Goal: Task Accomplishment & Management: Manage account settings

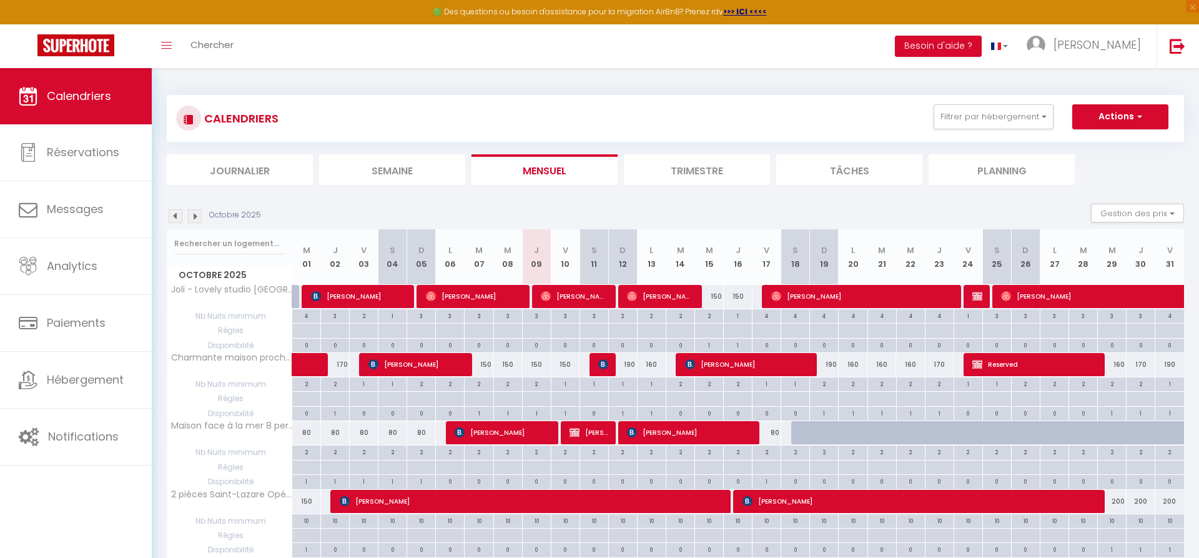
click at [193, 215] on img at bounding box center [195, 216] width 14 height 14
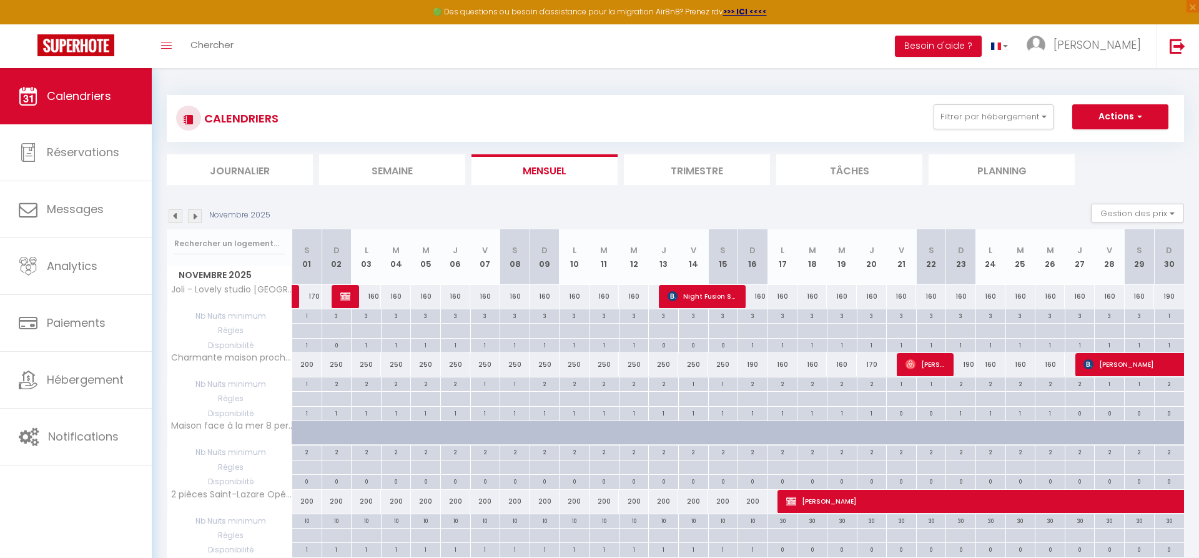
click at [172, 220] on img at bounding box center [176, 216] width 14 height 14
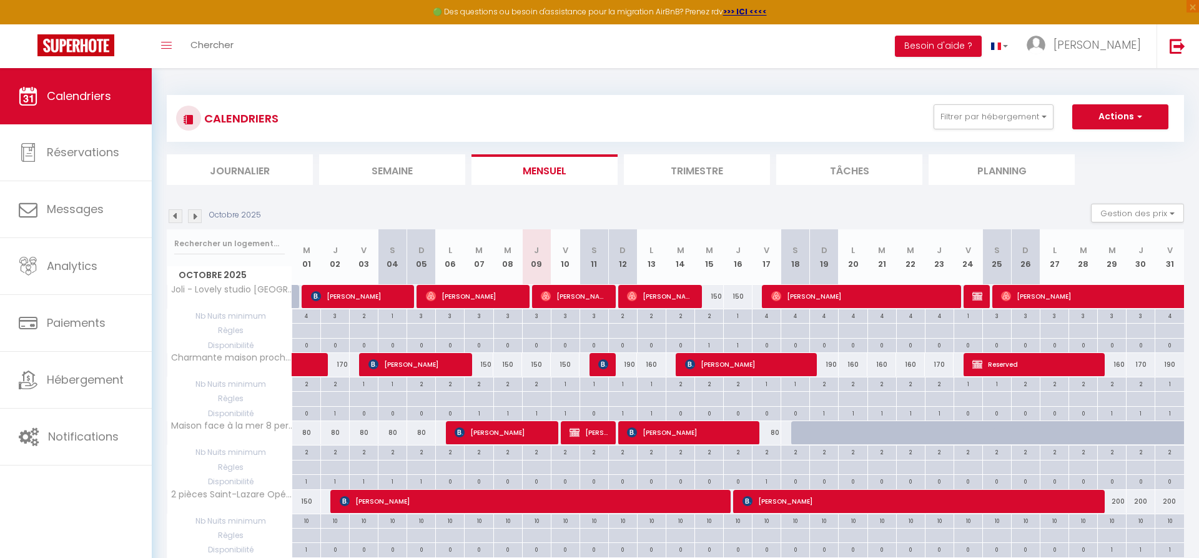
click at [707, 314] on div "2" at bounding box center [709, 315] width 28 height 12
type input "2"
type input "Mer 15 Octobre 2025"
type input "Jeu 16 Octobre 2025"
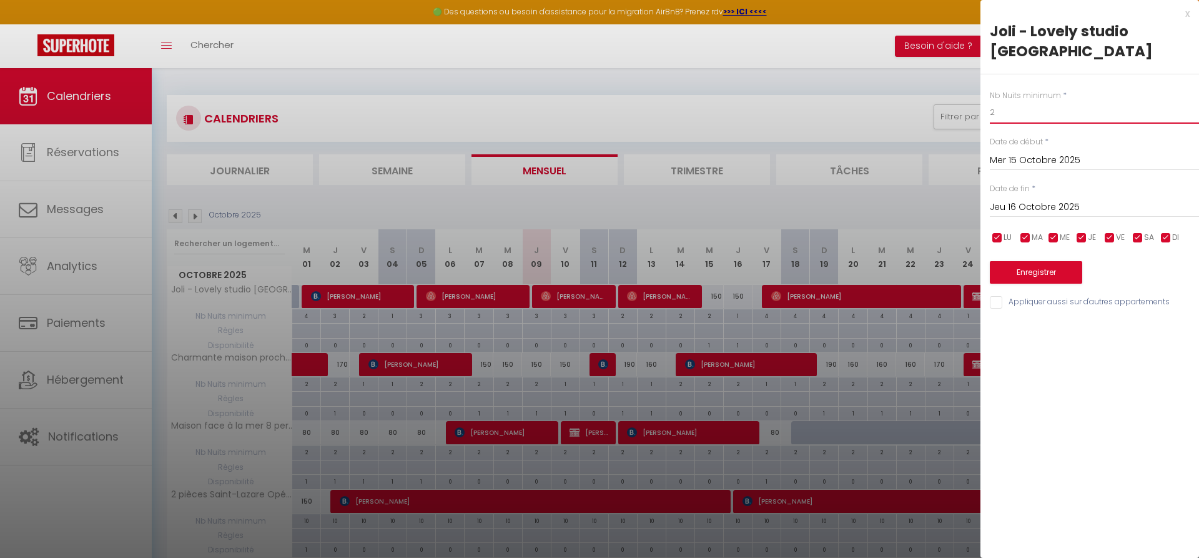
drag, startPoint x: 1020, startPoint y: 94, endPoint x: 975, endPoint y: 90, distance: 44.5
click at [990, 101] on input "2" at bounding box center [1094, 112] width 209 height 22
type input "1"
click at [1026, 261] on button "Enregistrer" at bounding box center [1036, 272] width 92 height 22
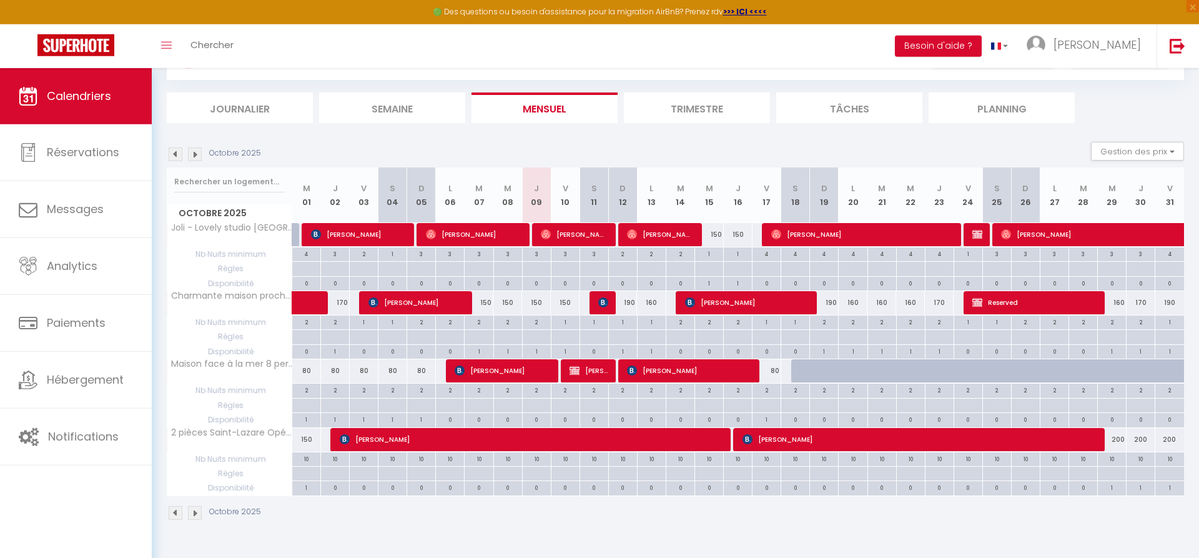
scroll to position [68, 0]
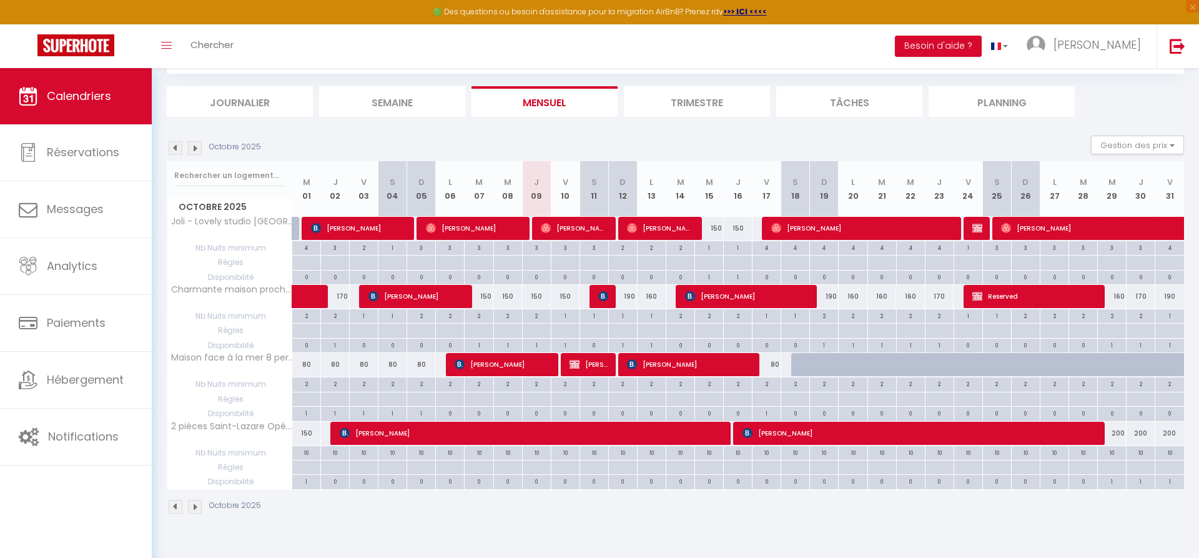
click at [602, 300] on img at bounding box center [603, 296] width 10 height 10
select select "OK"
select select "KO"
select select "0"
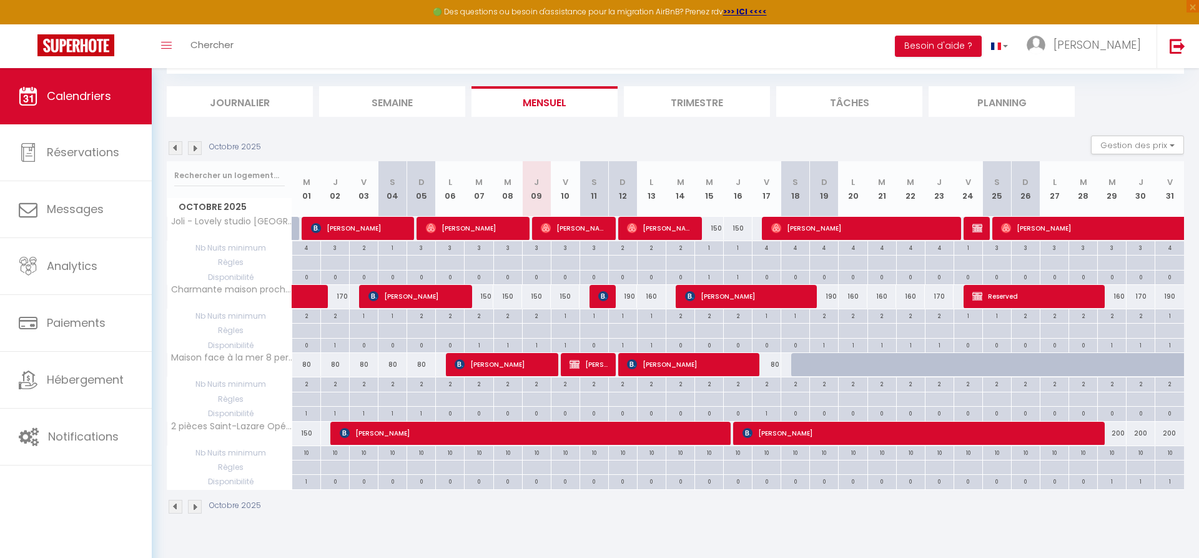
select select "1"
select select
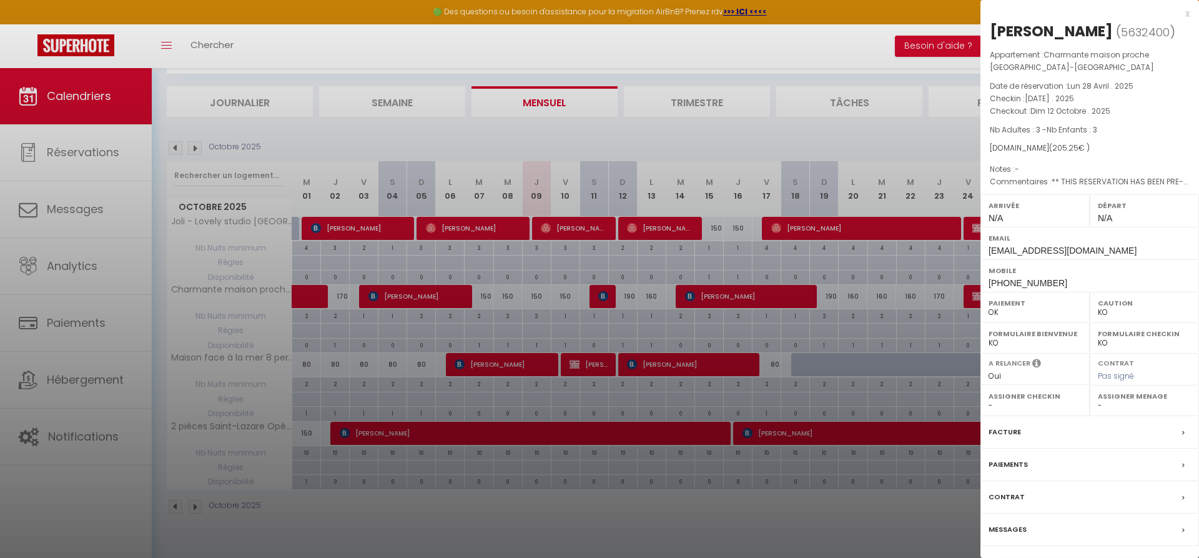
click at [73, 106] on div at bounding box center [599, 279] width 1199 height 558
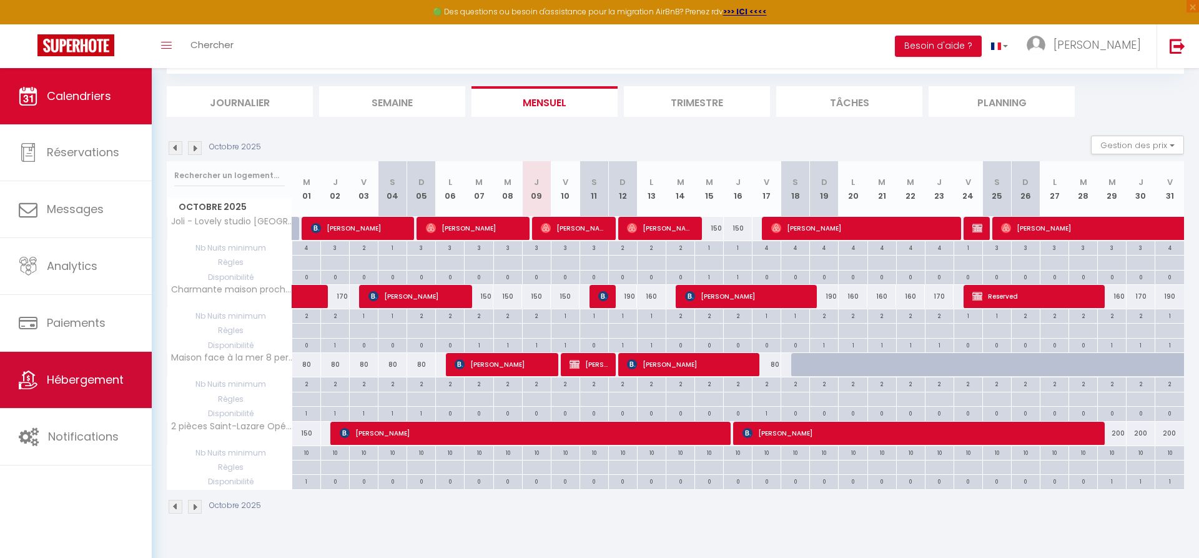
click at [103, 381] on span "Hébergement" at bounding box center [85, 380] width 77 height 16
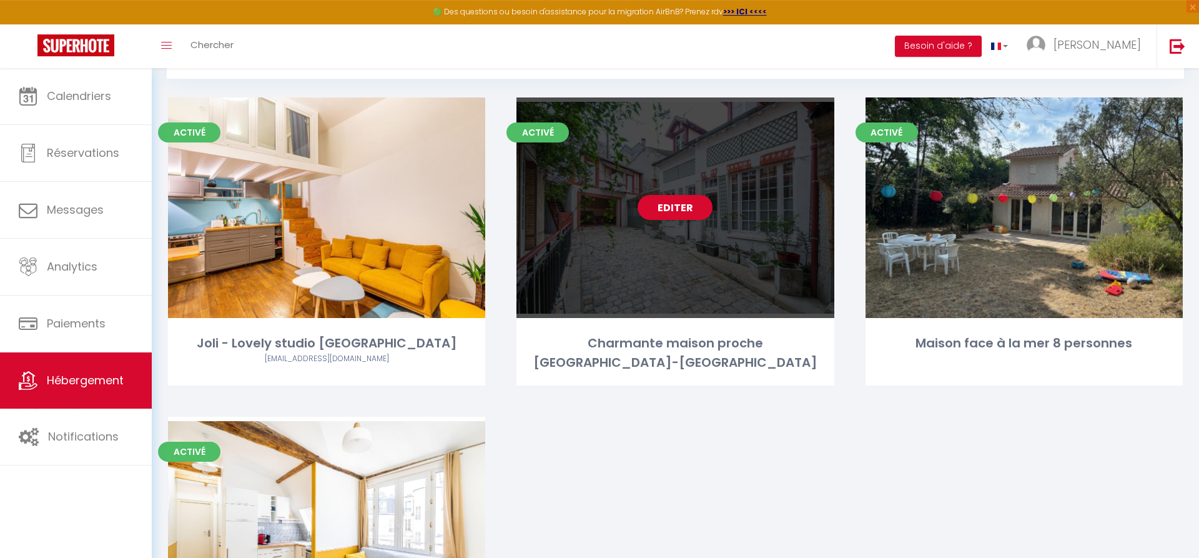
scroll to position [64, 0]
click at [664, 208] on link "Editer" at bounding box center [675, 206] width 75 height 25
select select "3"
select select "2"
select select "1"
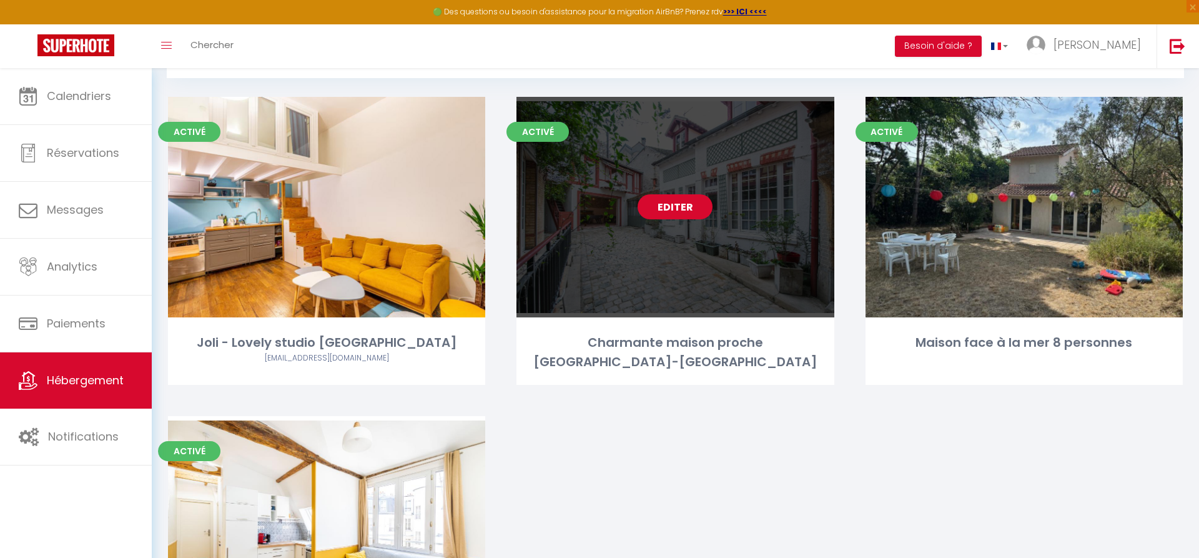
select select "1"
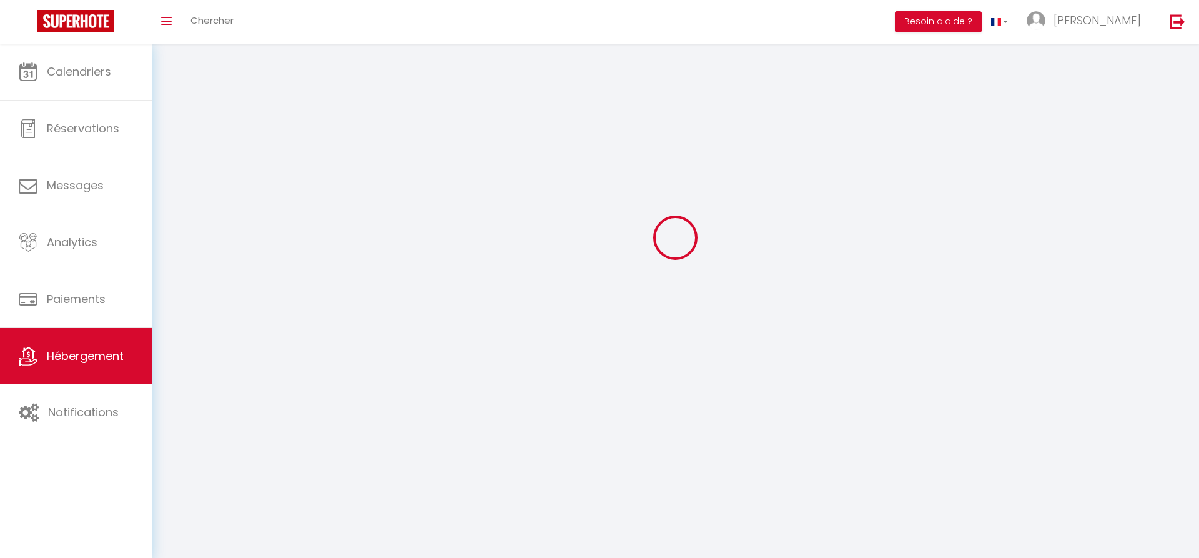
select select
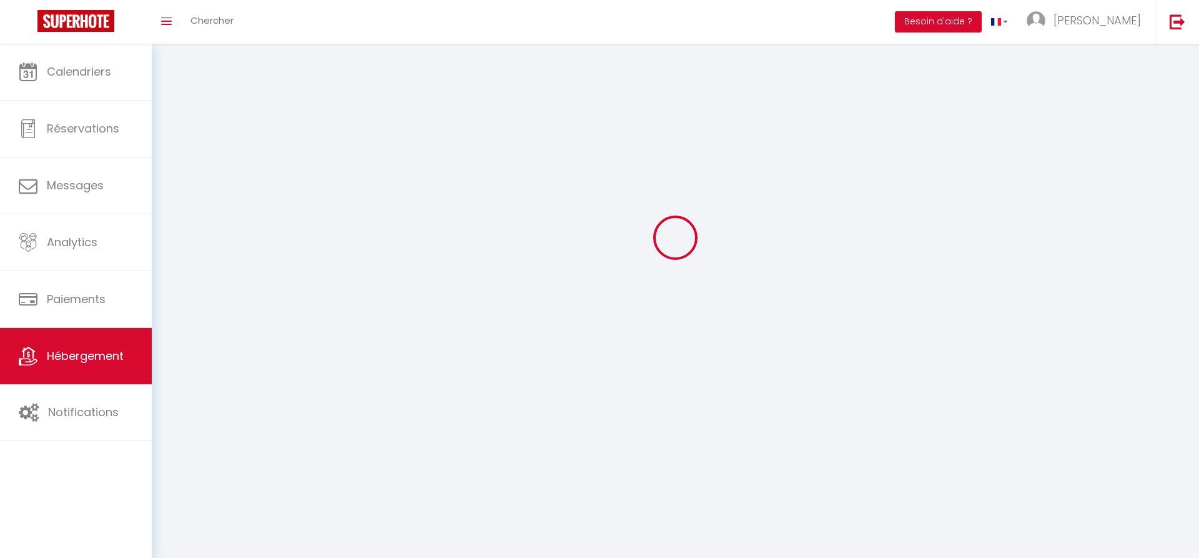
checkbox input "false"
select select
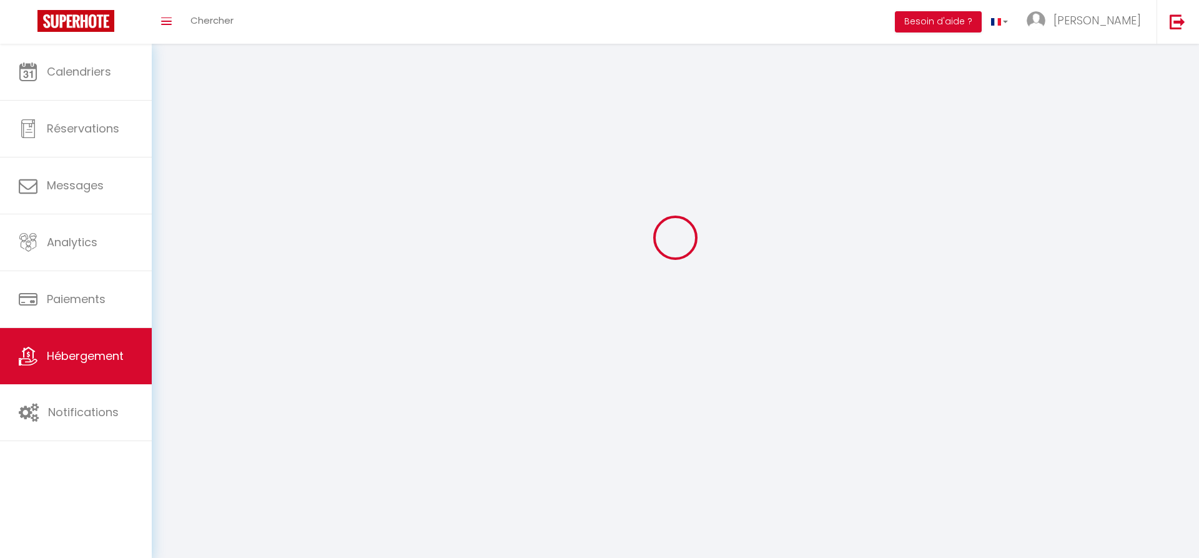
select select
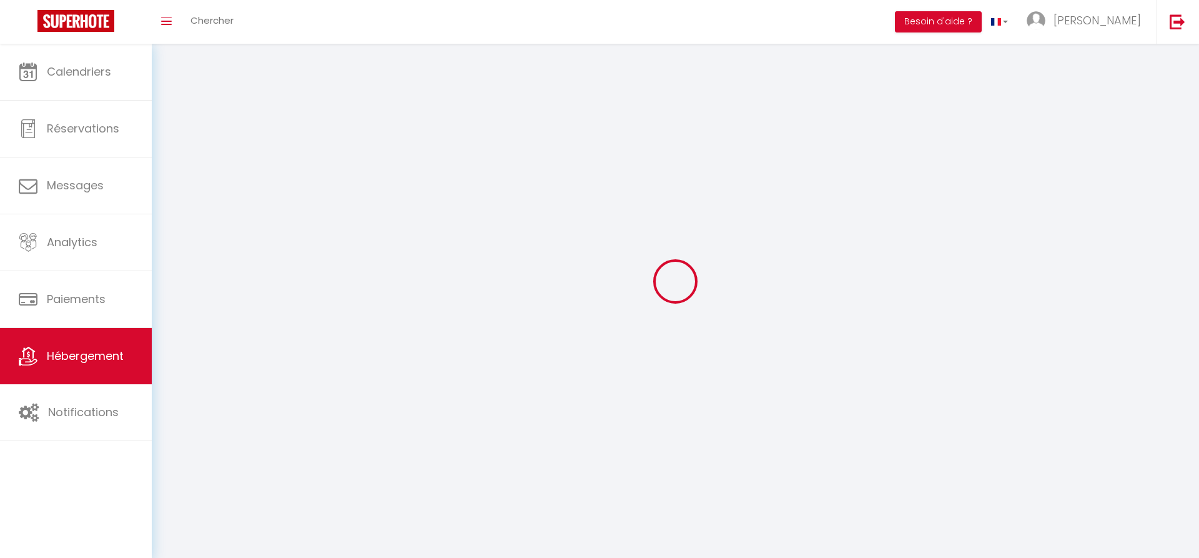
select select
checkbox input "false"
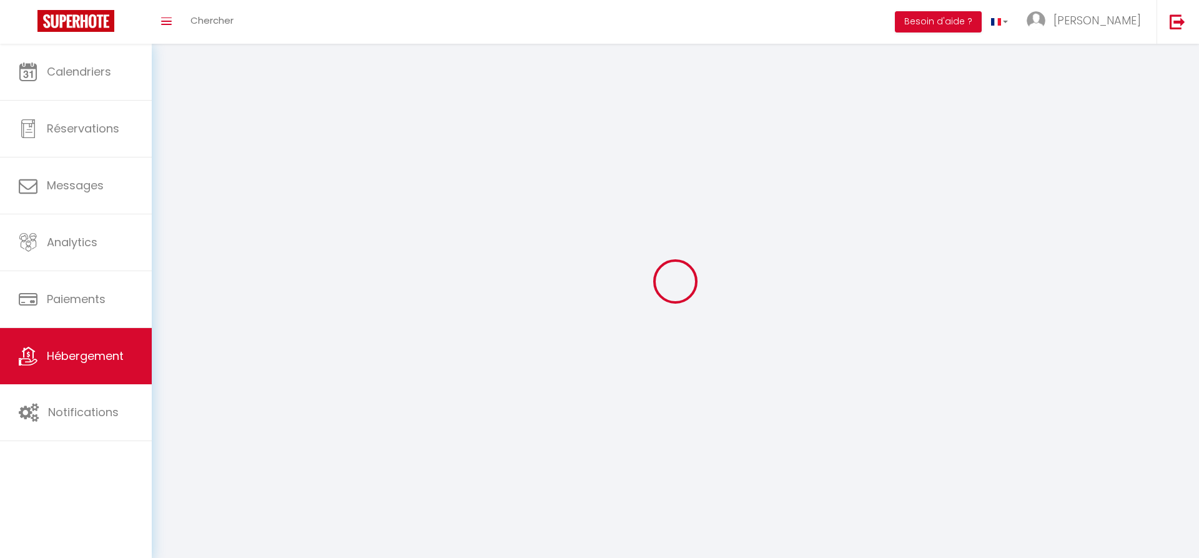
checkbox input "false"
select select
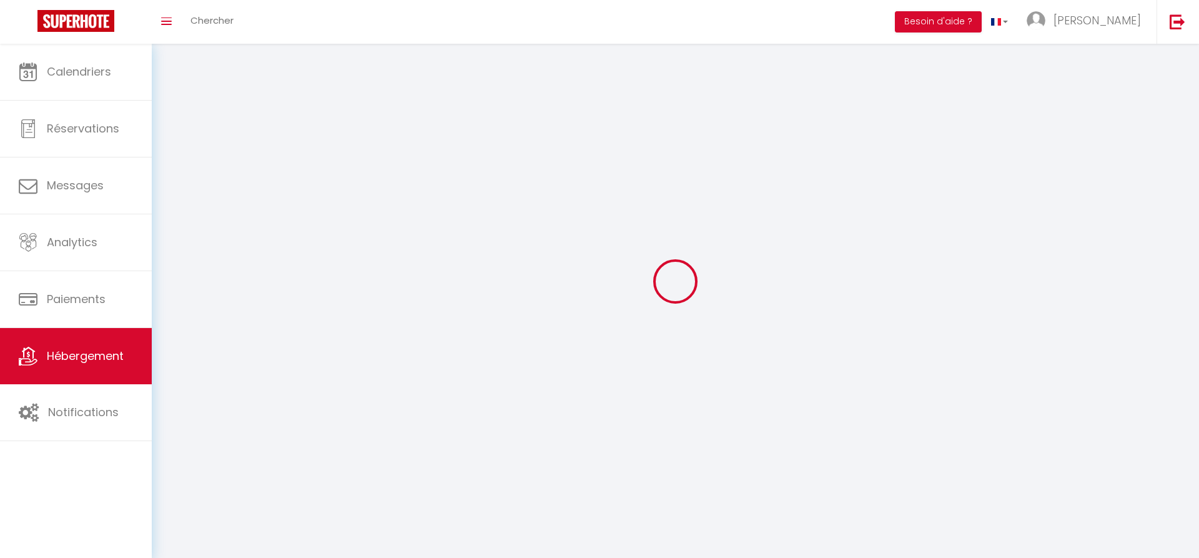
select select
checkbox input "false"
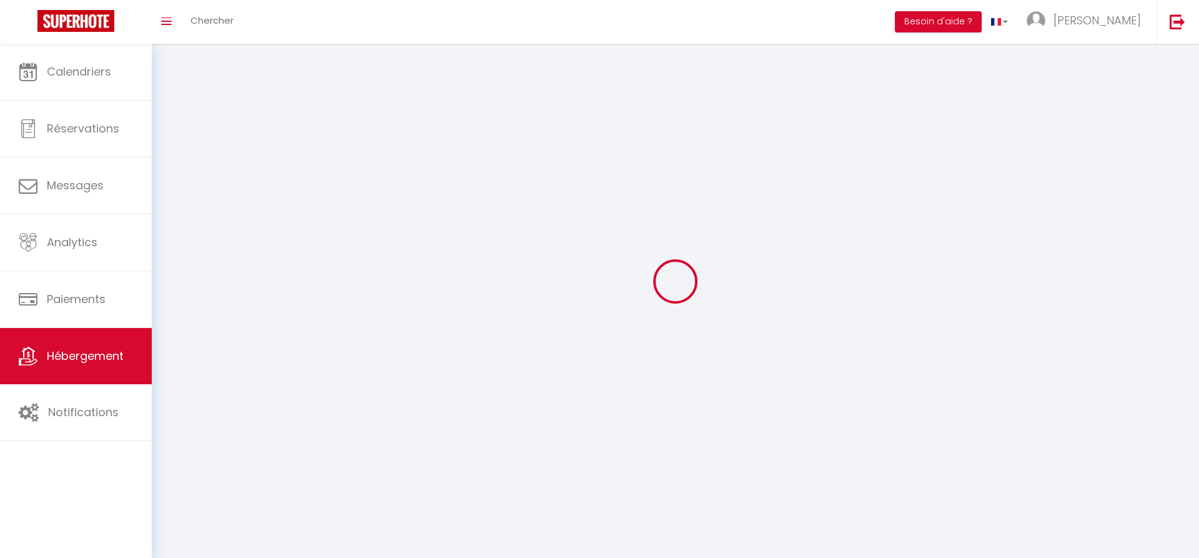
checkbox input "false"
select select
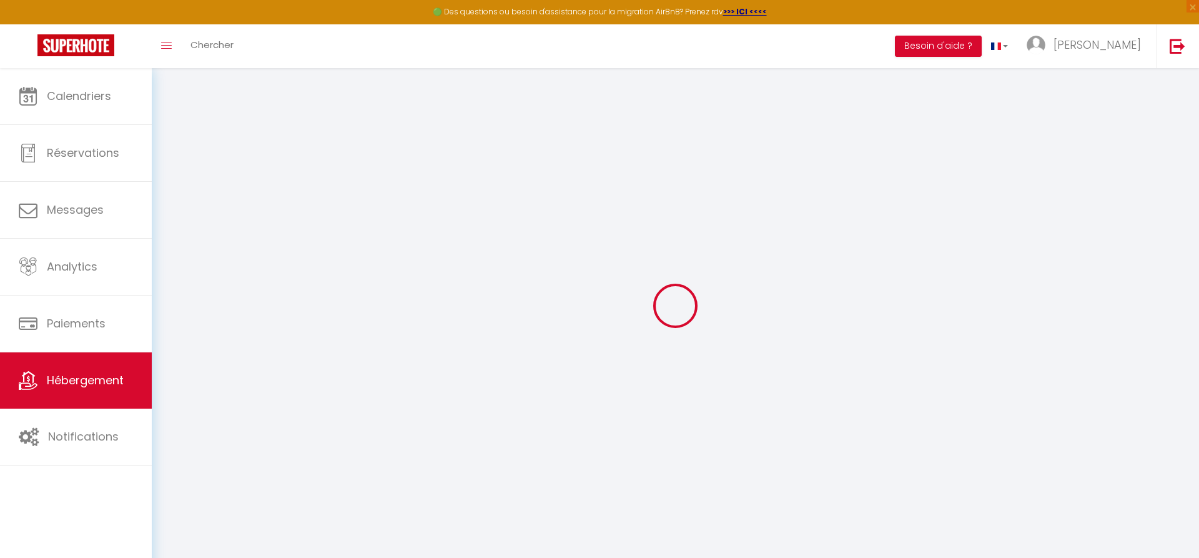
type textarea "Charmante maison proche [GEOGRAPHIC_DATA]-[GEOGRAPHIC_DATA]"
type textarea "Envie de rendre votre séjour à Versailles / La Celle Saint-Cloud INOUBLIABLE et…"
type textarea "→ MAISON CHARMANTE date de 1924. Le gîte est accessible par une jolie cour pavé…"
type input "48.852703"
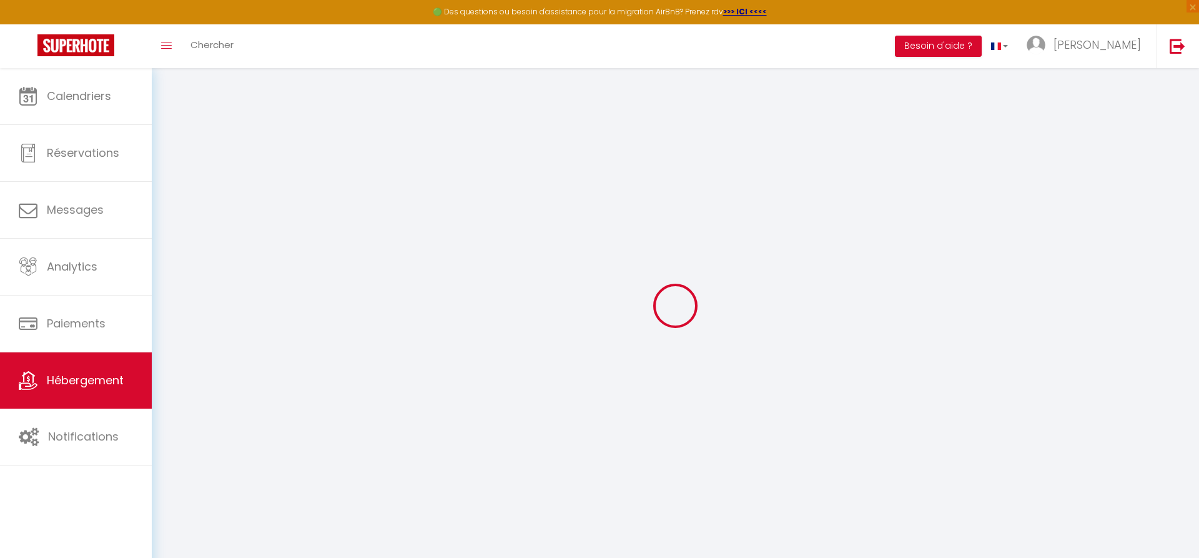
type input "2.143729"
type input "CHAMBRE 1"
type input "Charmante maison proche [GEOGRAPHIC_DATA]-[GEOGRAPHIC_DATA]"
select select "FIRM"
select select "PAYMENT_BY_INVOICE"
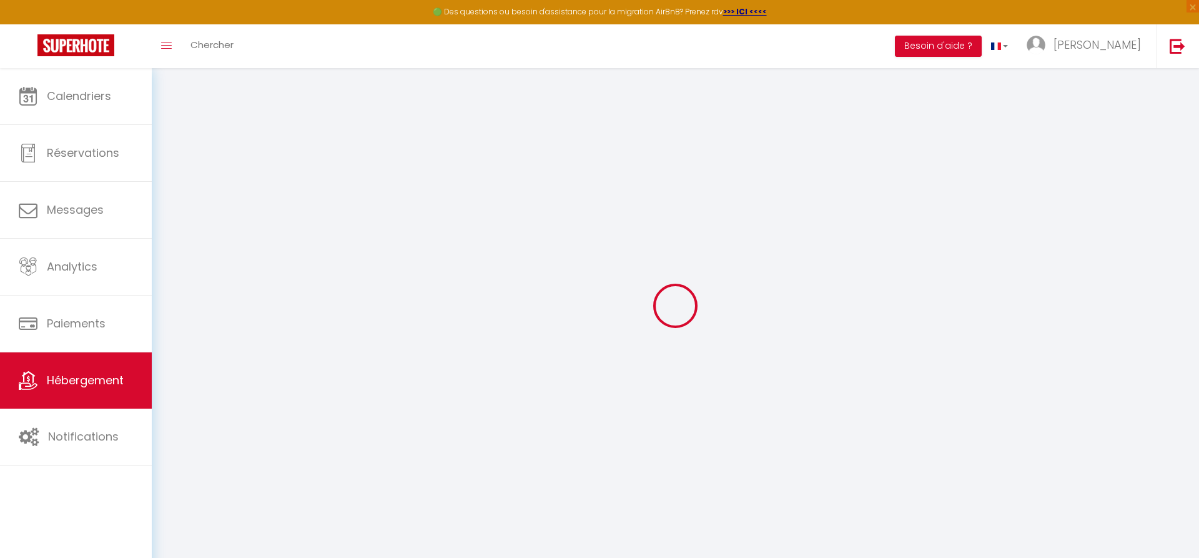
select select "11:00"
type input "6"
checkbox input "false"
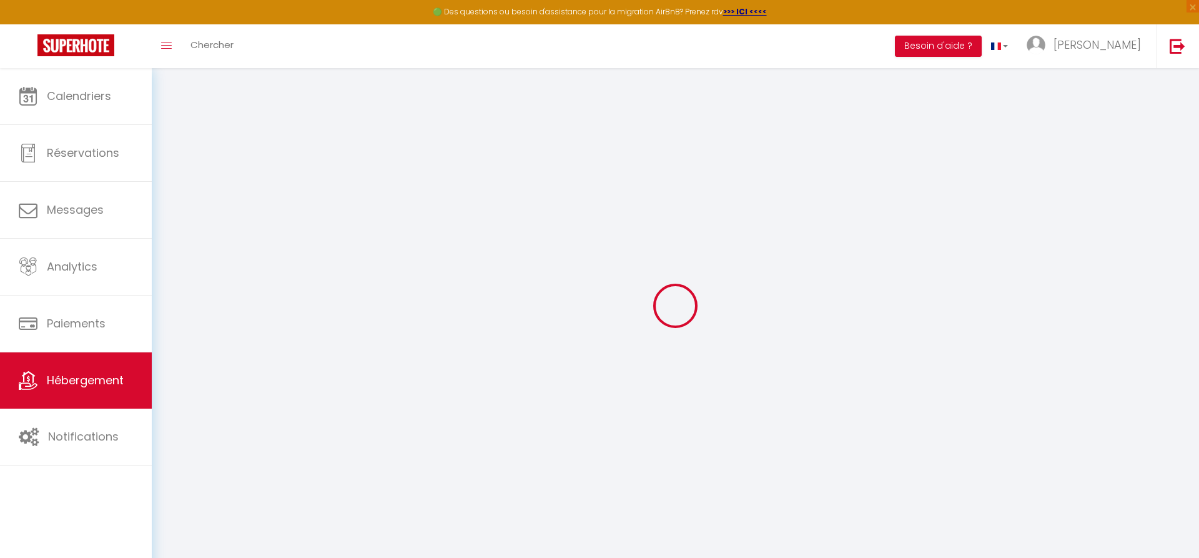
checkbox input "false"
select select "50"
select select "51"
select select "46"
select select
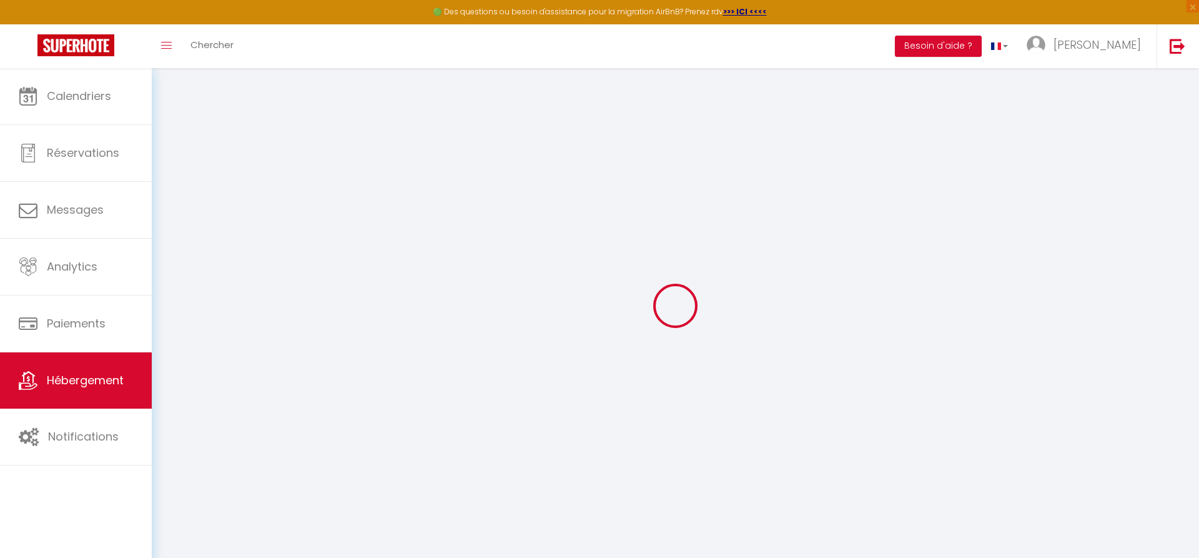
select select
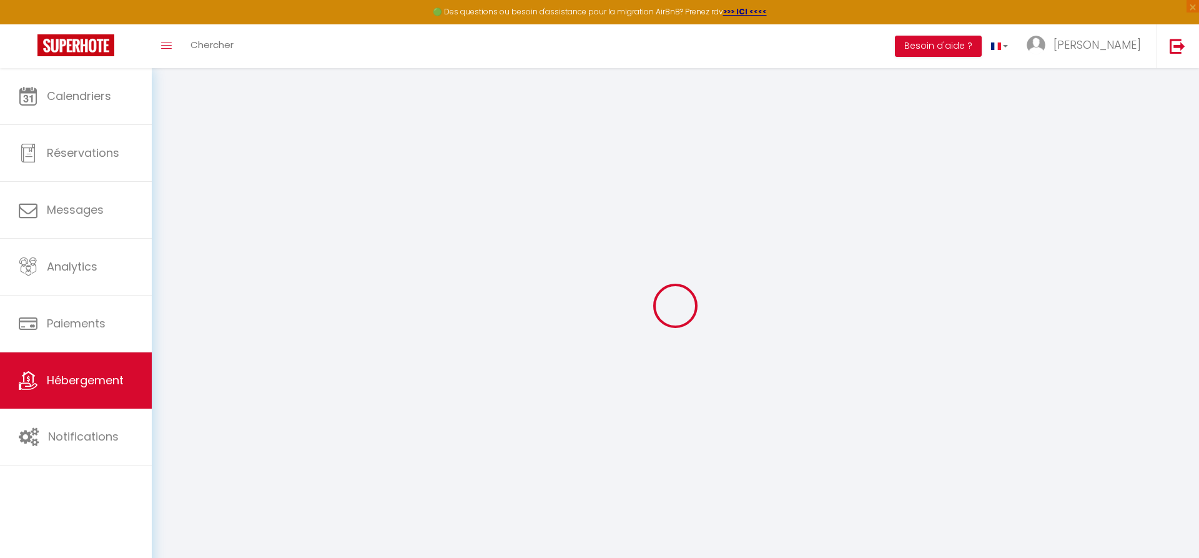
select select
select select "21"
select select "70"
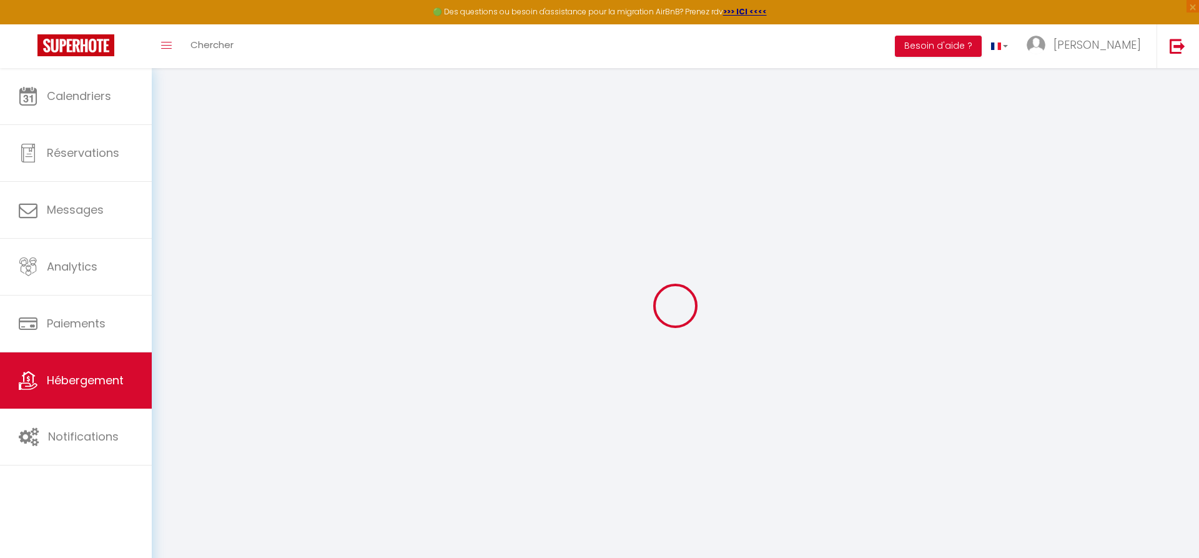
select select
select select "4"
select select "195"
checkbox input "false"
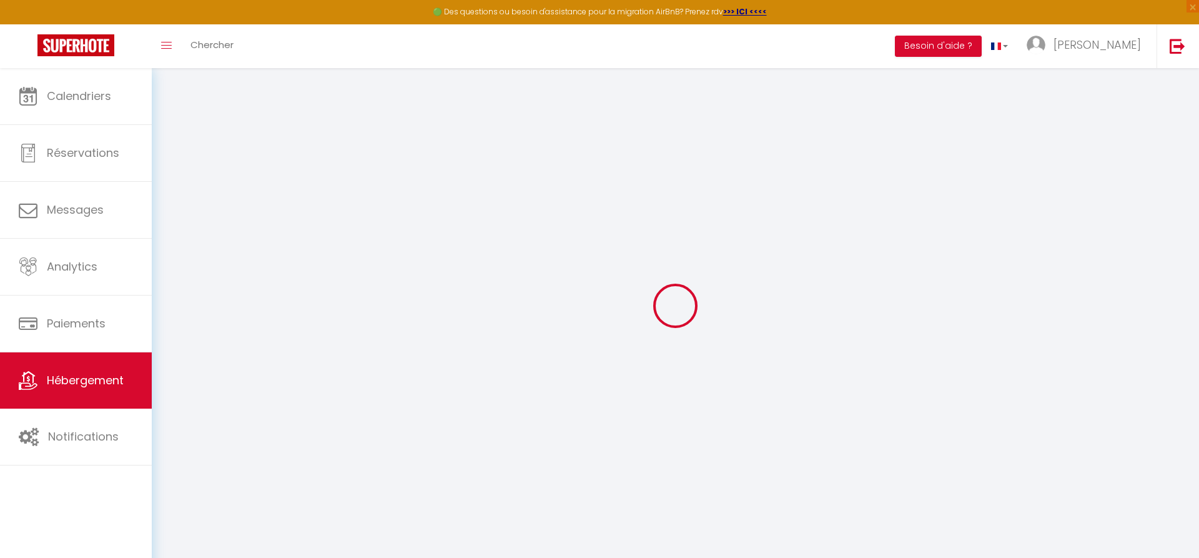
checkbox input "false"
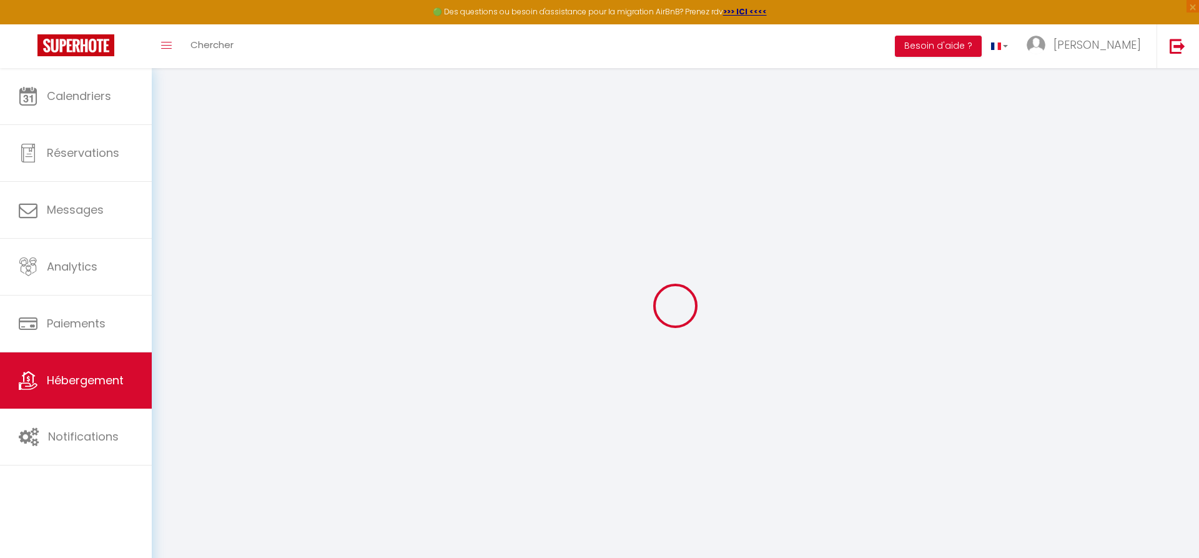
checkbox input "false"
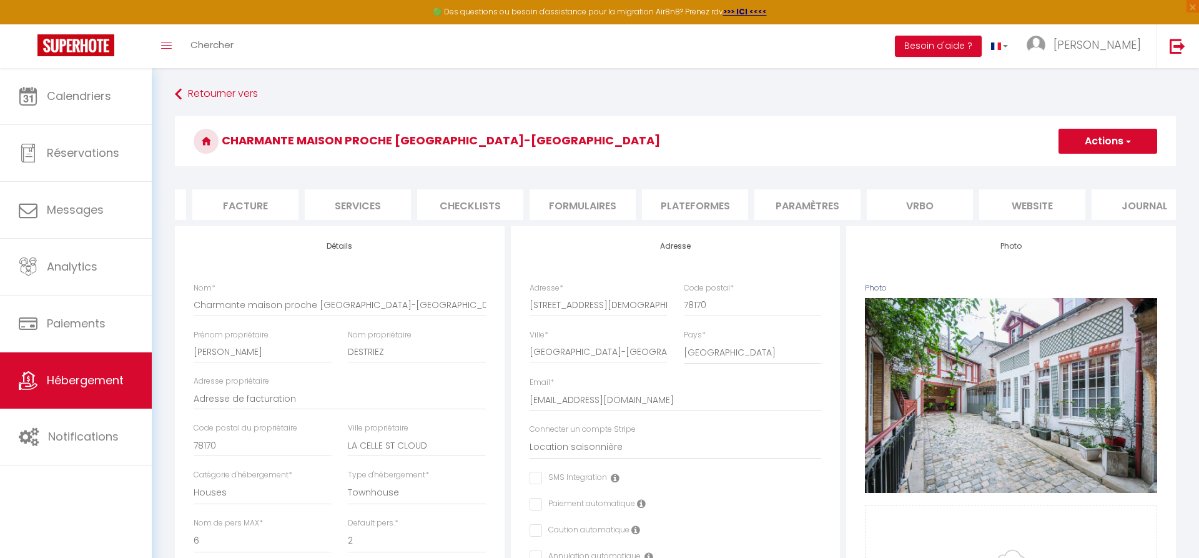
scroll to position [0, 235]
click at [878, 204] on li "Vrbo" at bounding box center [892, 204] width 106 height 31
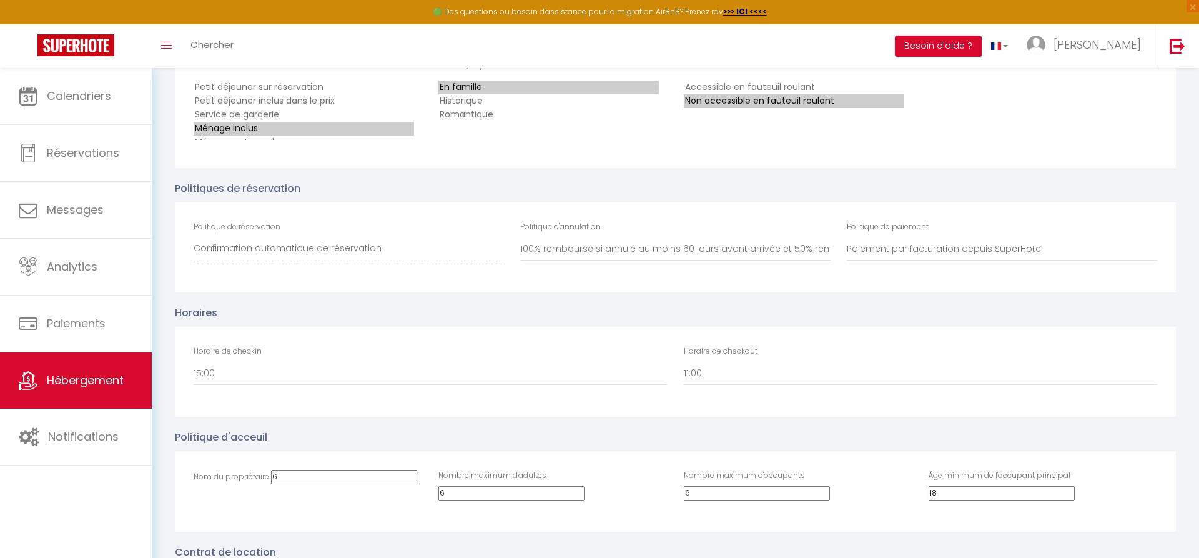
scroll to position [2675, 0]
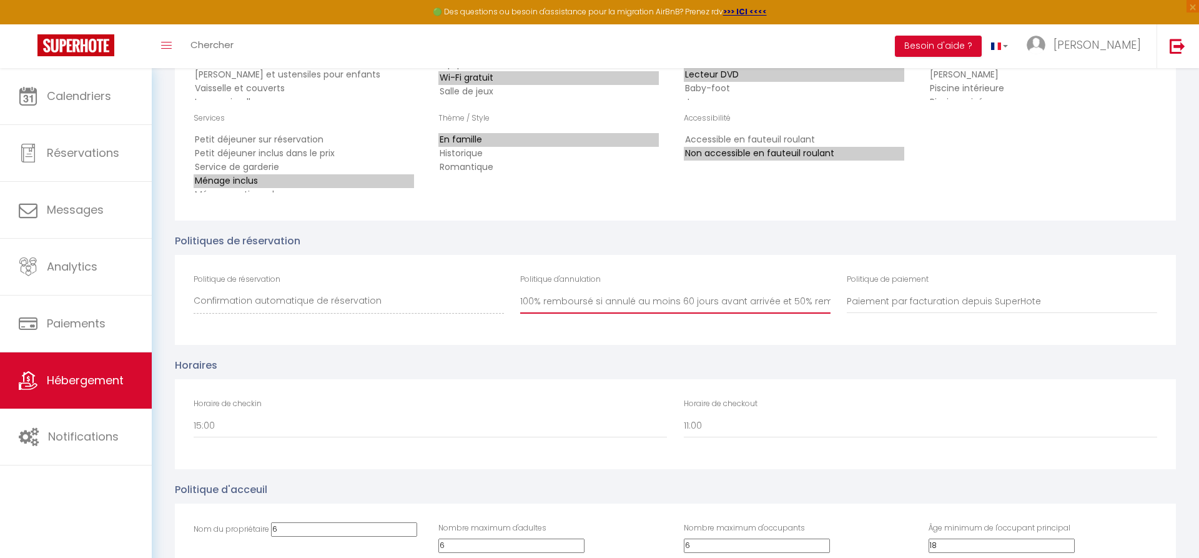
click at [520, 290] on select "100% remboursé si annulé au moins 60 jours avant arrivée 100% remboursé si annu…" at bounding box center [675, 302] width 310 height 24
click at [847, 290] on select "Paiement par carte depuis Vrbo Paiement par facturation depuis SuperHote" at bounding box center [1002, 302] width 310 height 24
click at [892, 313] on select "Paiement par carte depuis Vrbo Paiement par facturation depuis SuperHote" at bounding box center [1002, 302] width 310 height 24
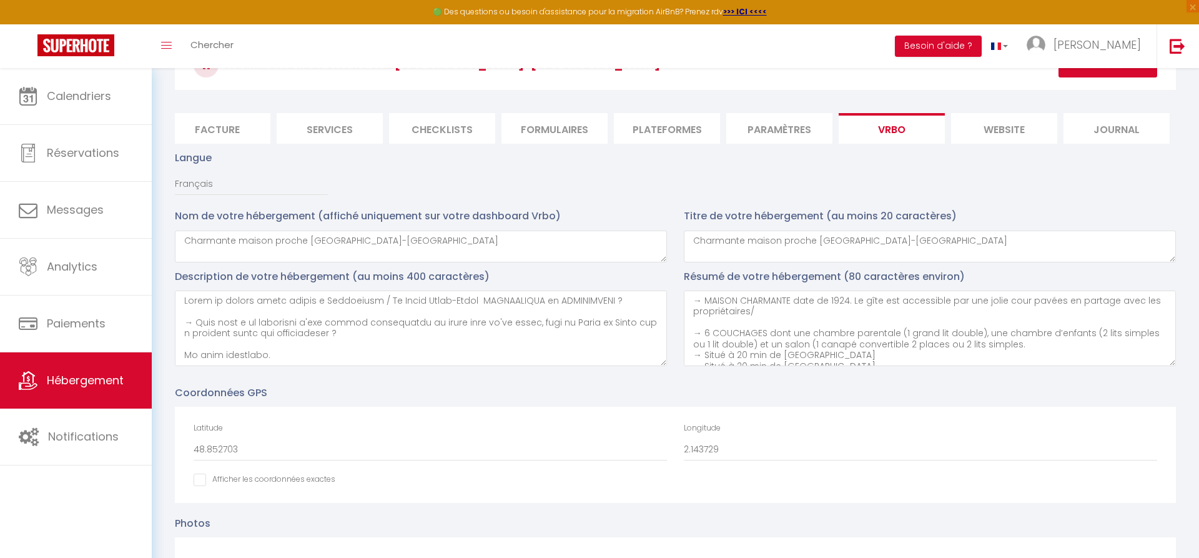
scroll to position [0, 0]
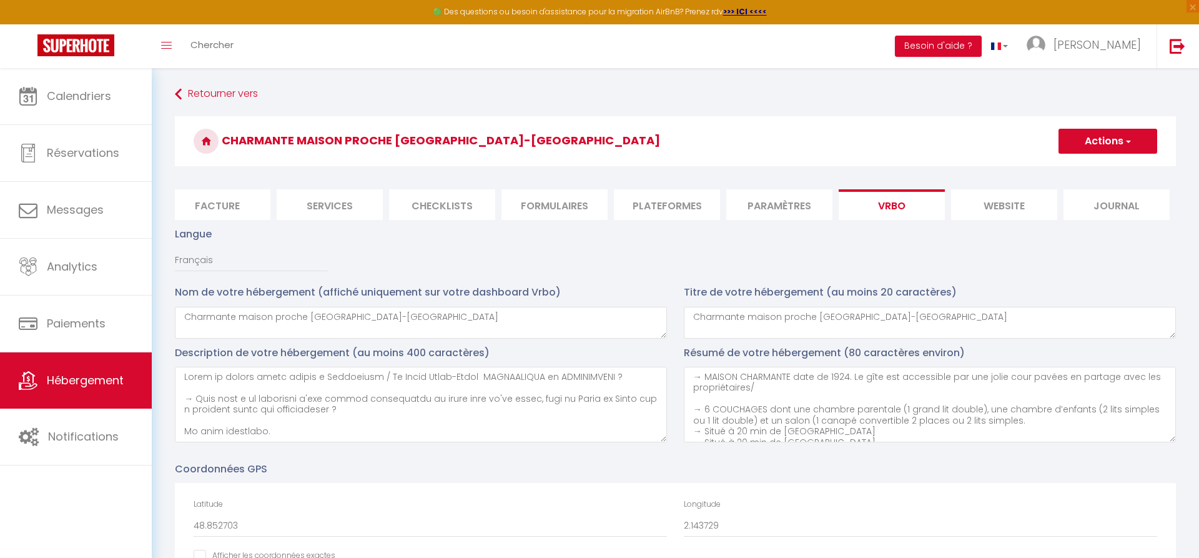
click at [1101, 142] on button "Actions" at bounding box center [1107, 141] width 99 height 25
click at [96, 388] on span "Hébergement" at bounding box center [85, 380] width 77 height 16
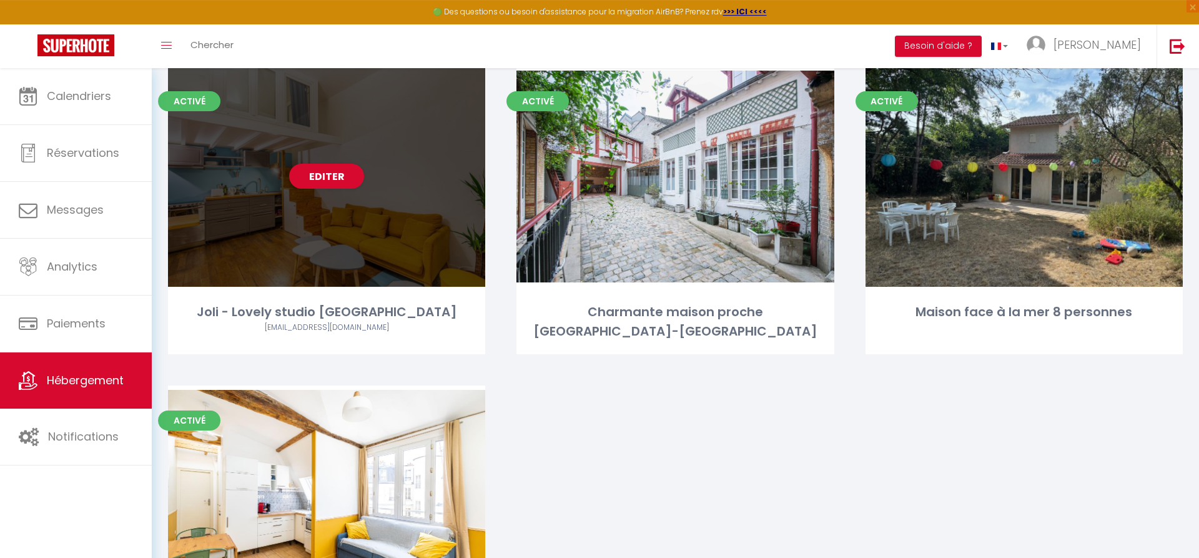
scroll to position [127, 0]
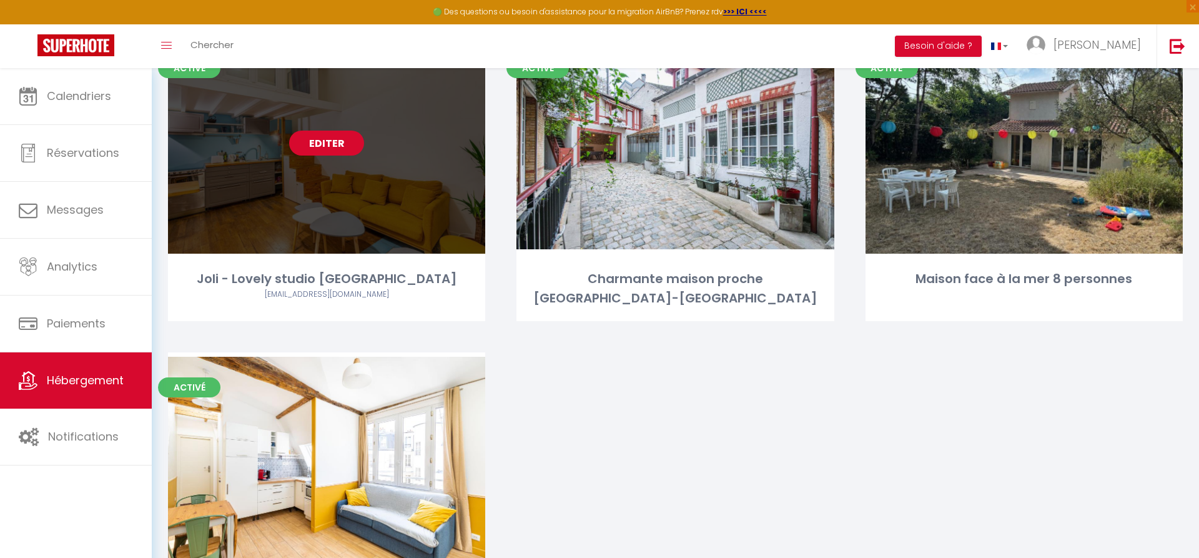
click at [332, 147] on link "Editer" at bounding box center [326, 143] width 75 height 25
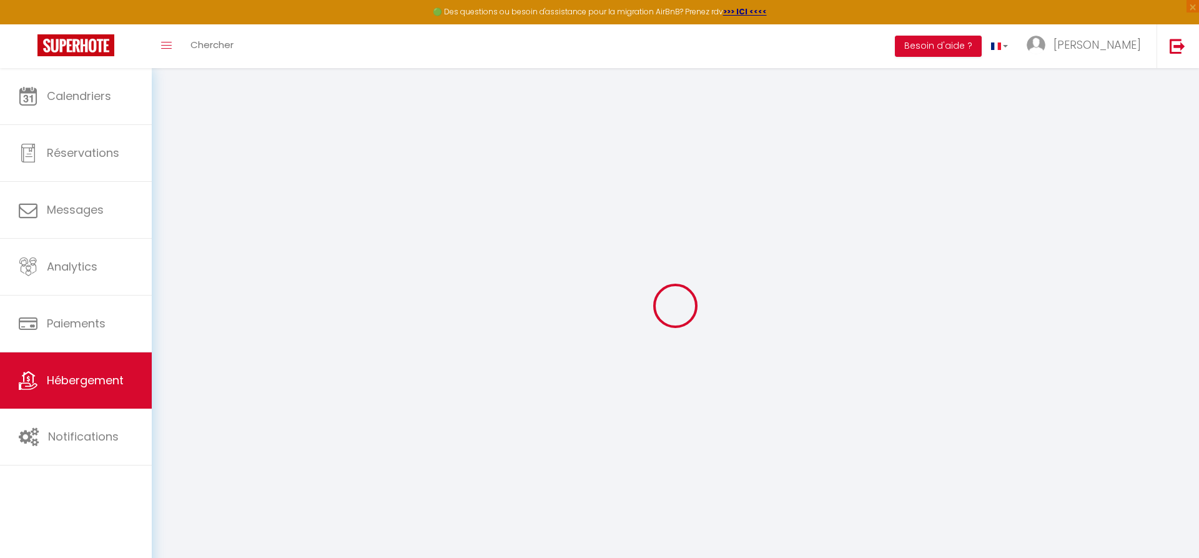
type textarea "Joli - Lovely studio [GEOGRAPHIC_DATA]"
type textarea "Envie de rendre votre séjour à PARIS, INOUBLIABLE et AUTHENTIQUE ? → Vous êtes …"
type textarea "→ APPARTEMENT CHARMANT situé dans PARIS. → UNE TERRASSE pour boire une bière ou…"
type input "48.890833"
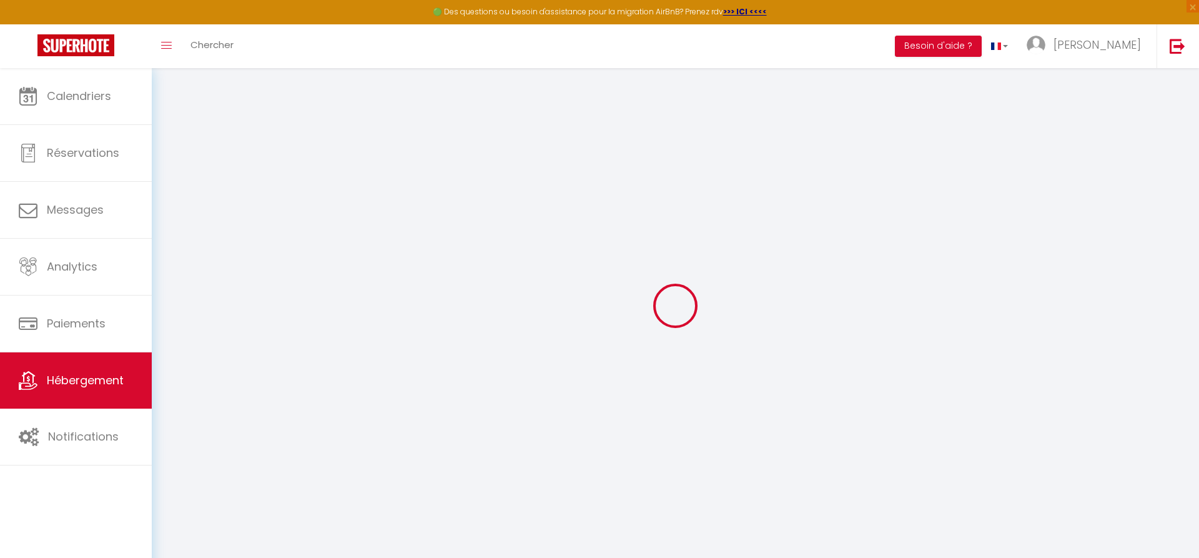
type input "2.377454"
checkbox input "true"
type input "CHAMBRE 1"
type input "Joli - Lovely studio [GEOGRAPHIC_DATA]"
select select "FIRM"
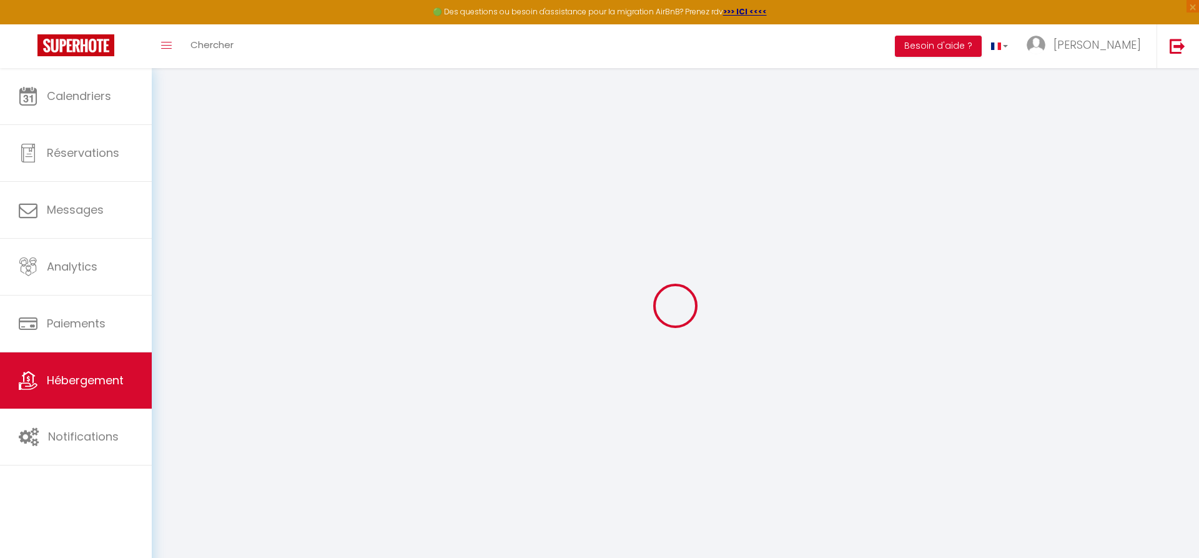
select select "PAYMENT_BY_INVOICE"
select select "11:00"
type input "DESTRIEZ"
type input "4"
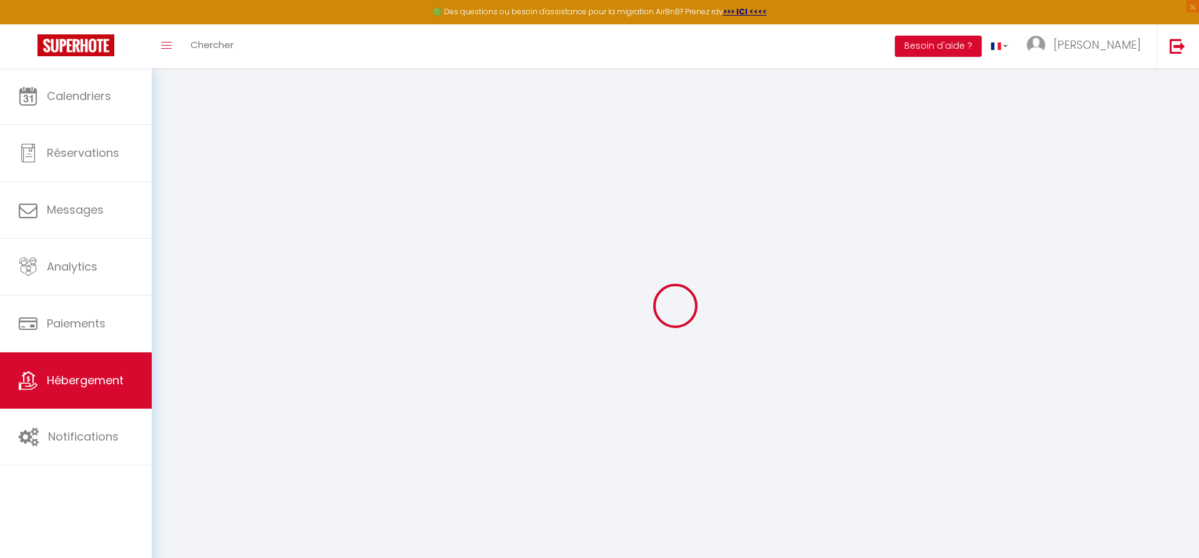
checkbox input "false"
select select "50"
select select "51"
select select "46"
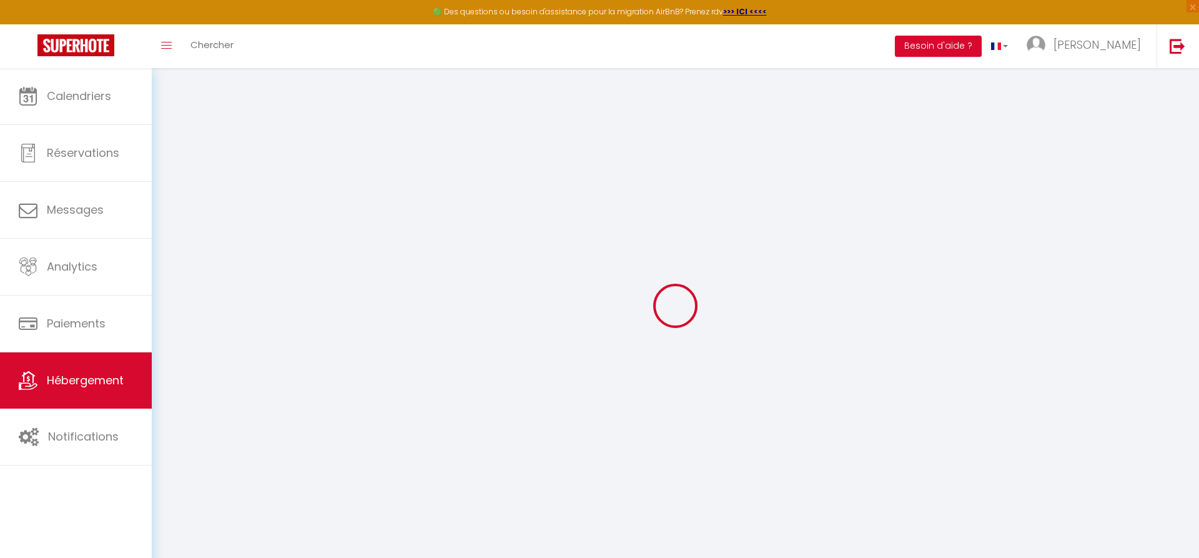
select select
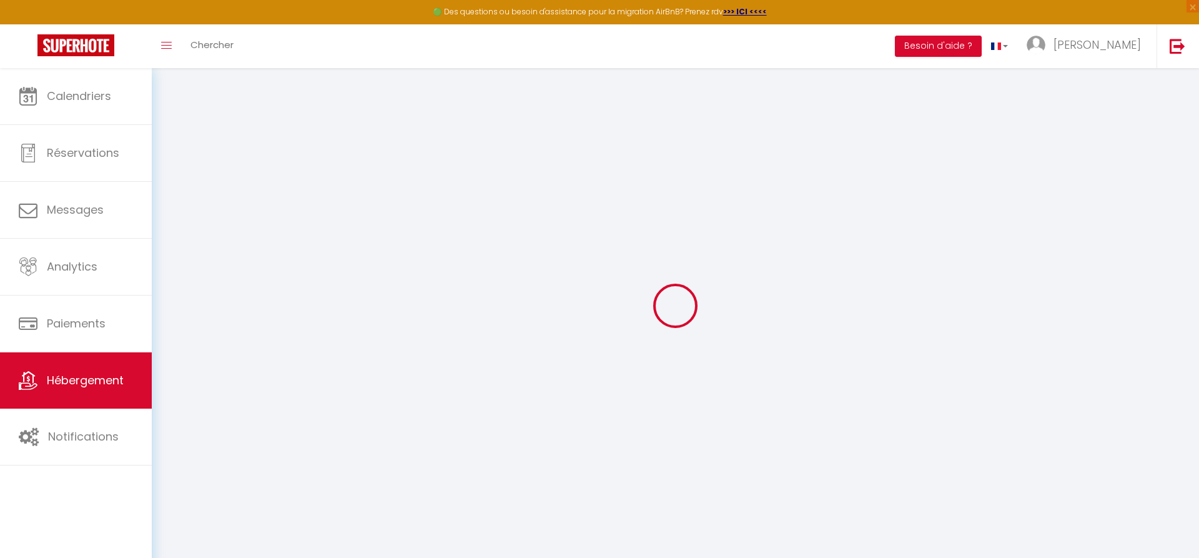
select select
select select "155"
select select "16"
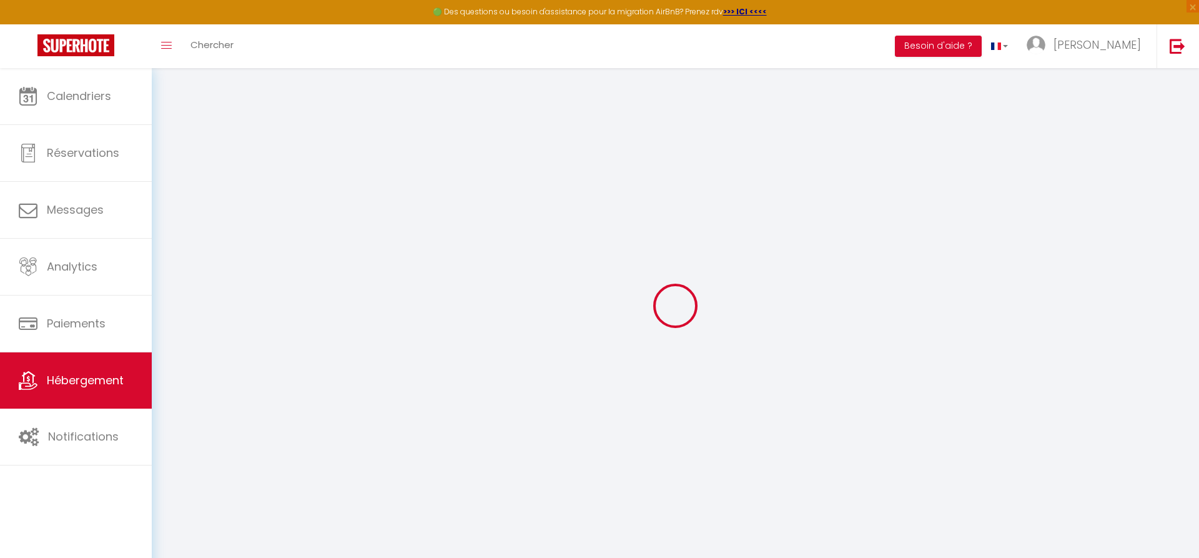
select select "79"
select select
select select "4"
select select "195"
select select
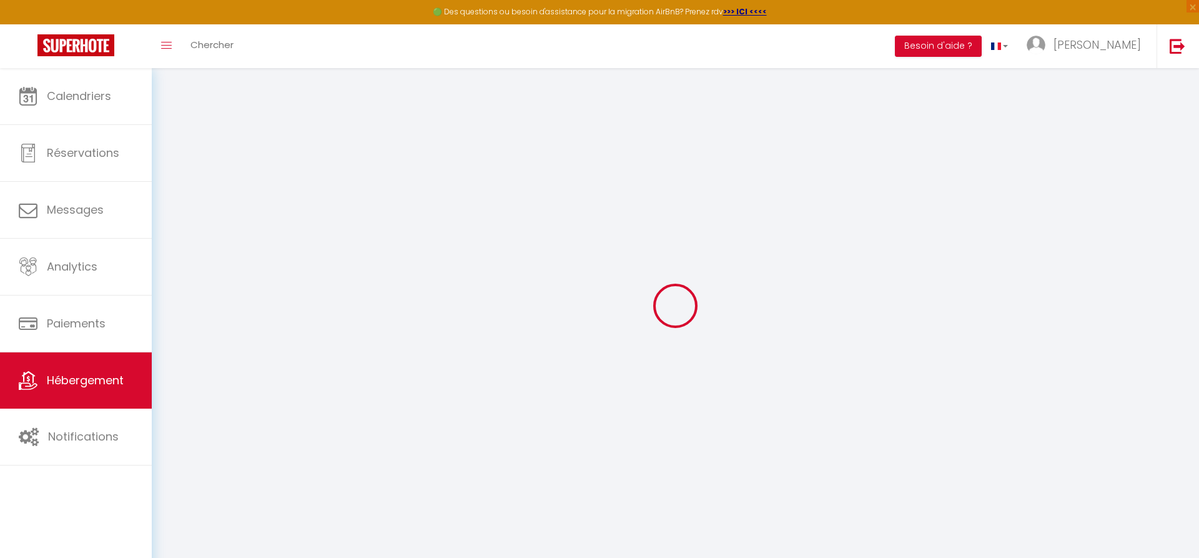
checkbox input "false"
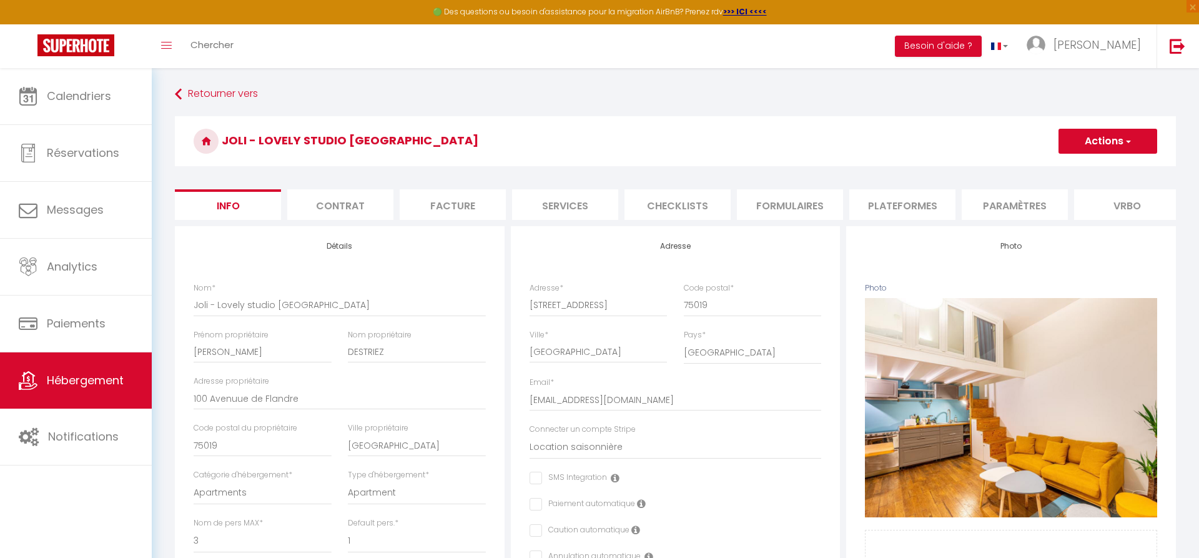
click at [1112, 200] on li "Vrbo" at bounding box center [1127, 204] width 106 height 31
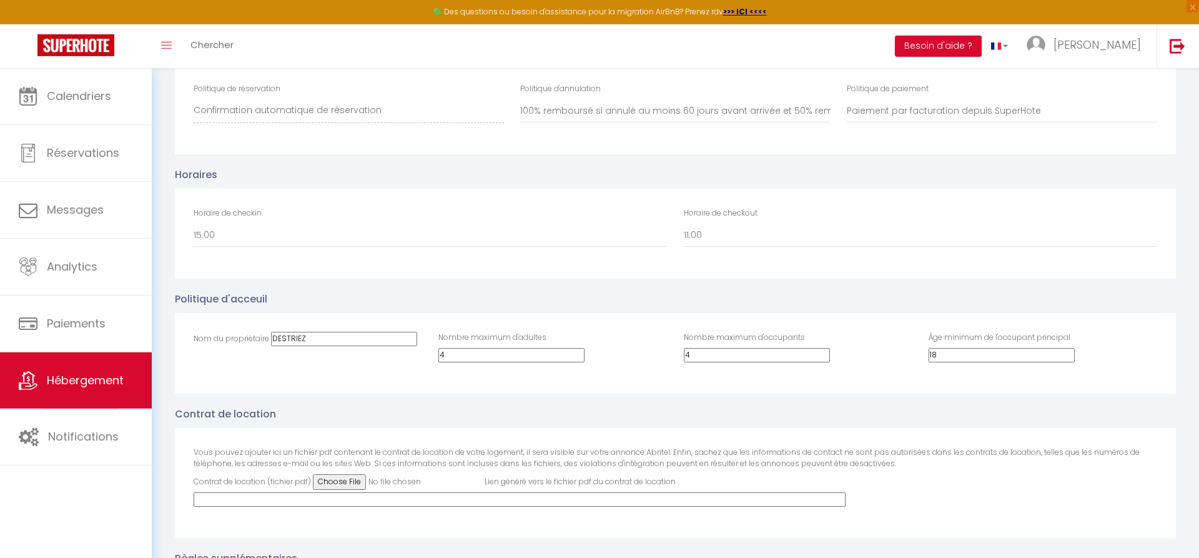
scroll to position [2594, 0]
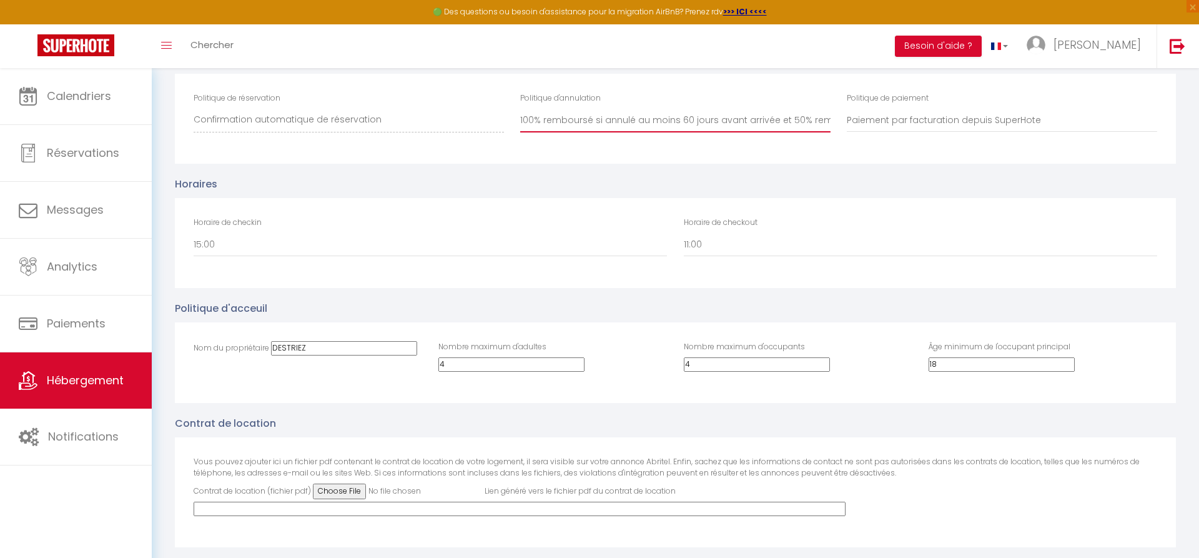
click at [520, 109] on select "100% remboursé si annulé au moins 60 jours avant arrivée 100% remboursé si annu…" at bounding box center [675, 121] width 310 height 24
click at [604, 132] on select "100% remboursé si annulé au moins 60 jours avant arrivée 100% remboursé si annu…" at bounding box center [675, 121] width 310 height 24
click at [847, 109] on select "Paiement par carte depuis Vrbo Paiement par facturation depuis SuperHote" at bounding box center [1002, 121] width 310 height 24
click at [902, 132] on select "Paiement par carte depuis Vrbo Paiement par facturation depuis SuperHote" at bounding box center [1002, 121] width 310 height 24
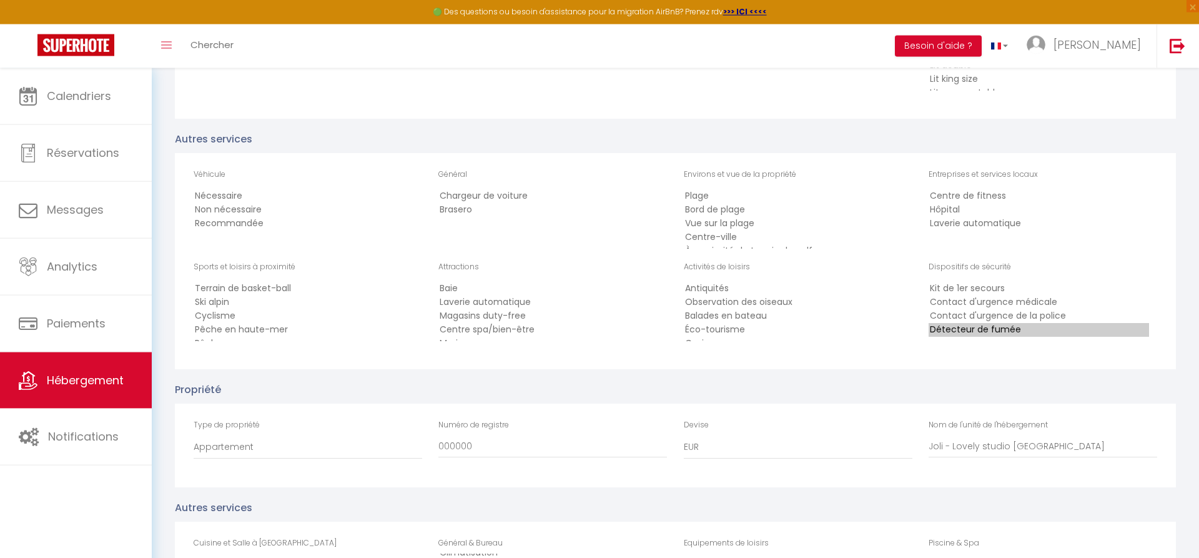
scroll to position [1766, 0]
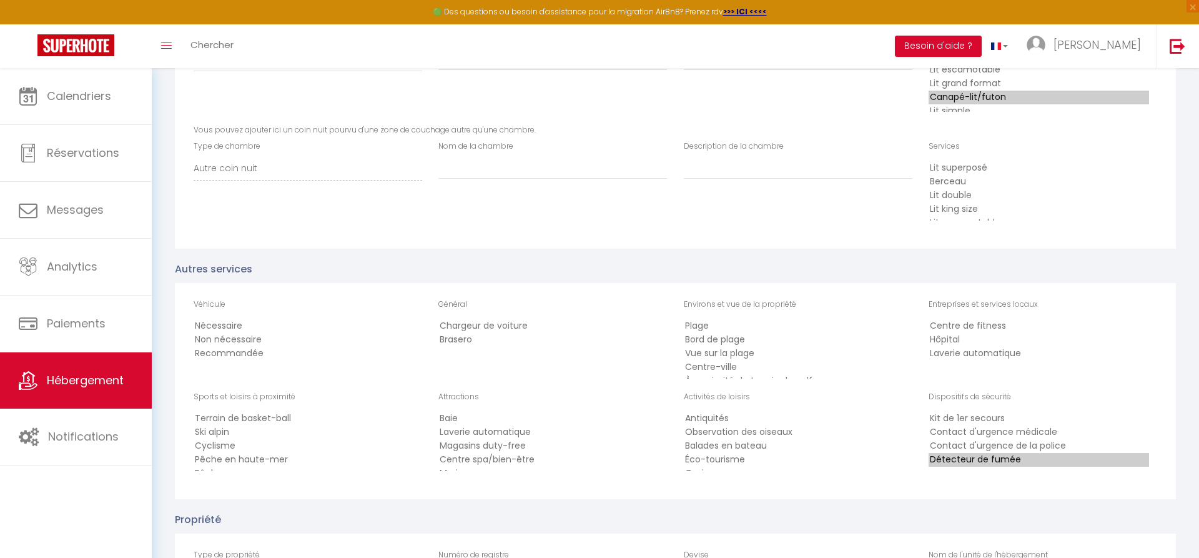
select select
checkbox input "false"
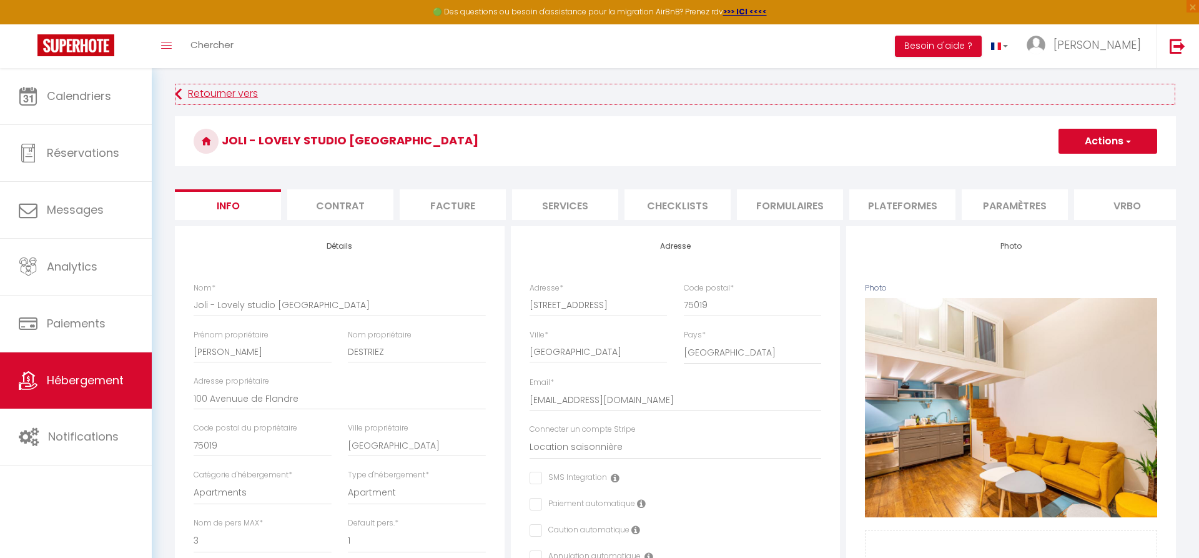
click at [239, 93] on link "Retourner vers" at bounding box center [675, 94] width 1001 height 22
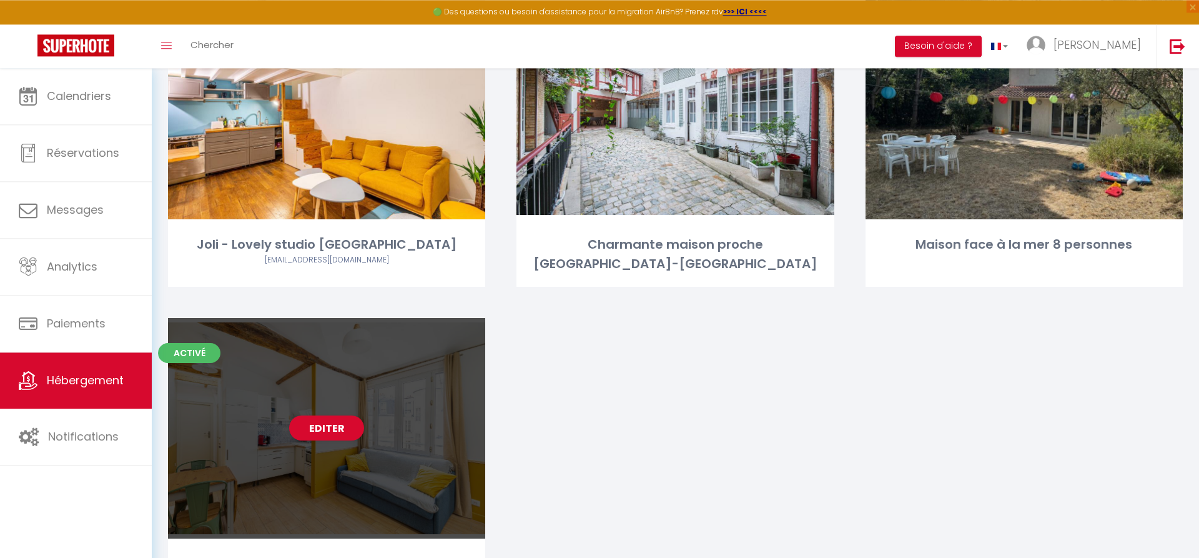
scroll to position [191, 0]
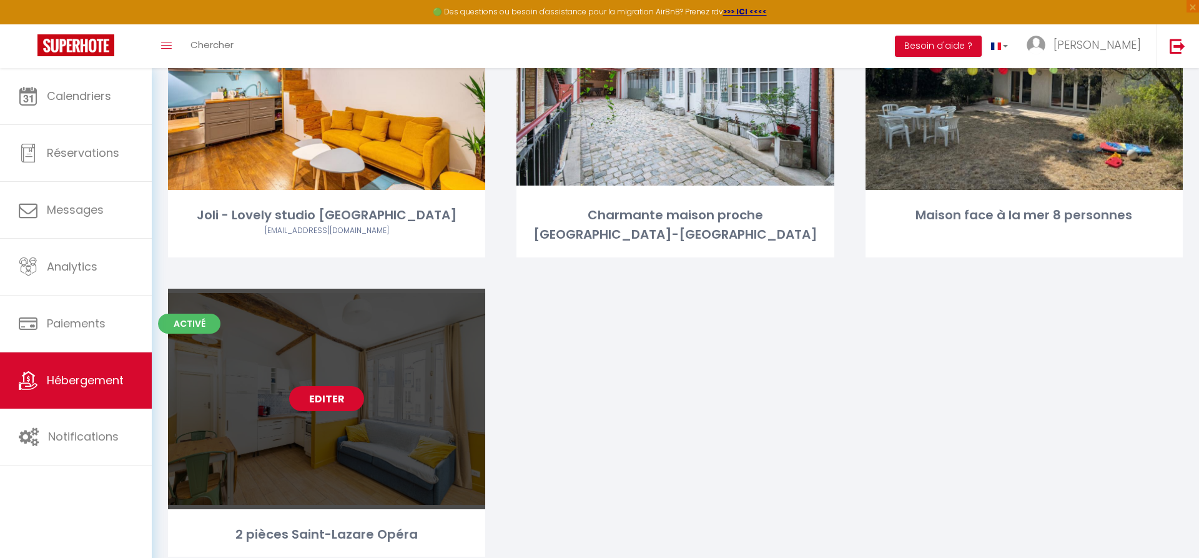
click at [344, 394] on link "Editer" at bounding box center [326, 398] width 75 height 25
select select "3"
select select "2"
select select "1"
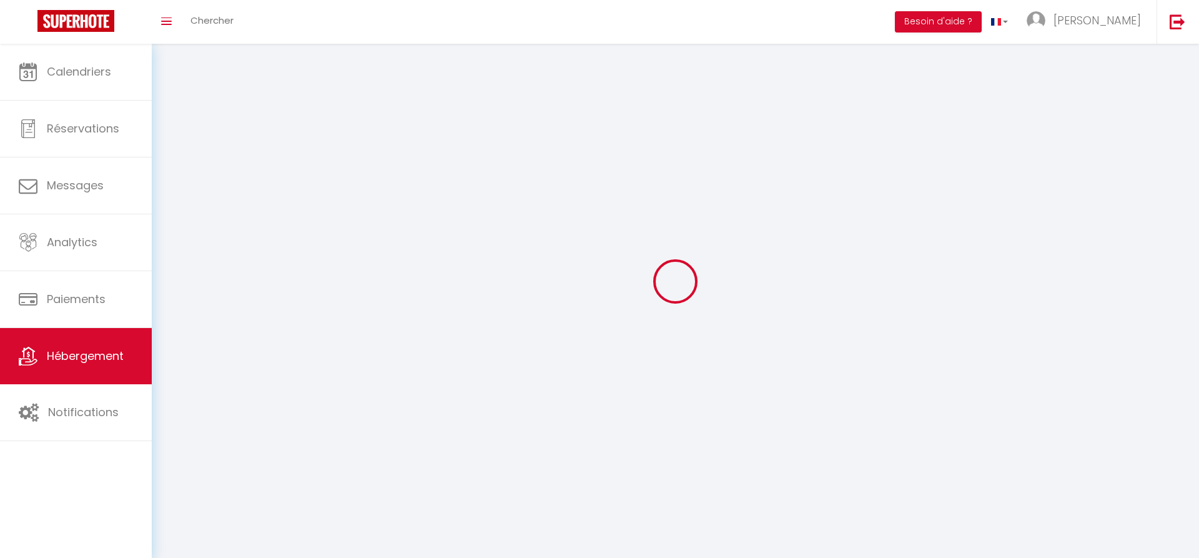
select select
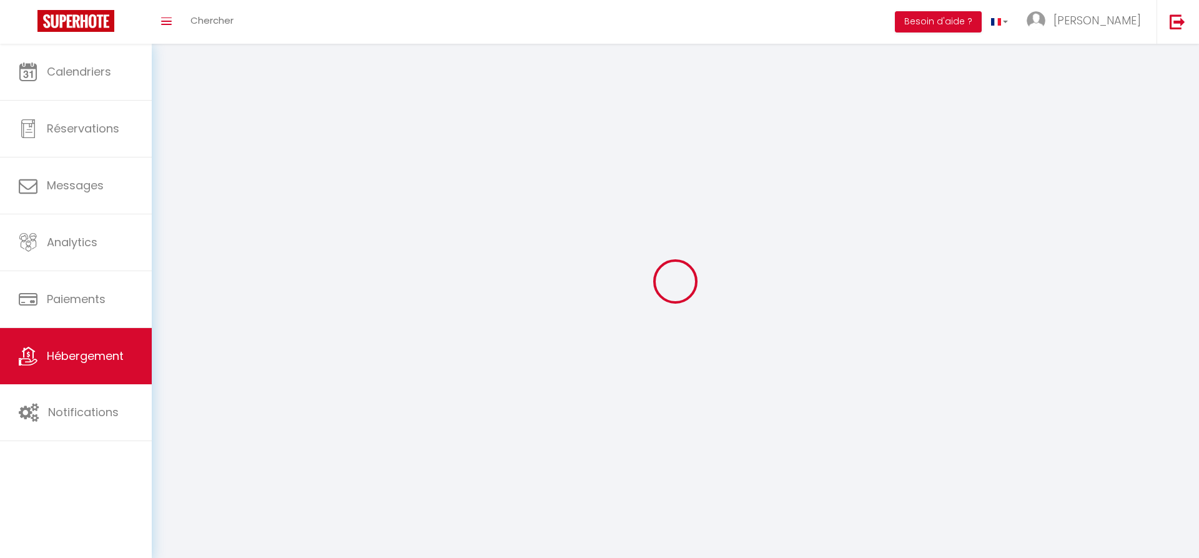
select select
checkbox input "false"
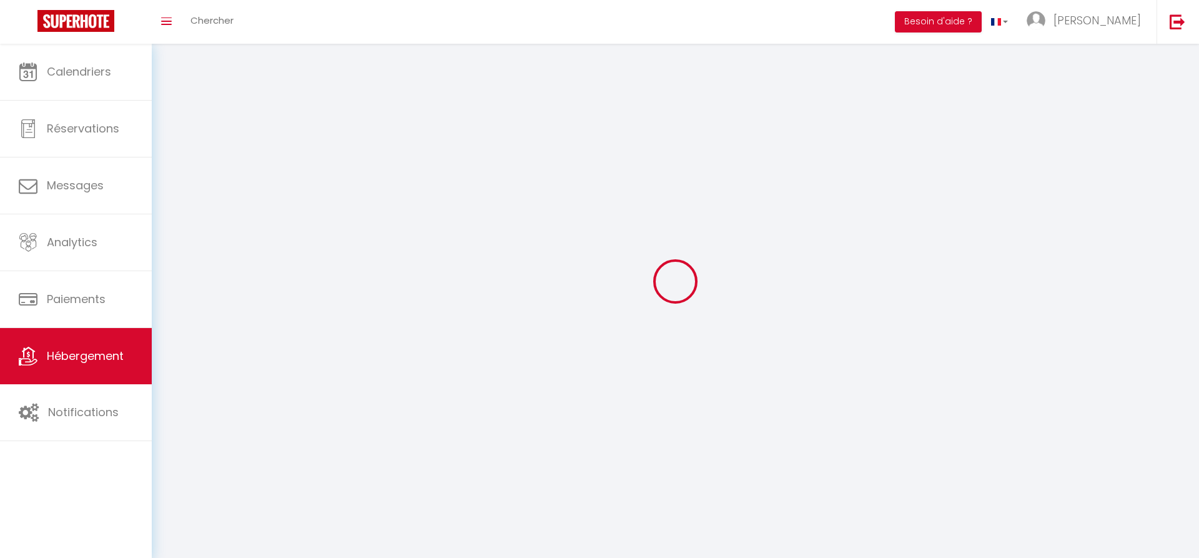
select select
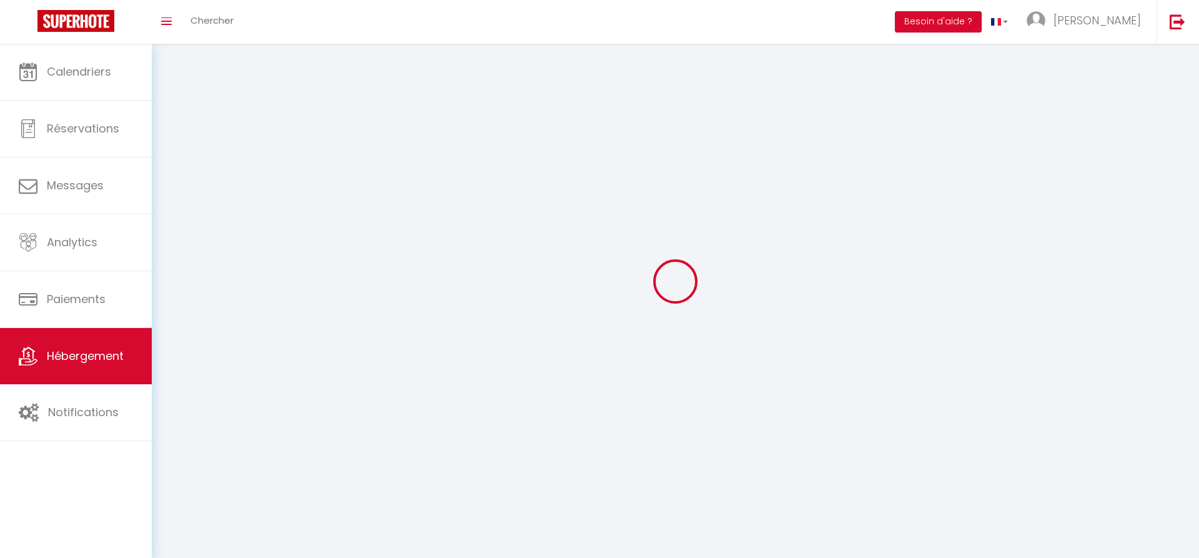
select select
checkbox input "false"
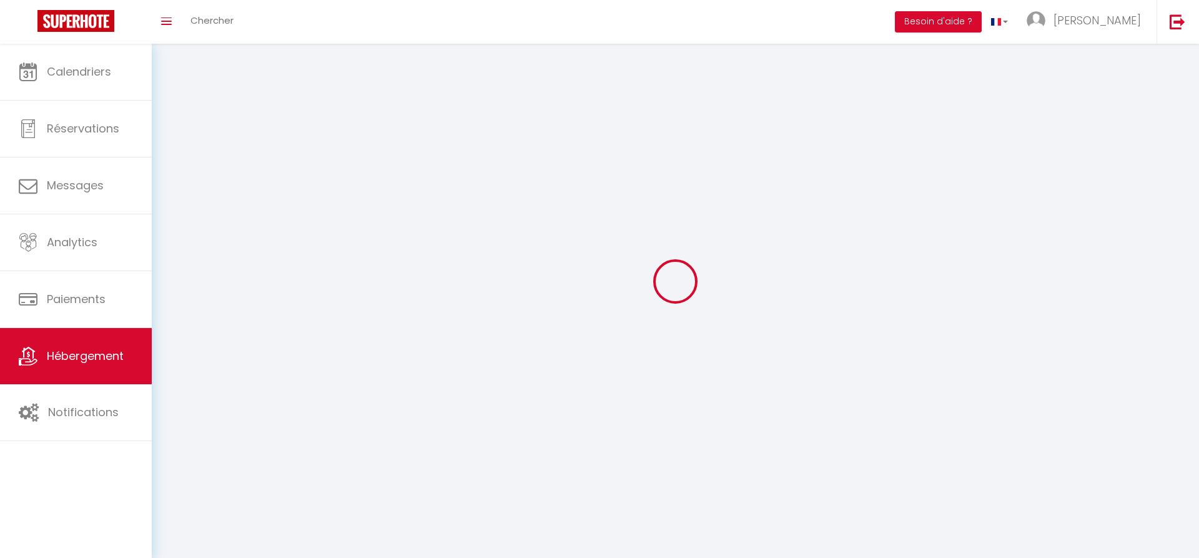
checkbox input "false"
select select
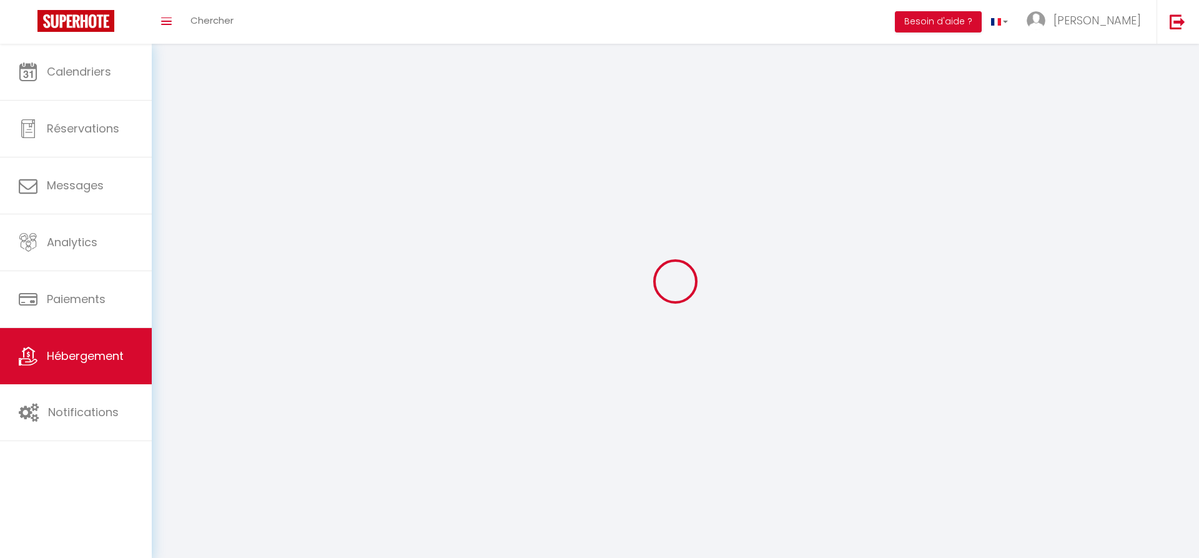
select select
checkbox input "false"
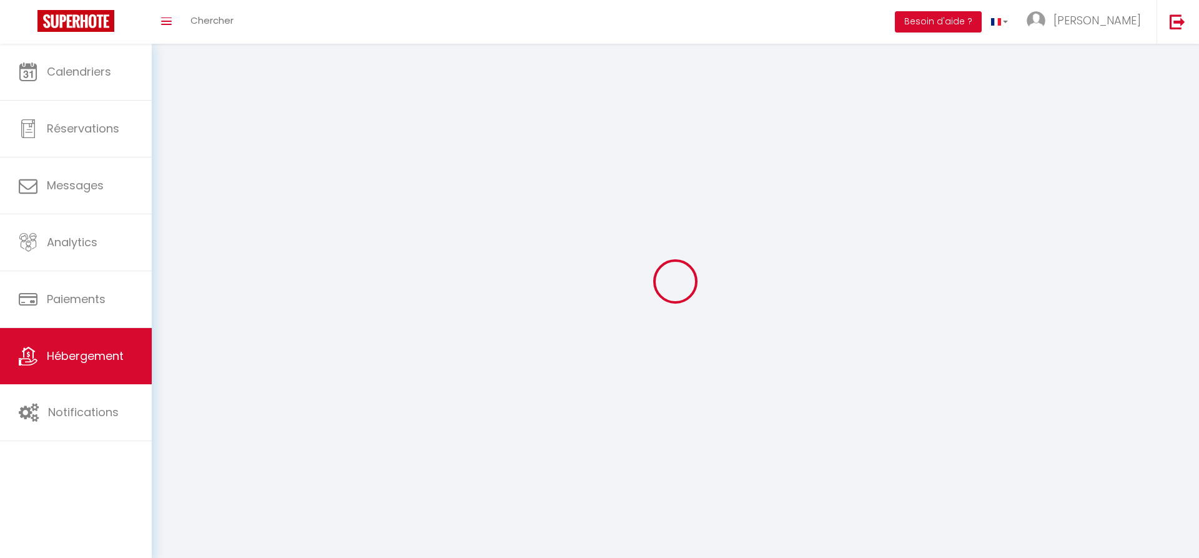
checkbox input "false"
select select
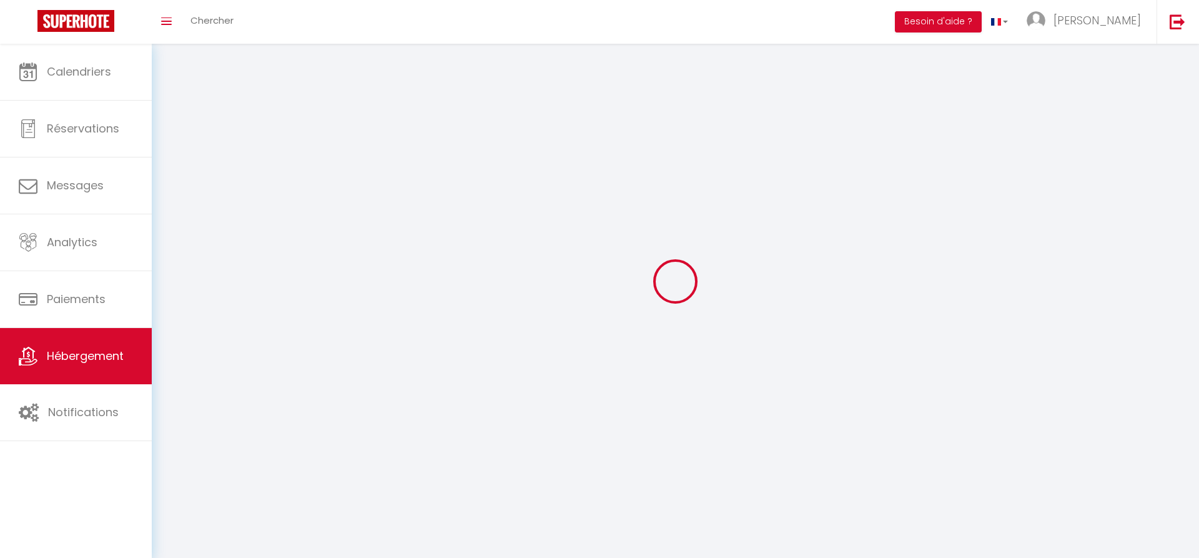
select select
checkbox input "false"
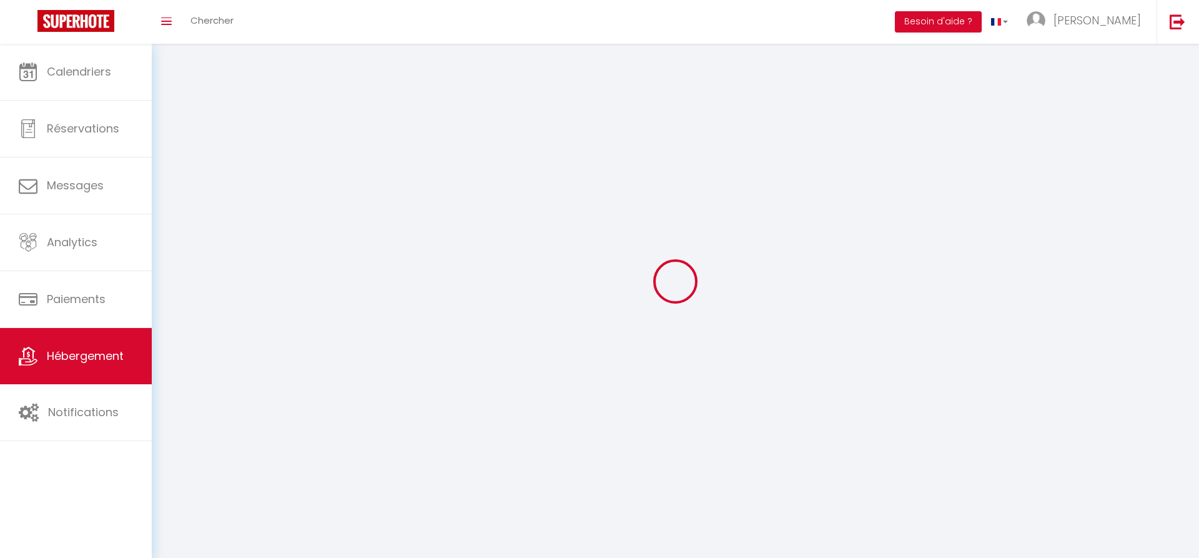
checkbox input "false"
select select
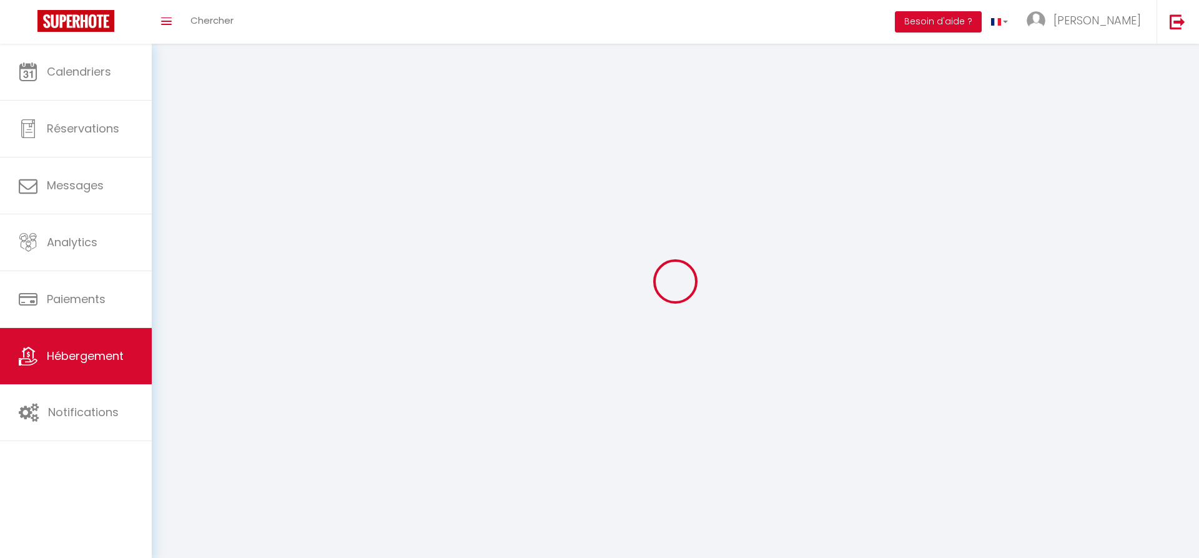
select select
select select "28"
select select
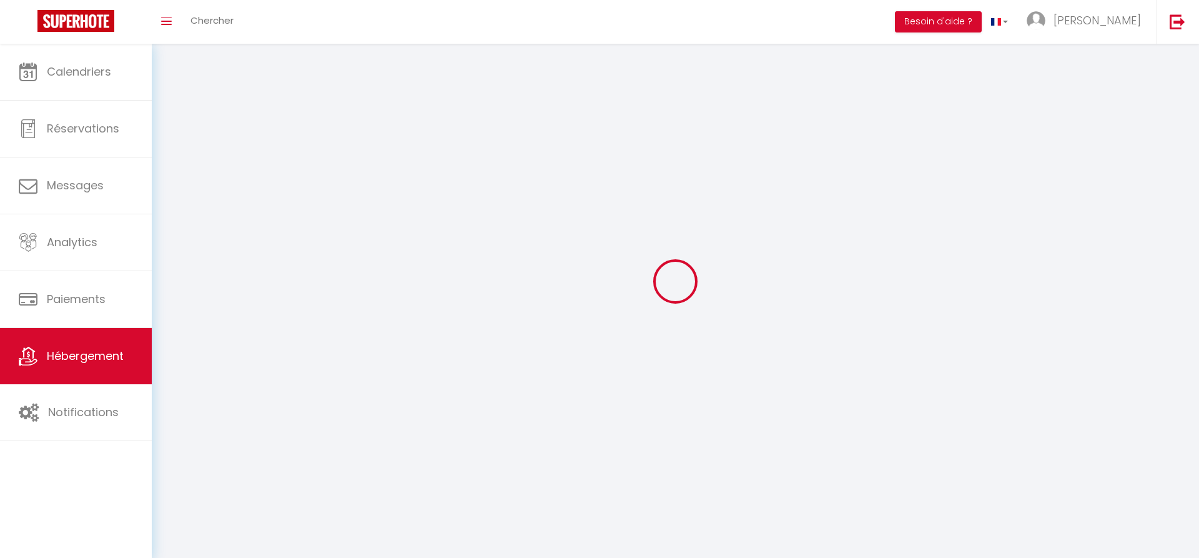
select select
checkbox input "false"
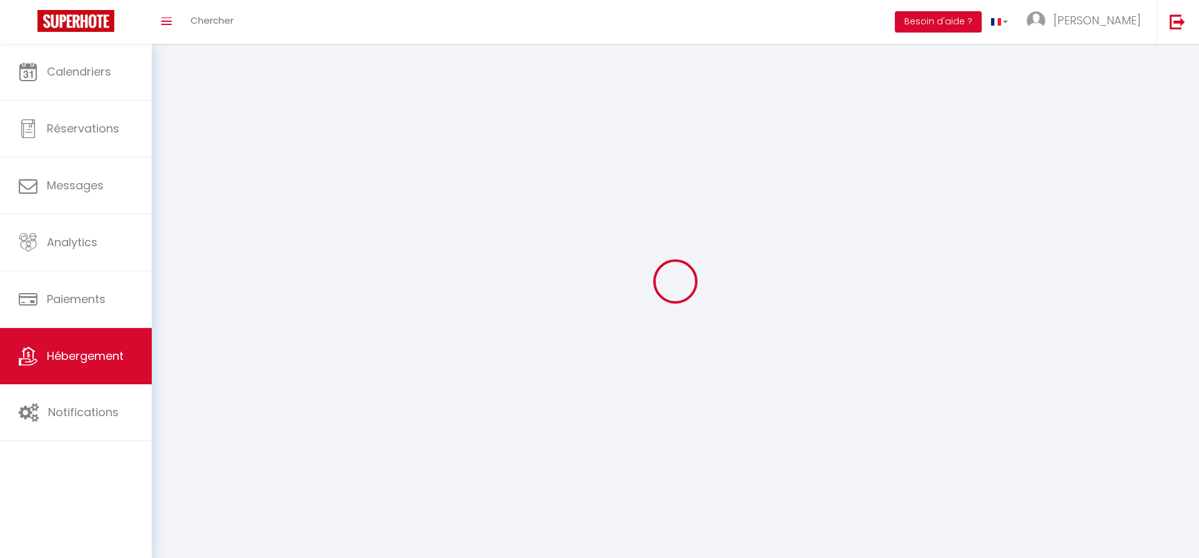
checkbox input "false"
select select
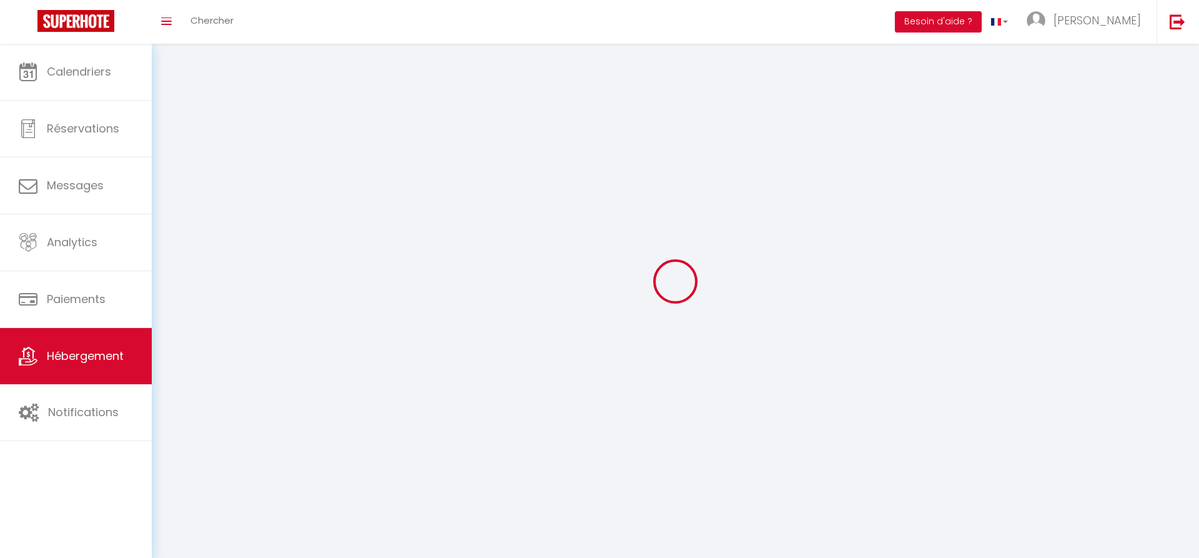
select select
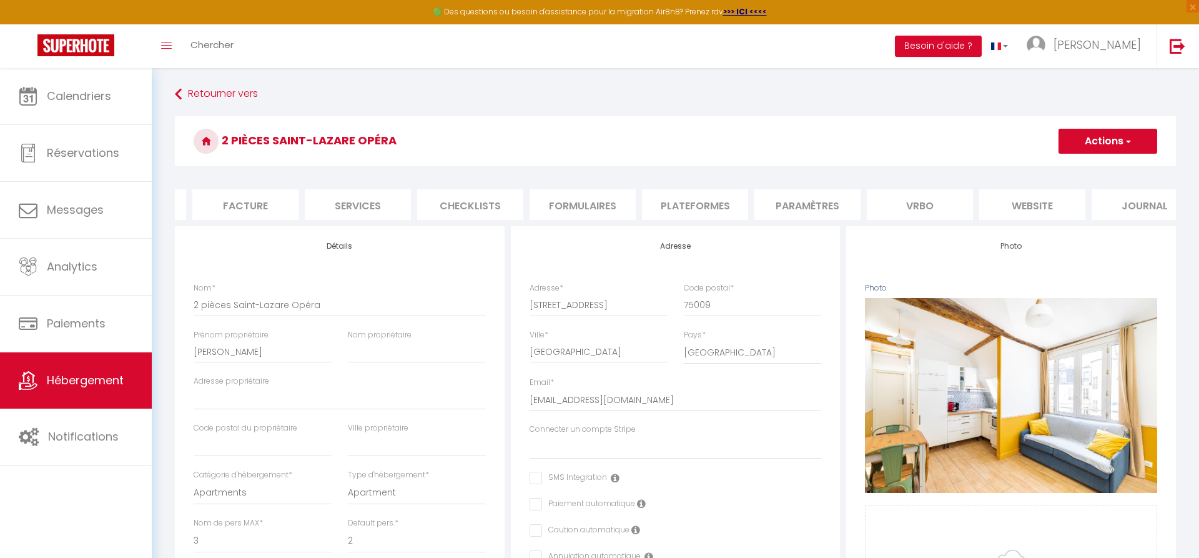
scroll to position [0, 235]
click at [885, 202] on li "Vrbo" at bounding box center [892, 204] width 106 height 31
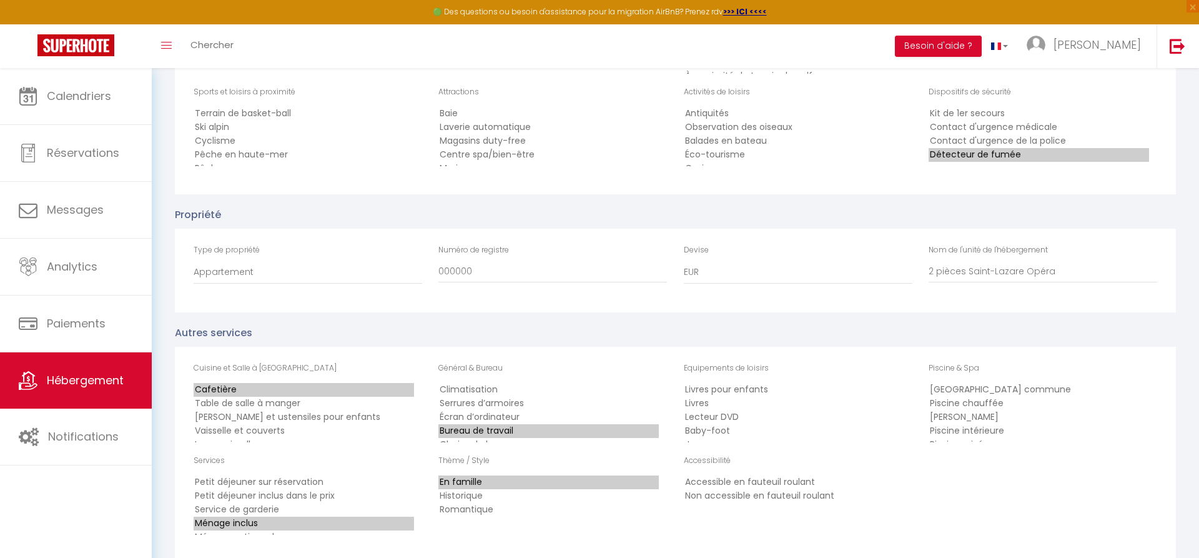
scroll to position [2102, 0]
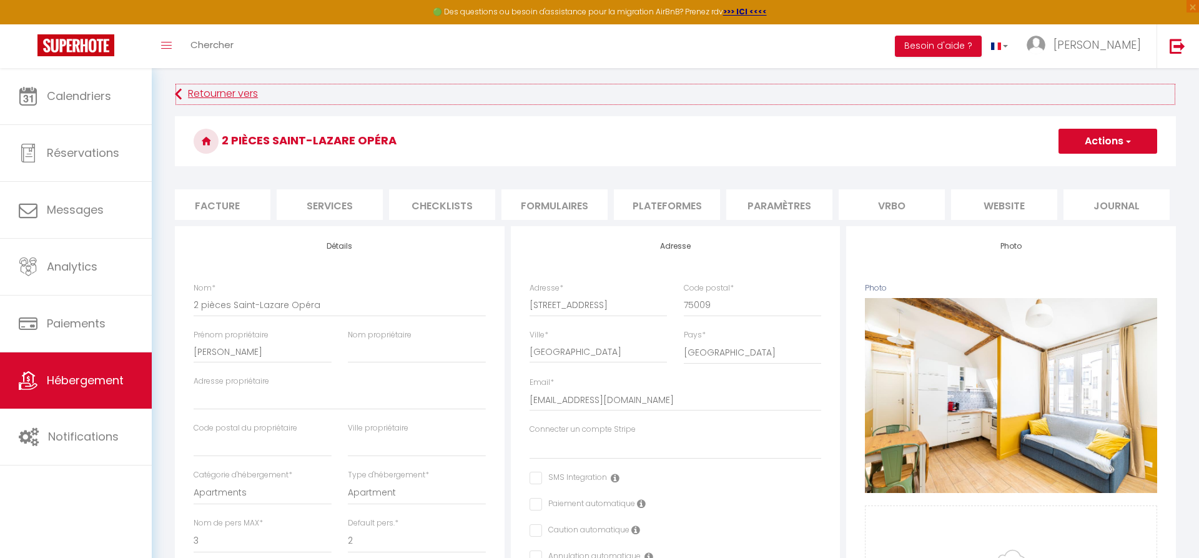
click at [185, 101] on link "Retourner vers" at bounding box center [675, 94] width 1001 height 22
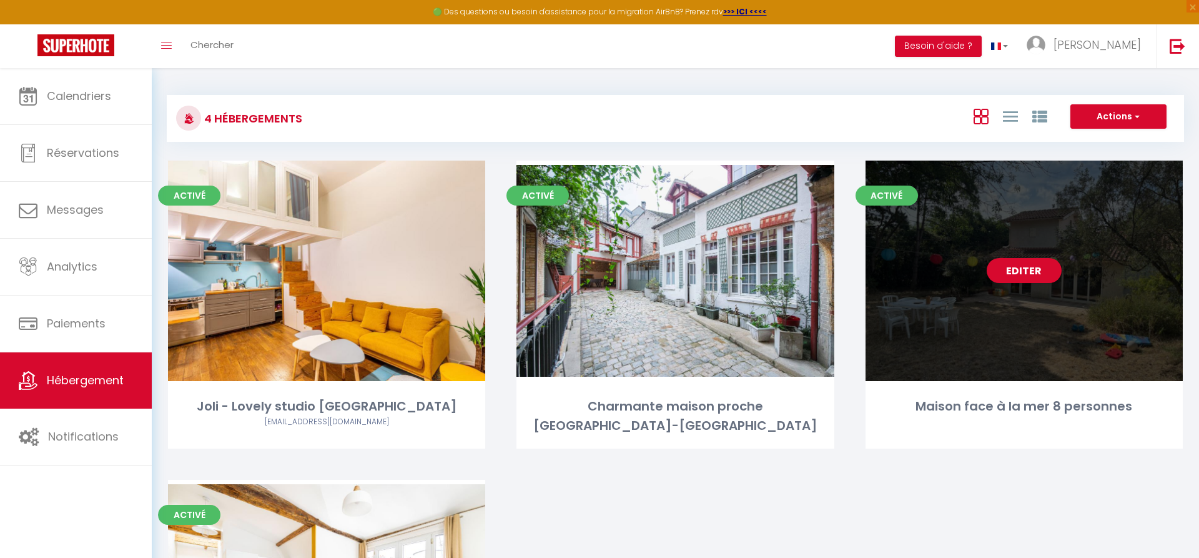
click at [966, 274] on div "Editer" at bounding box center [1023, 270] width 317 height 220
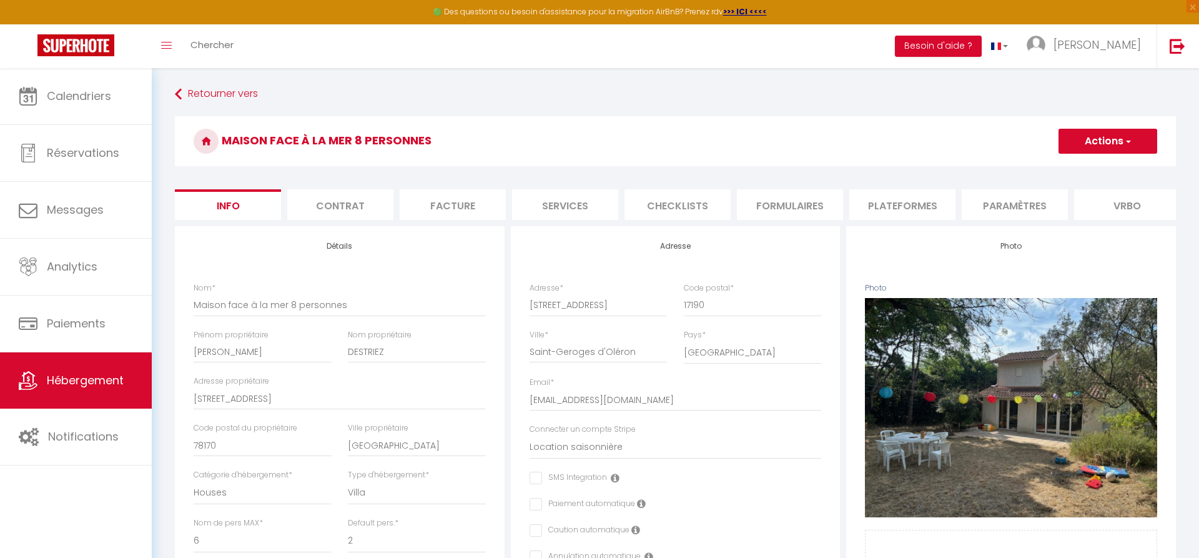
click at [1117, 204] on li "Vrbo" at bounding box center [1127, 204] width 106 height 31
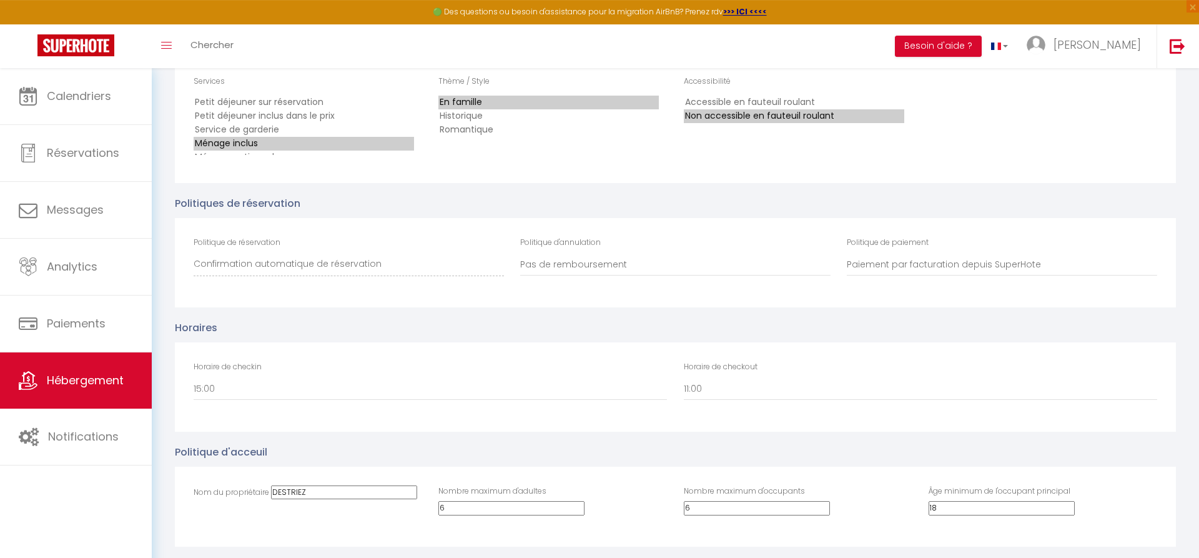
scroll to position [3568, 0]
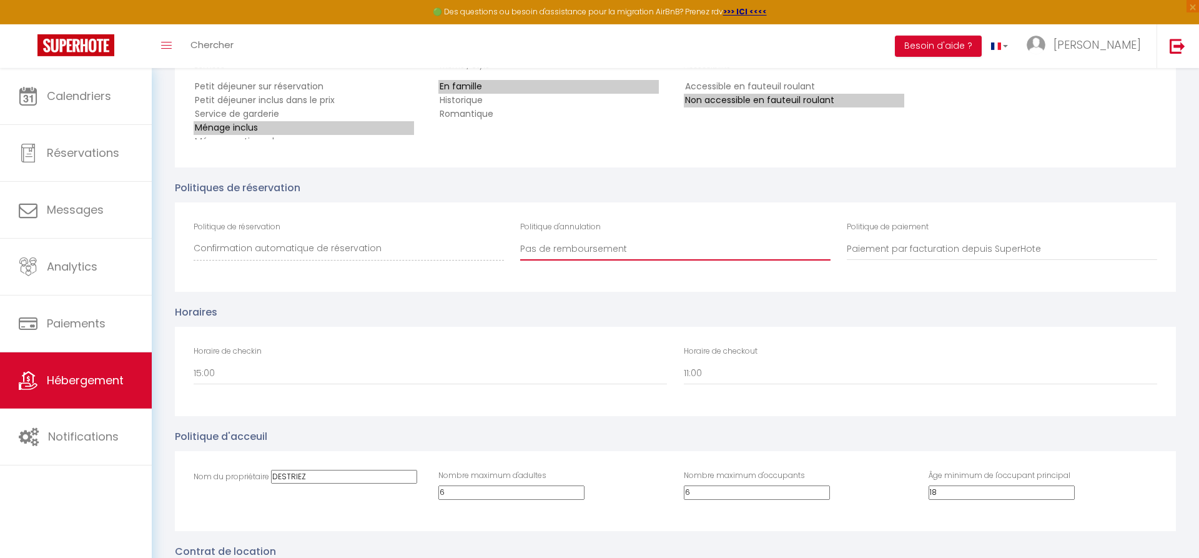
click at [520, 237] on select "100% remboursé si annulé au moins 60 jours avant arrivée 100% remboursé si annu…" at bounding box center [675, 249] width 310 height 24
click at [641, 260] on select "100% remboursé si annulé au moins 60 jours avant arrivée 100% remboursé si annu…" at bounding box center [675, 249] width 310 height 24
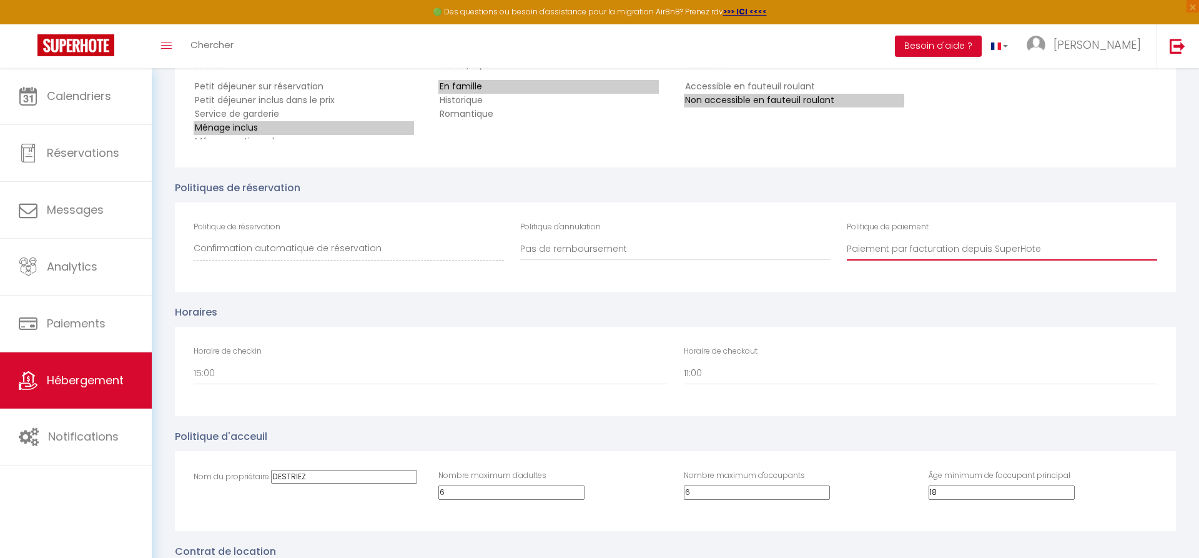
click at [847, 237] on select "Paiement par carte depuis Vrbo Paiement par facturation depuis SuperHote" at bounding box center [1002, 249] width 310 height 24
click at [912, 260] on select "Paiement par carte depuis Vrbo Paiement par facturation depuis SuperHote" at bounding box center [1002, 249] width 310 height 24
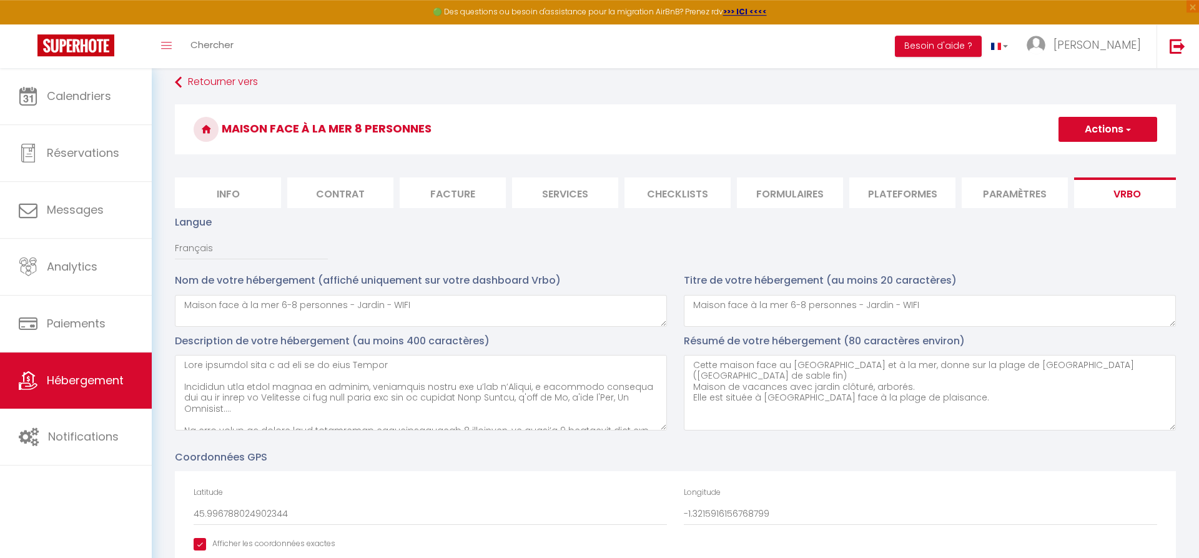
scroll to position [1, 0]
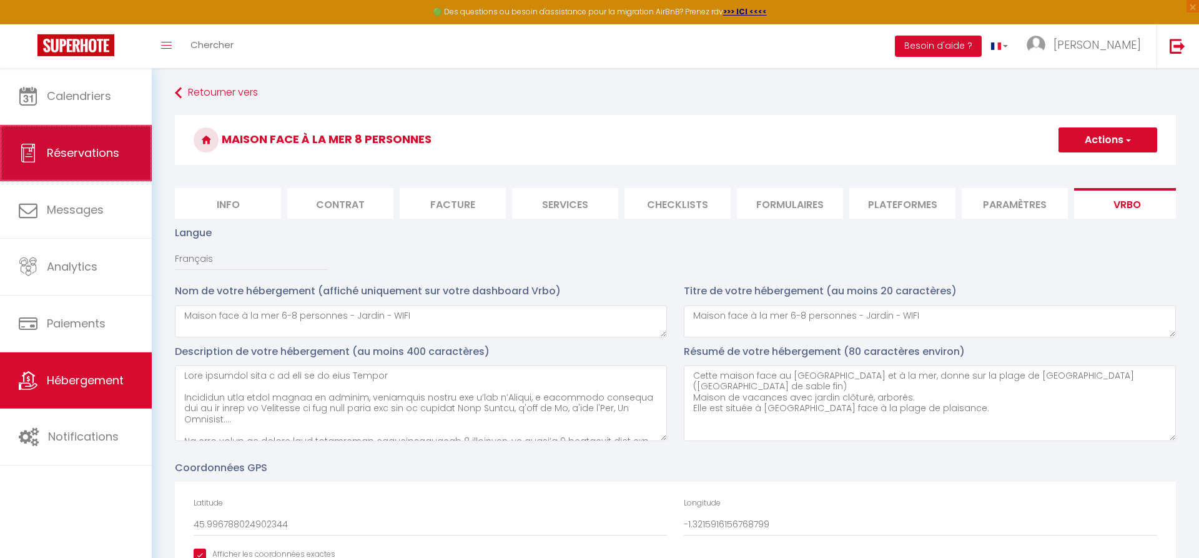
click at [77, 155] on span "Réservations" at bounding box center [83, 153] width 72 height 16
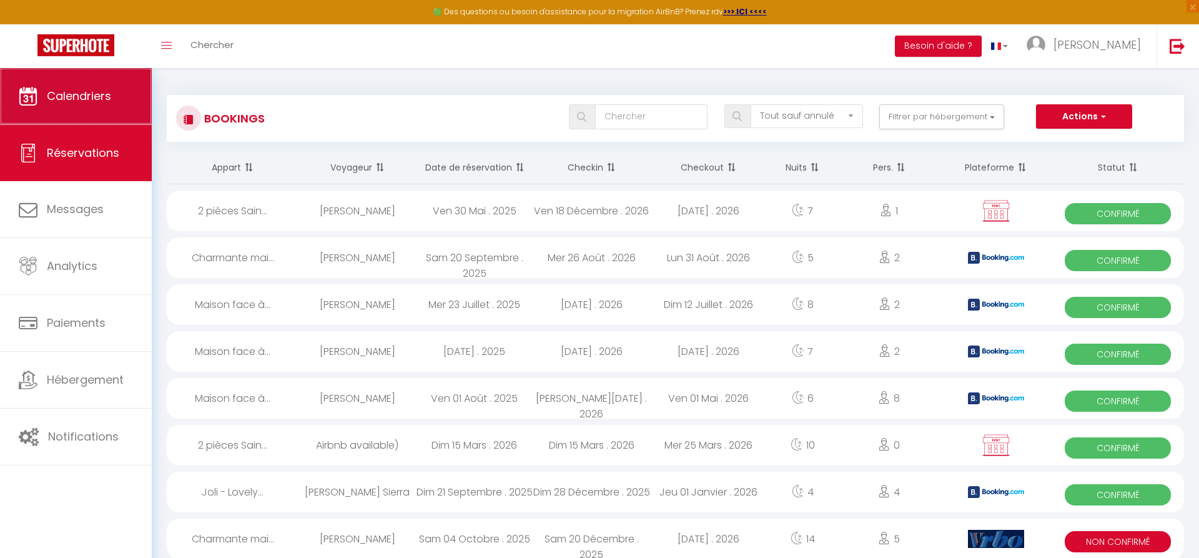
click at [67, 105] on link "Calendriers" at bounding box center [76, 96] width 152 height 56
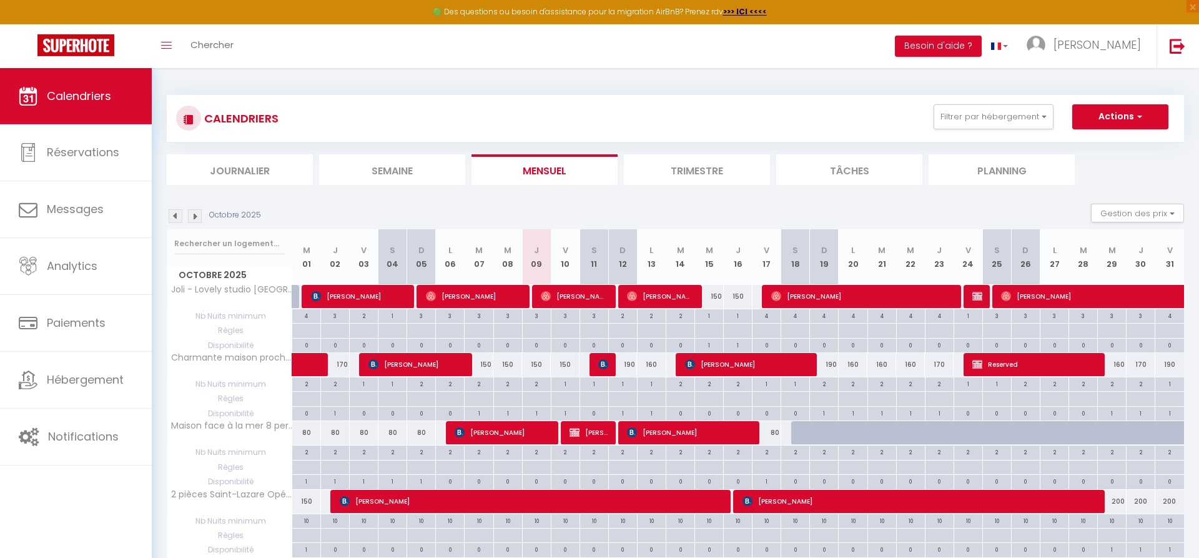
click at [586, 438] on span "[PERSON_NAME]" at bounding box center [588, 432] width 38 height 24
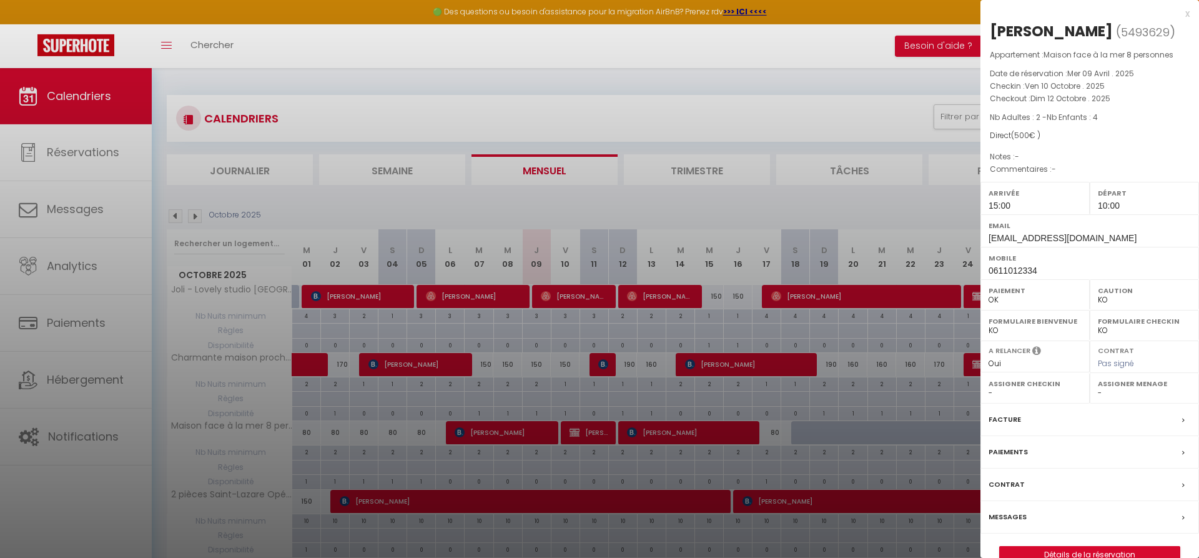
click at [586, 438] on div at bounding box center [599, 279] width 1199 height 558
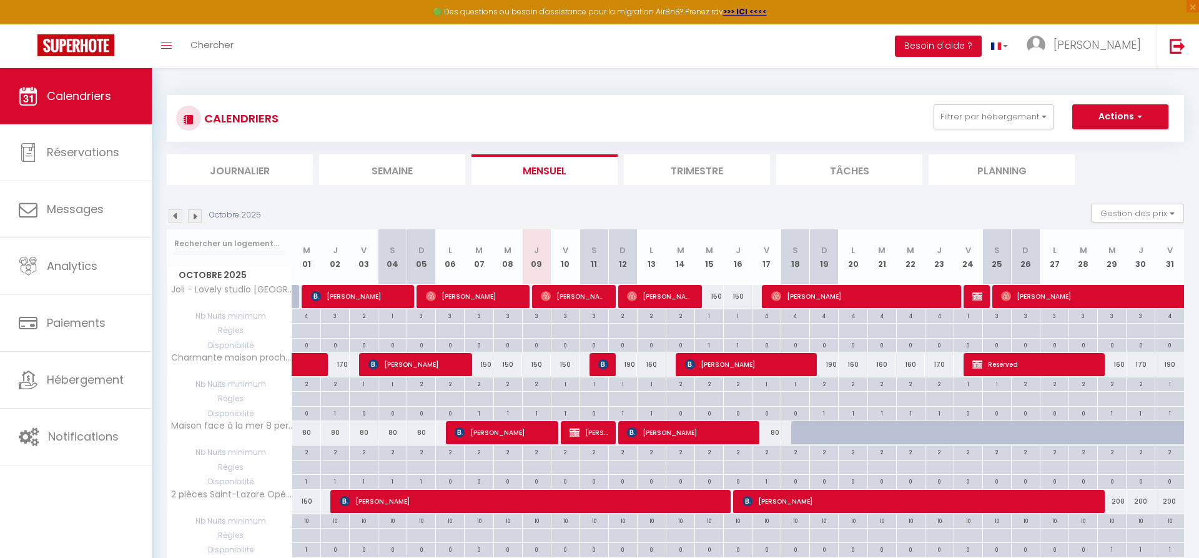
click at [177, 214] on img at bounding box center [176, 216] width 14 height 14
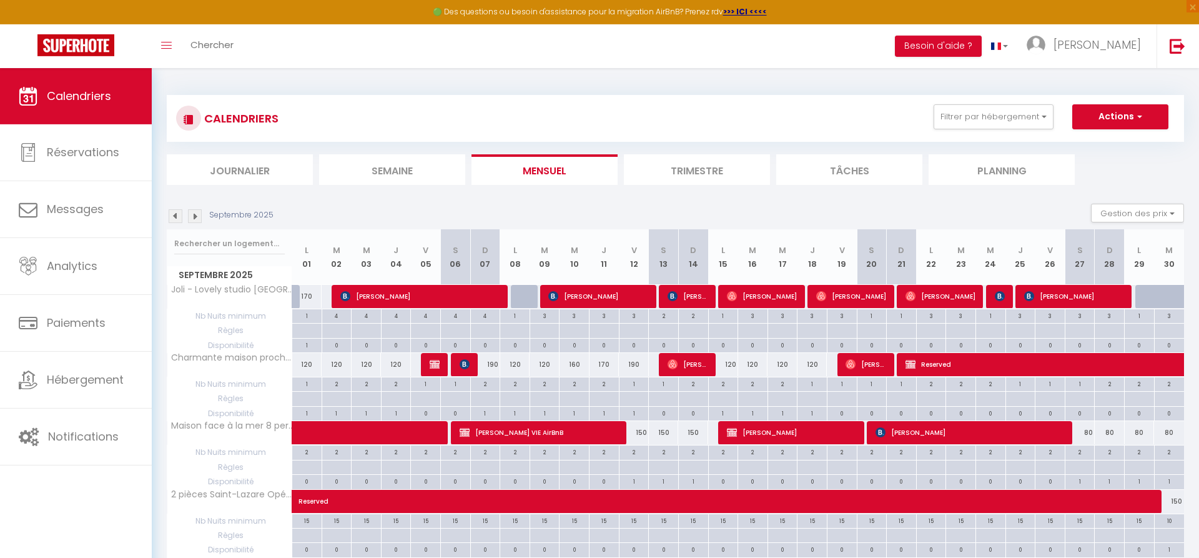
click at [435, 367] on img at bounding box center [435, 364] width 10 height 10
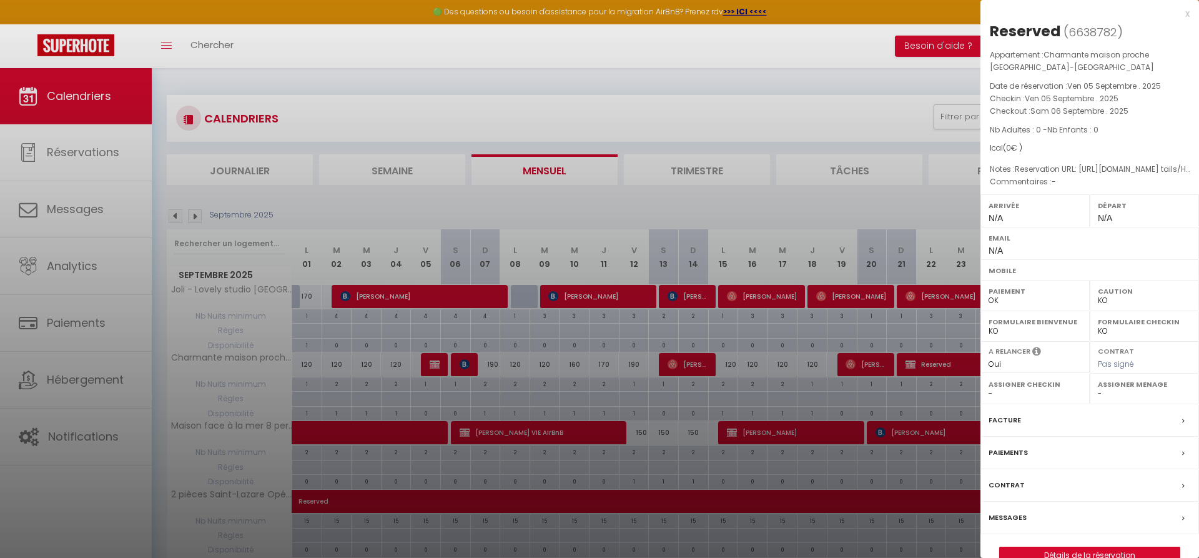
click at [485, 201] on div at bounding box center [599, 279] width 1199 height 558
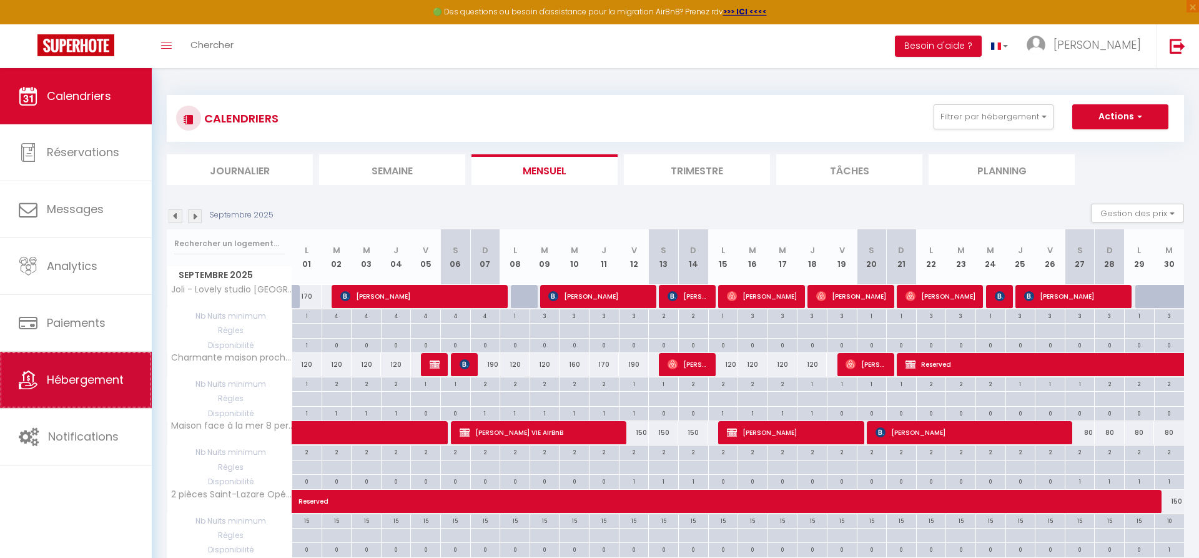
click at [114, 382] on span "Hébergement" at bounding box center [85, 380] width 77 height 16
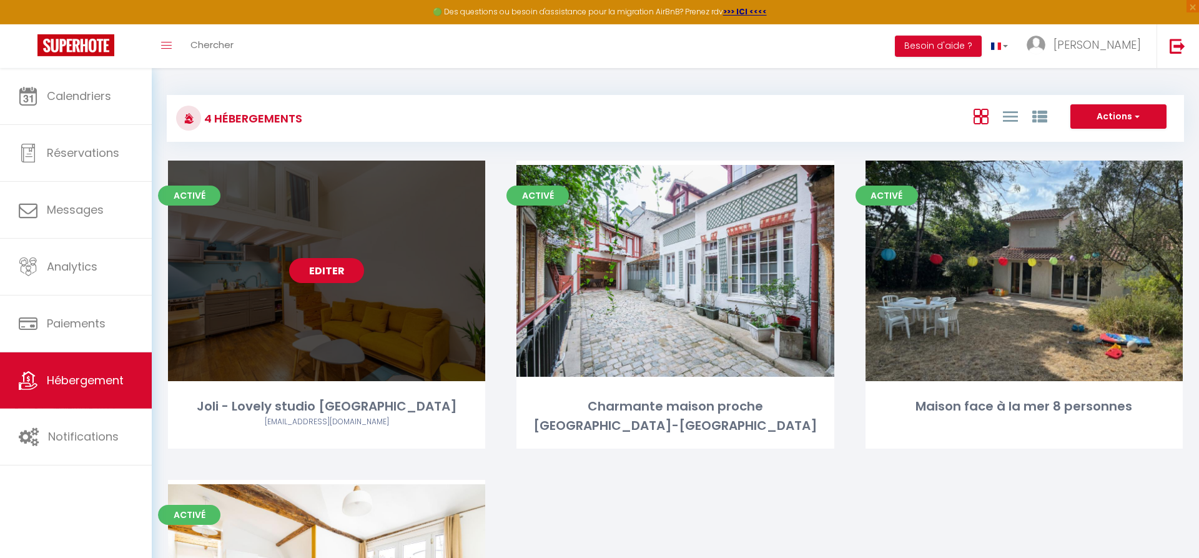
click at [330, 274] on link "Editer" at bounding box center [326, 270] width 75 height 25
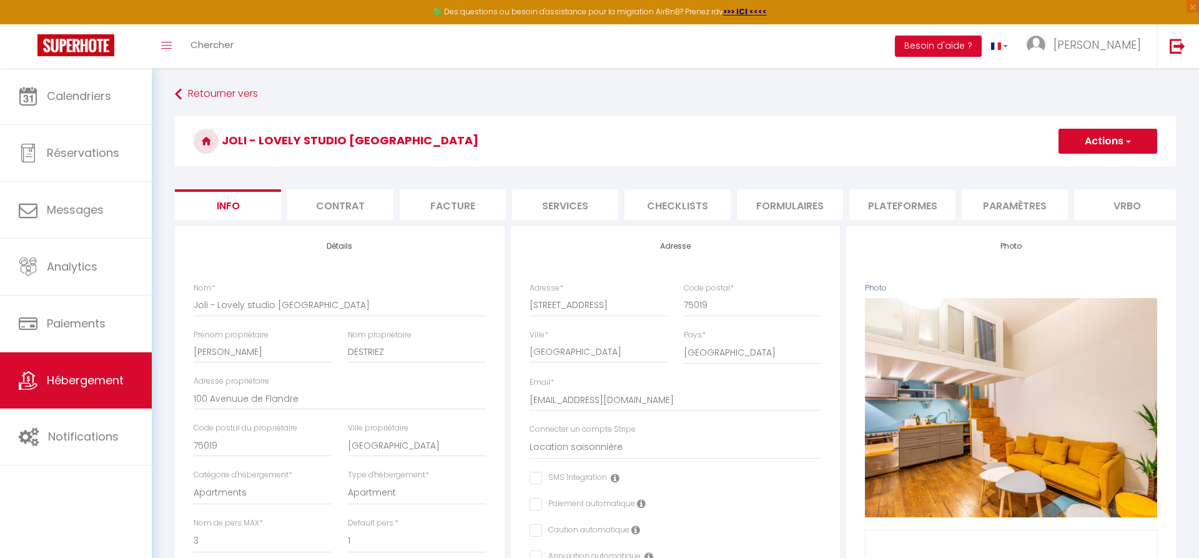
click at [797, 200] on li "Formulaires" at bounding box center [790, 204] width 106 height 31
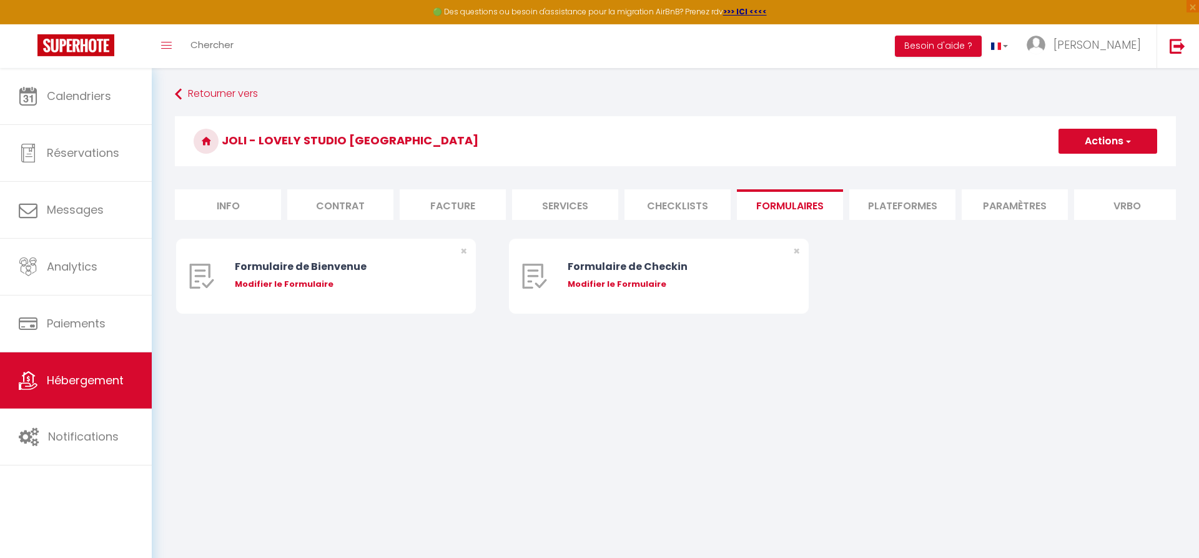
click at [877, 200] on li "Plateformes" at bounding box center [902, 204] width 106 height 31
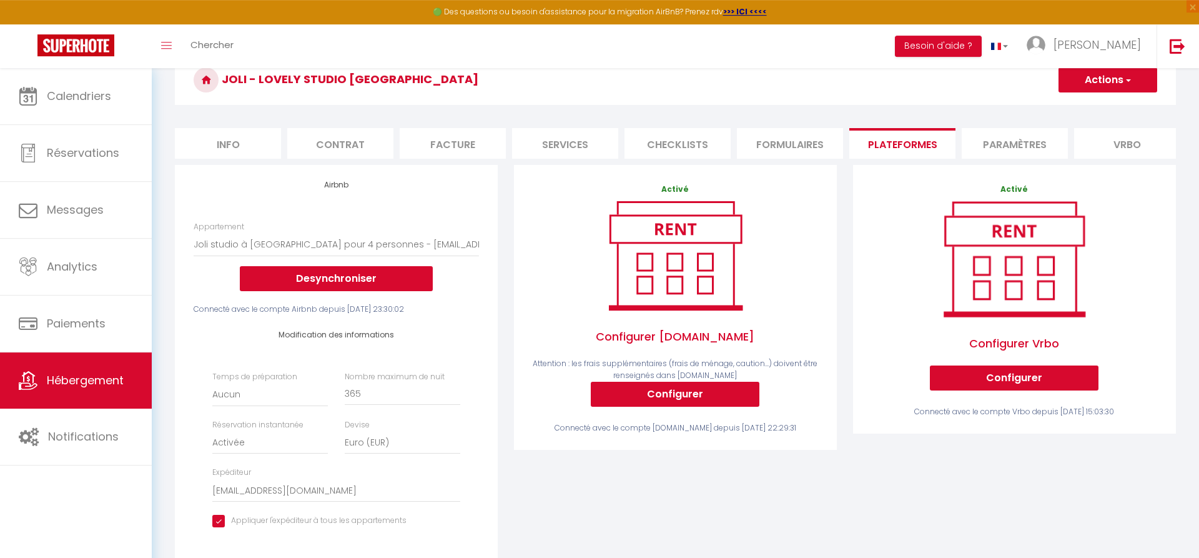
scroll to position [64, 0]
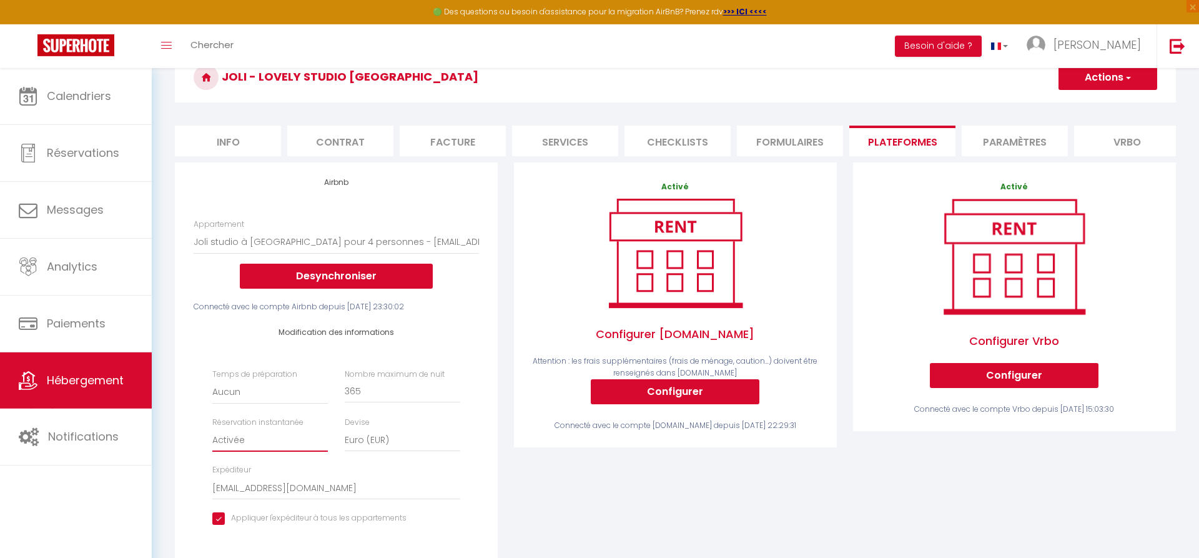
click at [212, 428] on select "Activée Demander des évaluations positives" at bounding box center [270, 440] width 116 height 24
click at [275, 445] on select "Activée Demander des évaluations positives" at bounding box center [270, 440] width 116 height 24
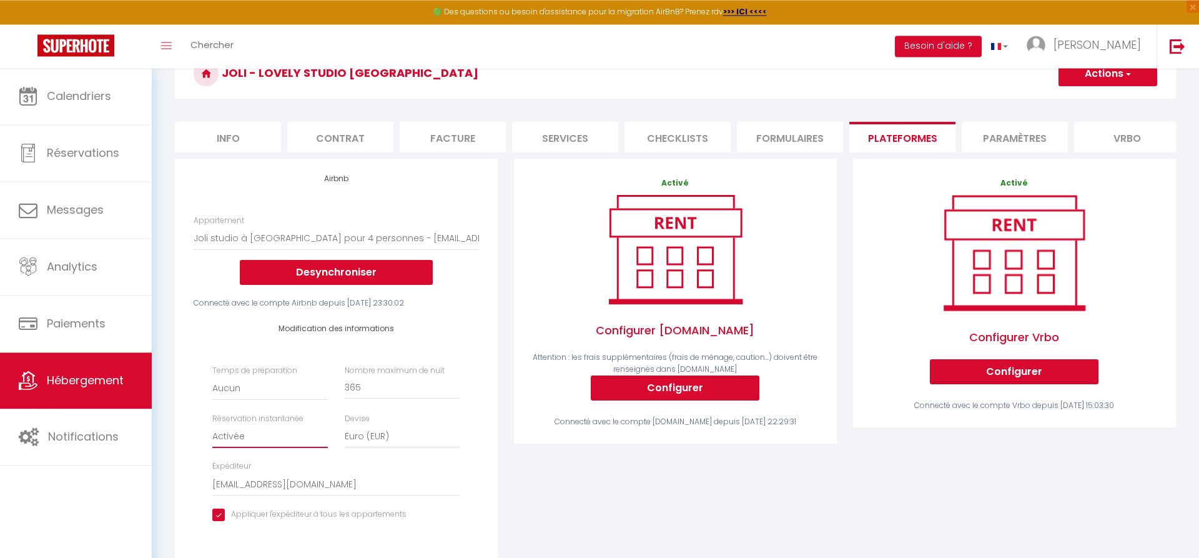
scroll to position [43, 0]
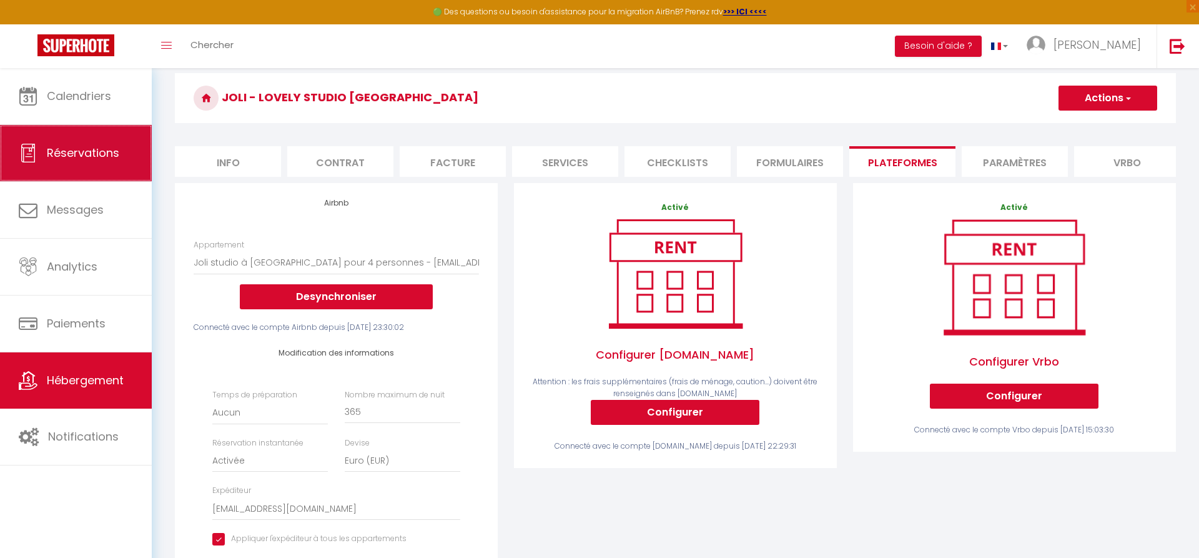
click at [82, 149] on span "Réservations" at bounding box center [83, 153] width 72 height 16
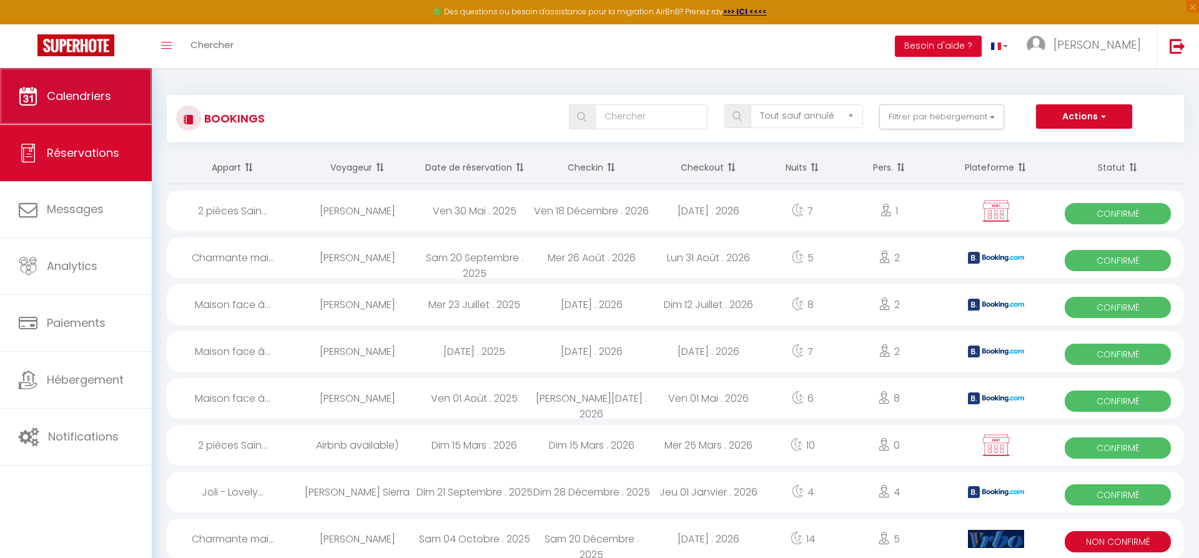
click at [82, 102] on span "Calendriers" at bounding box center [79, 96] width 64 height 16
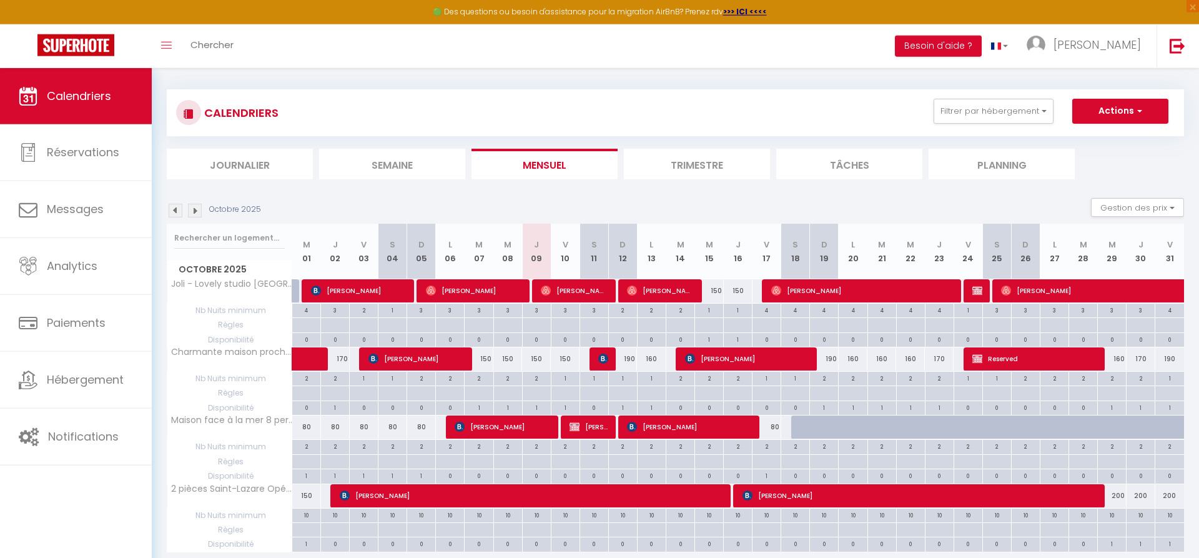
scroll to position [68, 0]
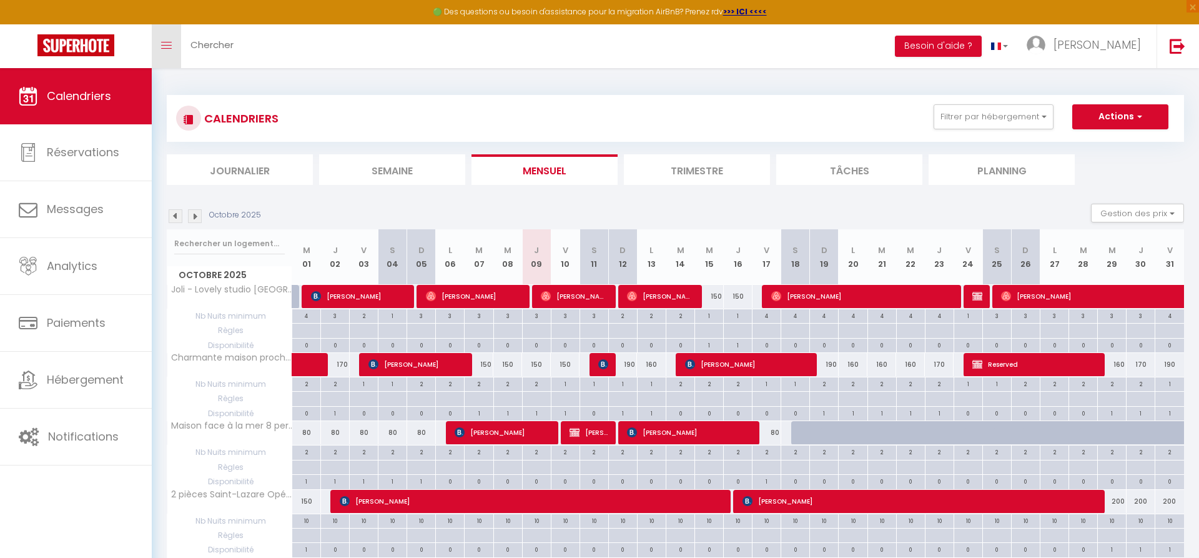
click at [159, 47] on link "Toggle menubar" at bounding box center [166, 46] width 29 height 44
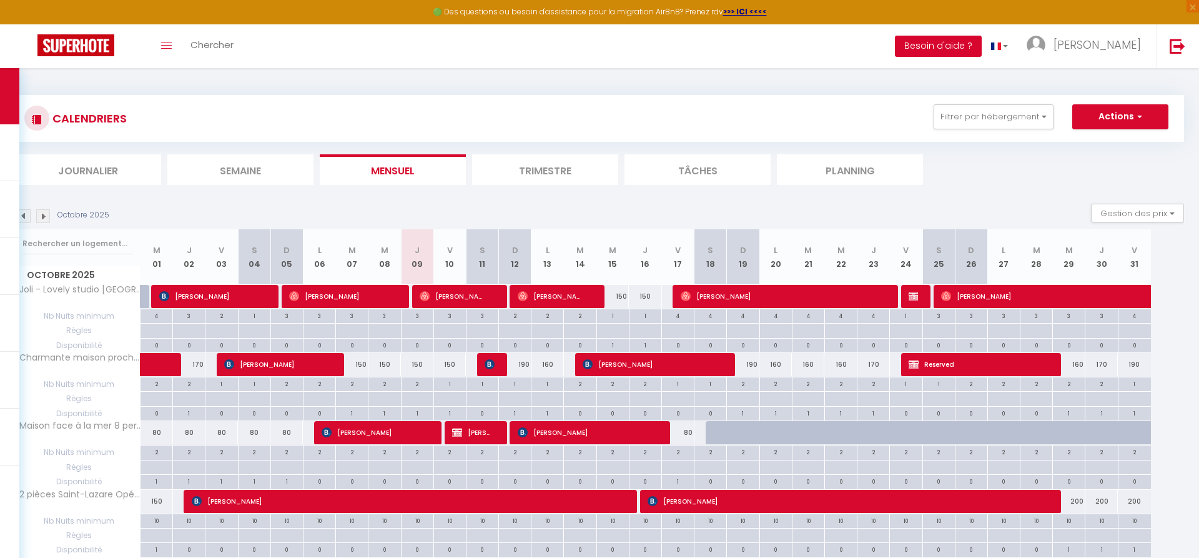
click at [970, 53] on button "Besoin d'aide ?" at bounding box center [938, 46] width 87 height 21
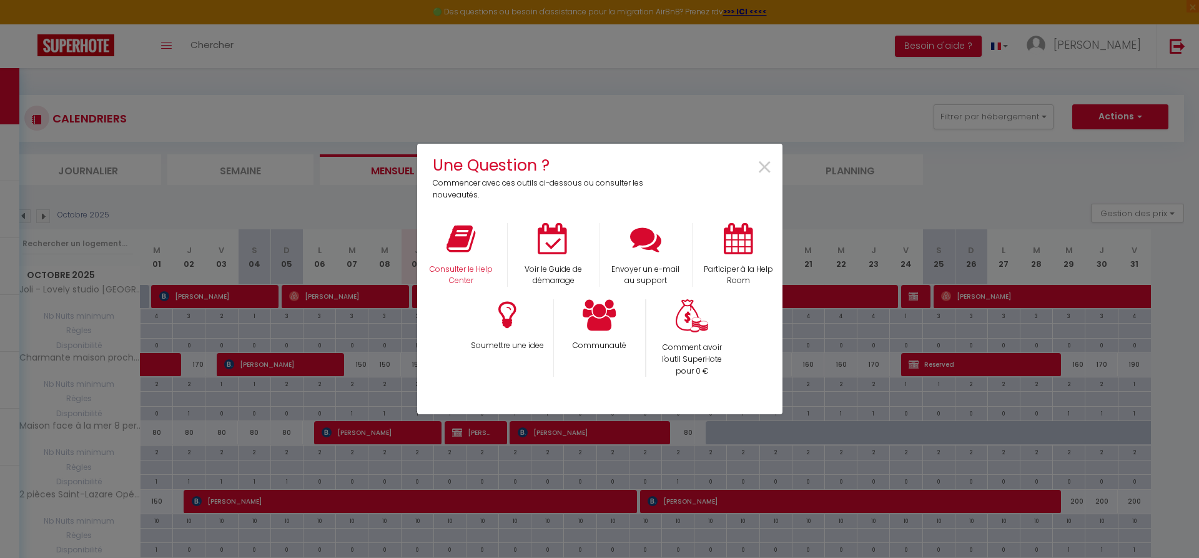
click at [480, 245] on div "Consulter le Help Center" at bounding box center [461, 255] width 92 height 64
click at [457, 257] on div "Consulter le Help Center" at bounding box center [461, 255] width 92 height 64
click at [459, 239] on icon at bounding box center [460, 238] width 29 height 31
click at [762, 167] on span "×" at bounding box center [764, 167] width 17 height 39
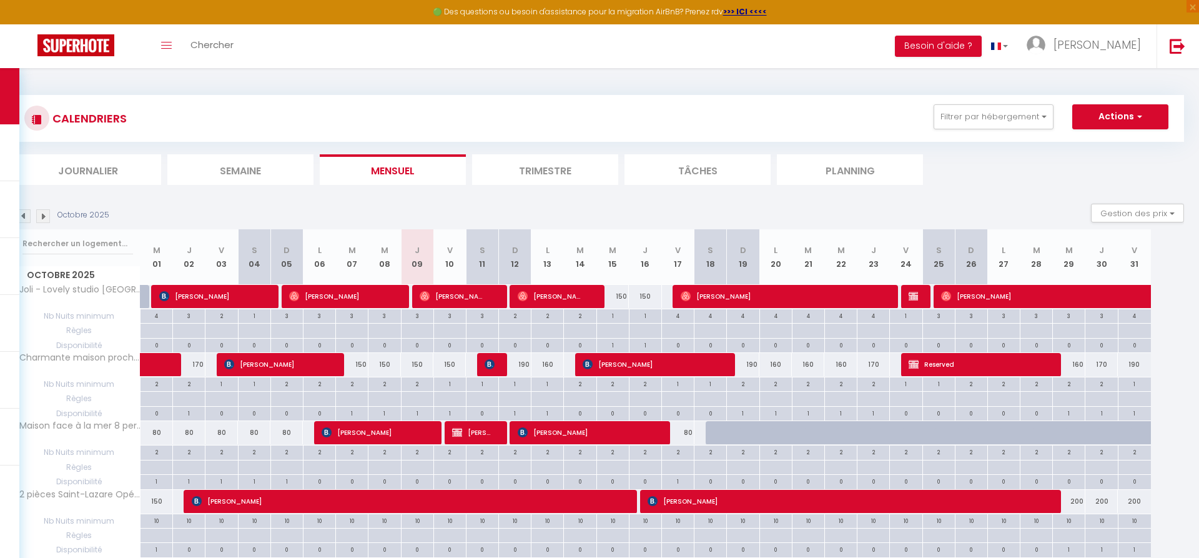
click at [159, 51] on link "Toggle menubar" at bounding box center [166, 46] width 29 height 44
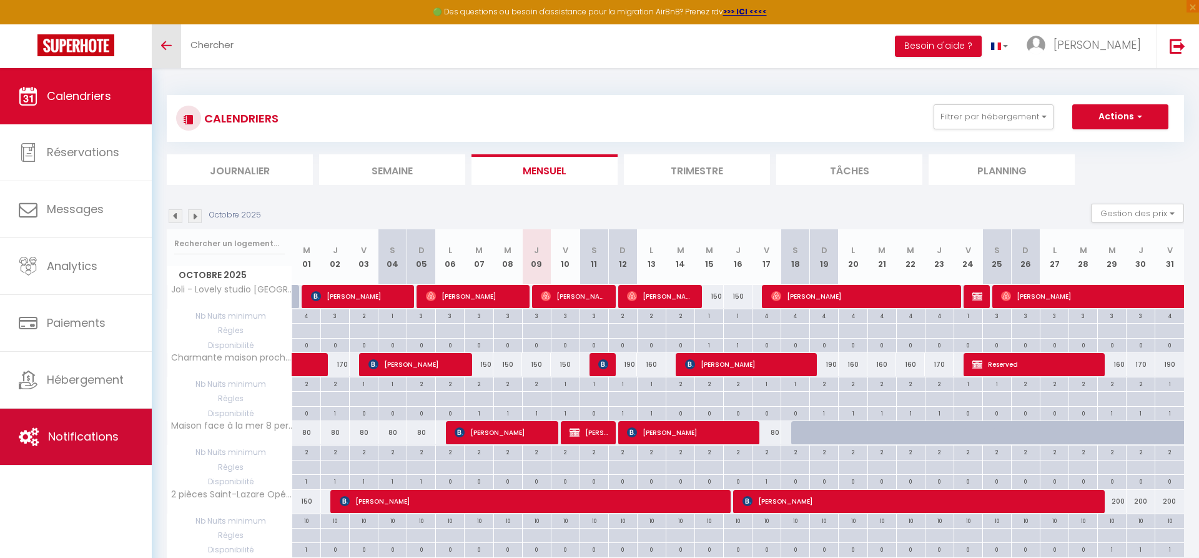
click at [56, 438] on span "Notifications" at bounding box center [83, 436] width 71 height 16
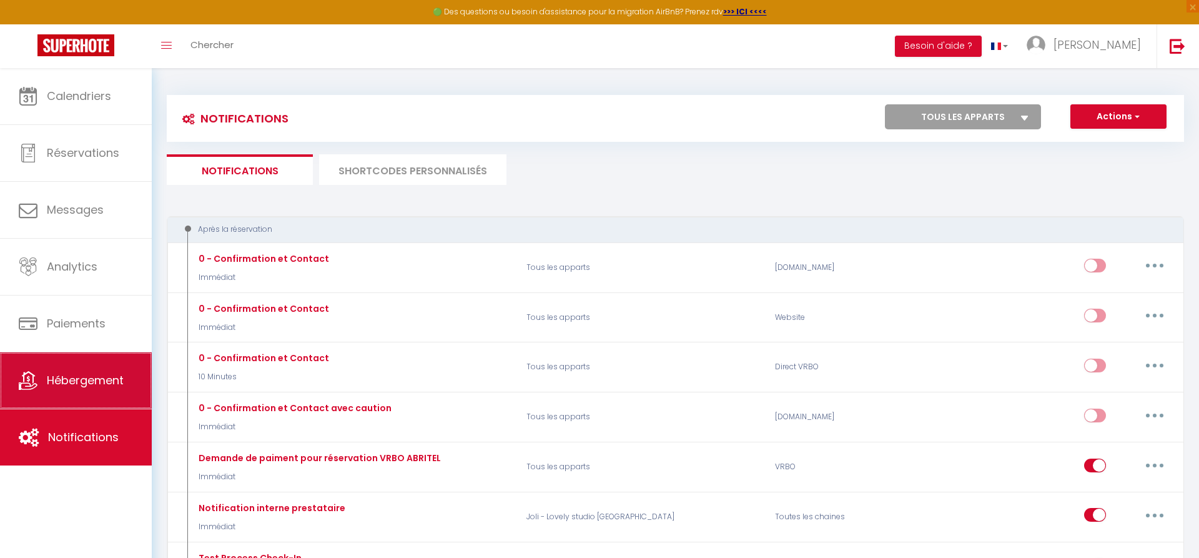
click at [81, 383] on span "Hébergement" at bounding box center [85, 380] width 77 height 16
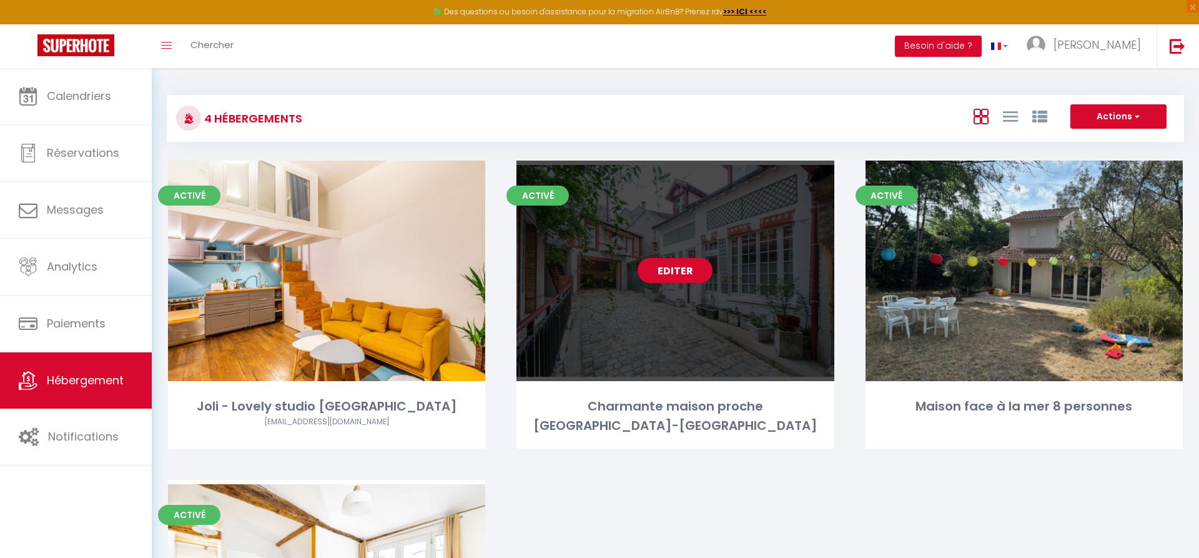
click at [664, 265] on link "Editer" at bounding box center [675, 270] width 75 height 25
click at [699, 269] on link "Editer" at bounding box center [675, 270] width 75 height 25
select select "3"
select select "2"
select select "1"
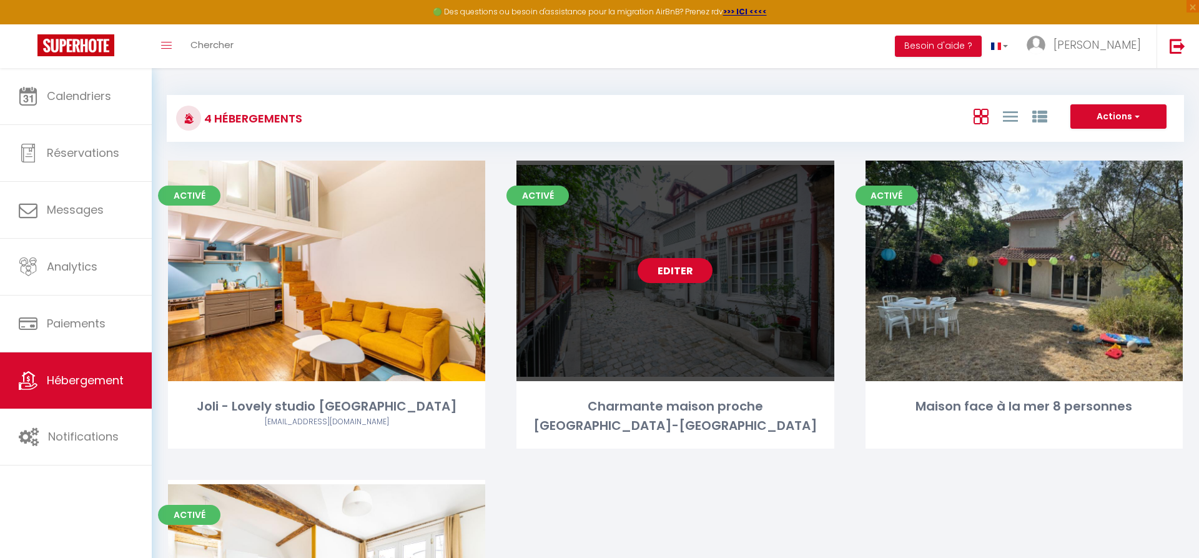
select select "1"
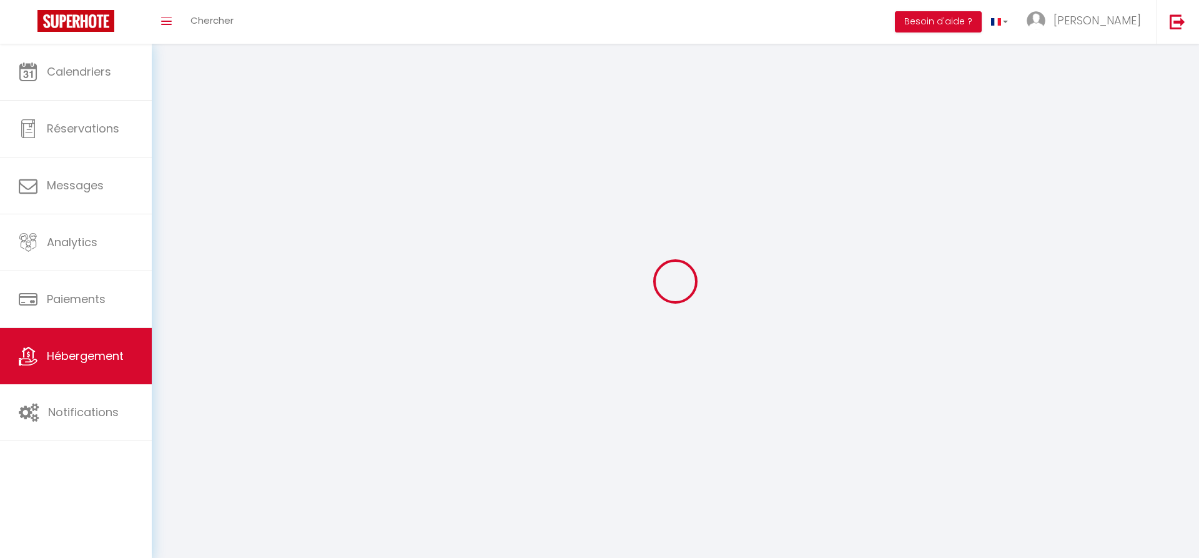
select select
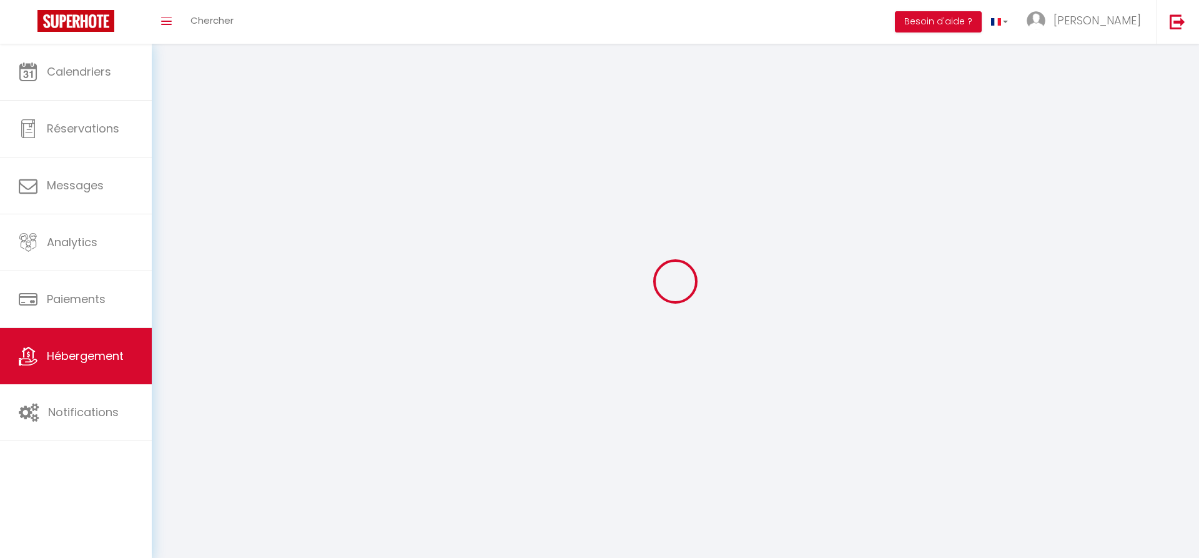
select select
checkbox input "false"
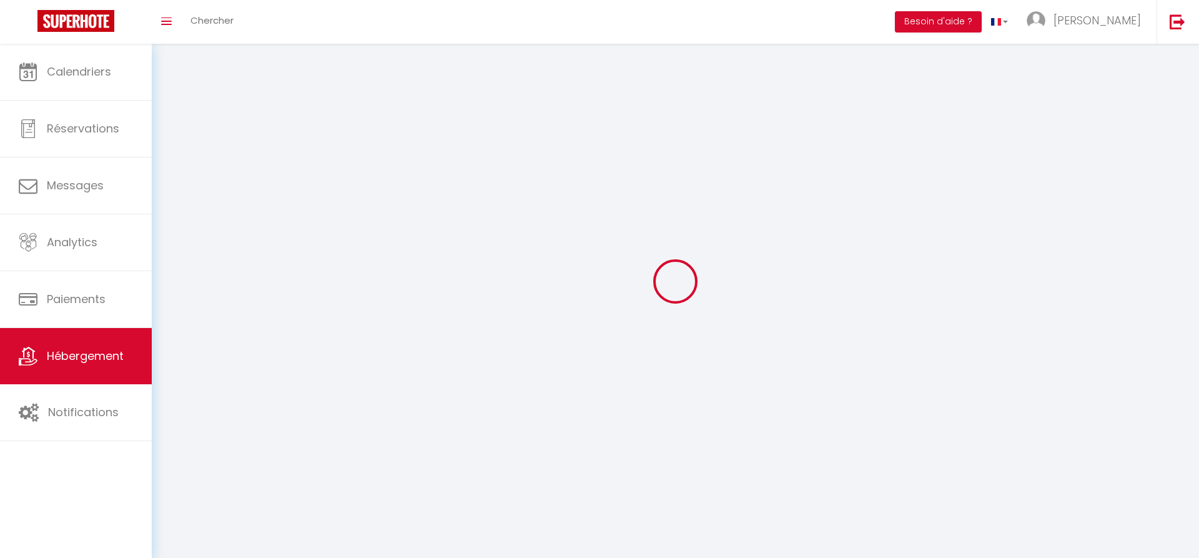
select select
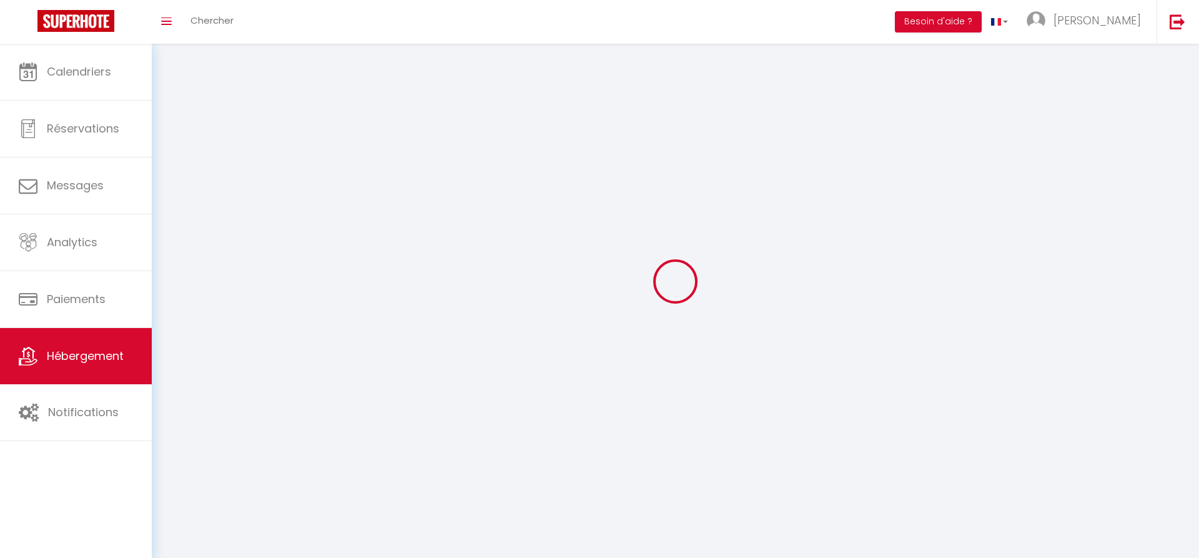
select select
checkbox input "false"
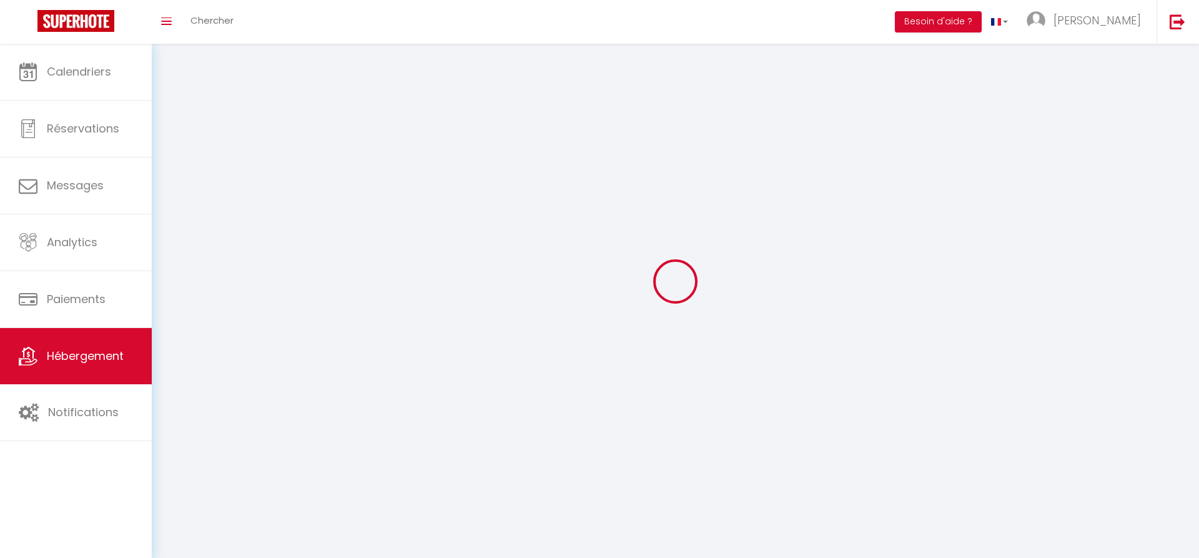
checkbox input "false"
select select
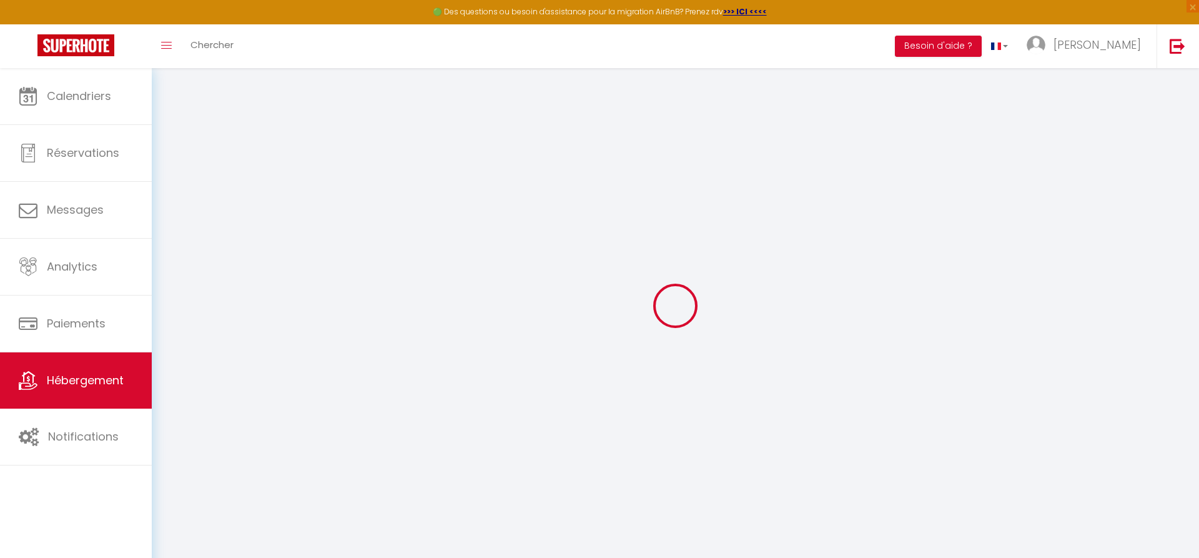
select select "- 10 %"
select select "+ 15 %"
checkbox input "false"
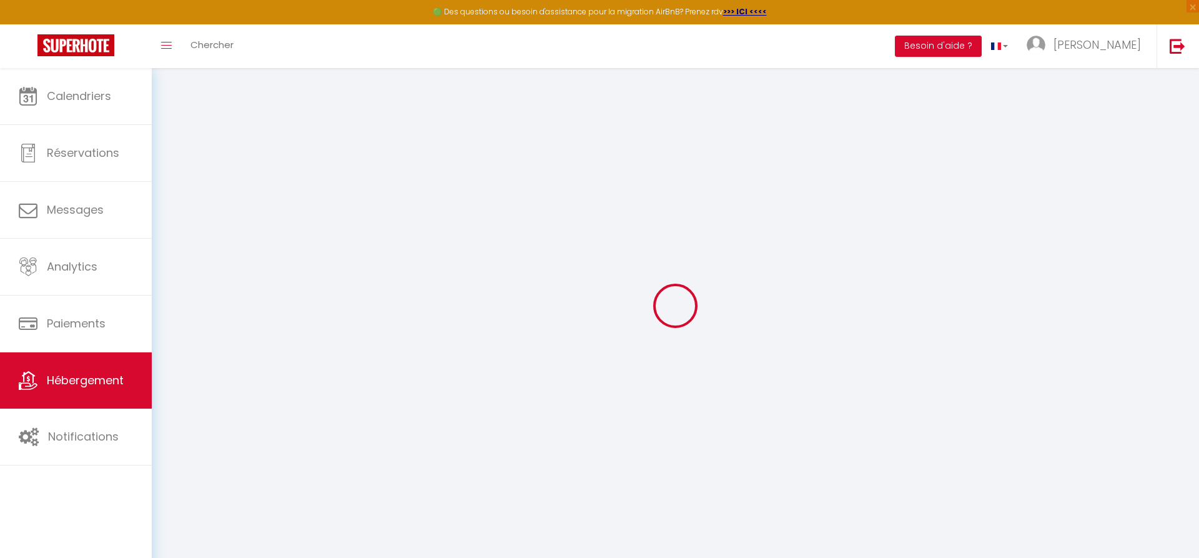
checkbox input "false"
select select "15:00"
select select "00:00"
select select "11:00"
select select "15"
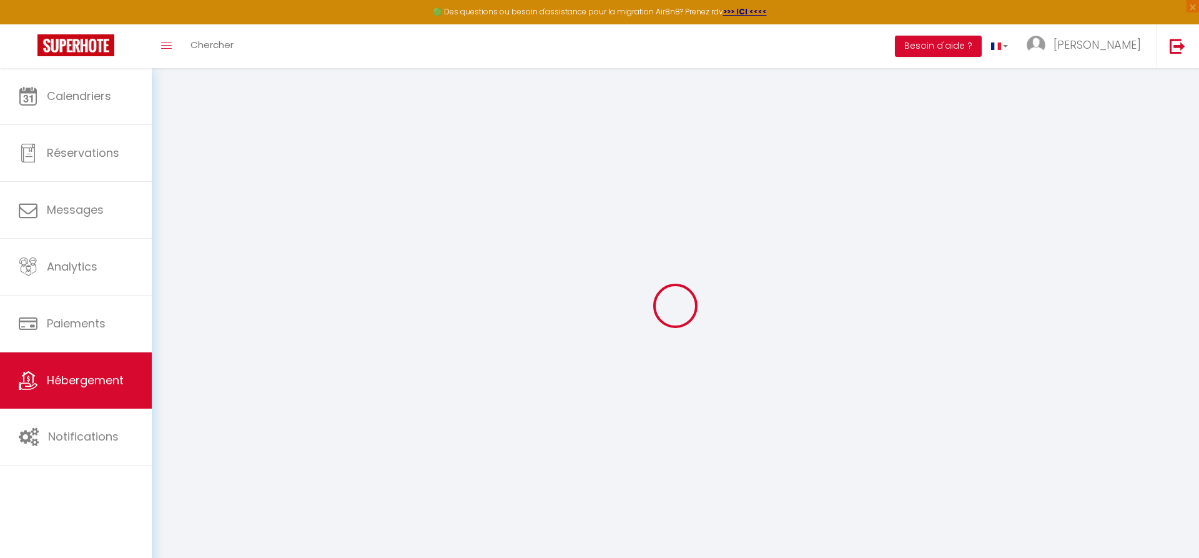
select select "15"
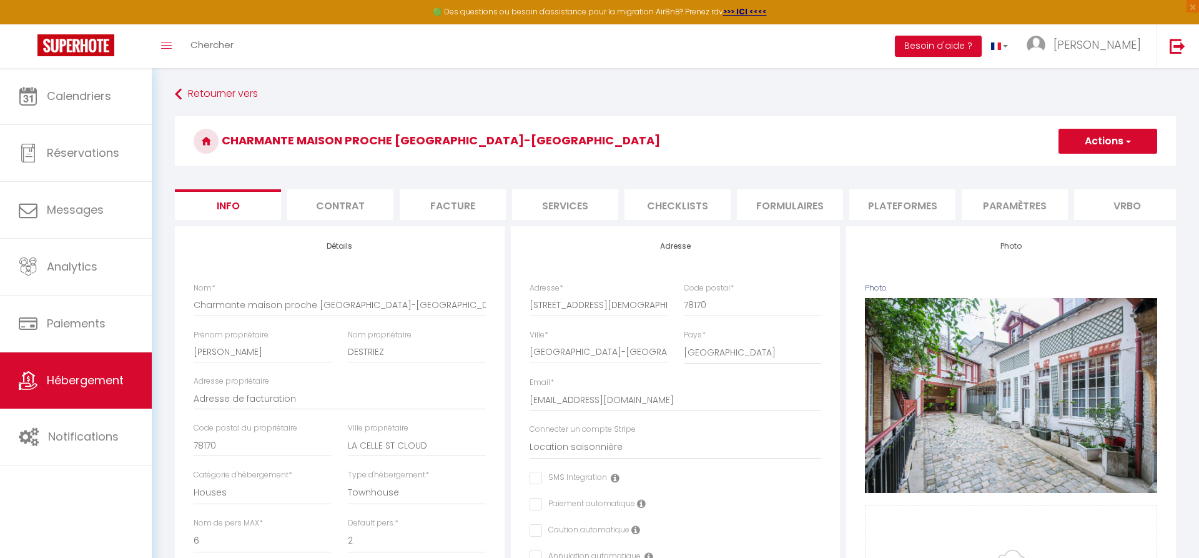
click at [563, 207] on li "Services" at bounding box center [565, 204] width 106 height 31
checkbox input "true"
checkbox input "false"
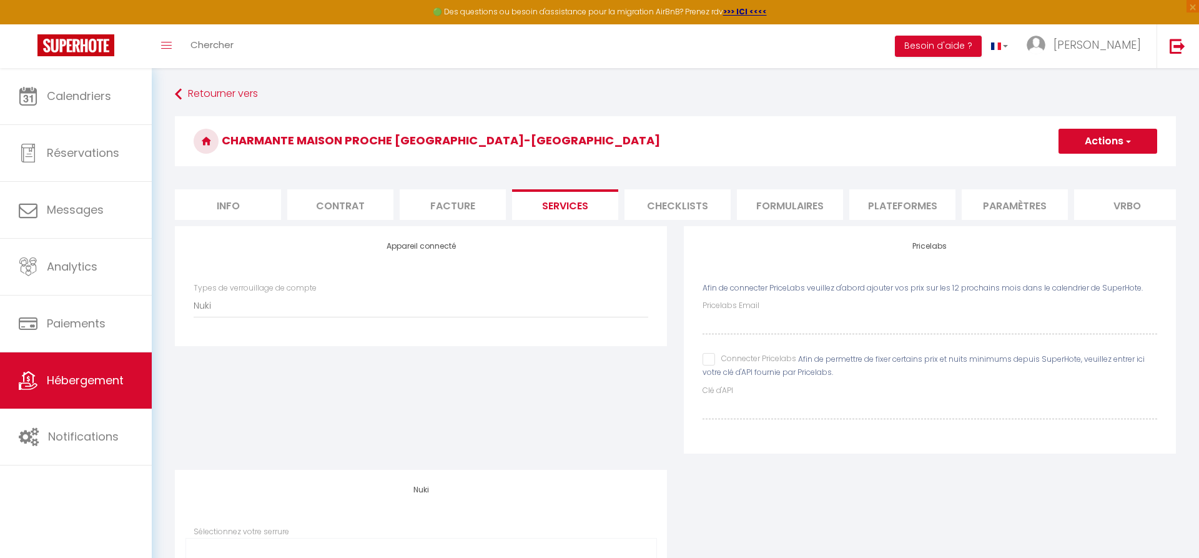
click at [682, 201] on li "Checklists" at bounding box center [677, 204] width 106 height 31
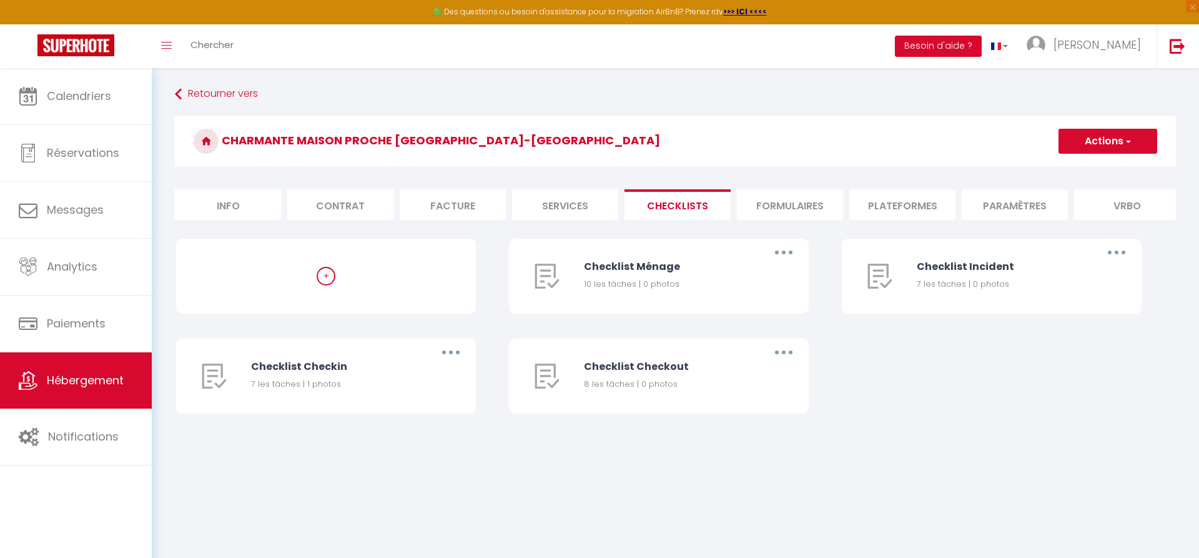
click at [855, 195] on li "Plateformes" at bounding box center [902, 204] width 106 height 31
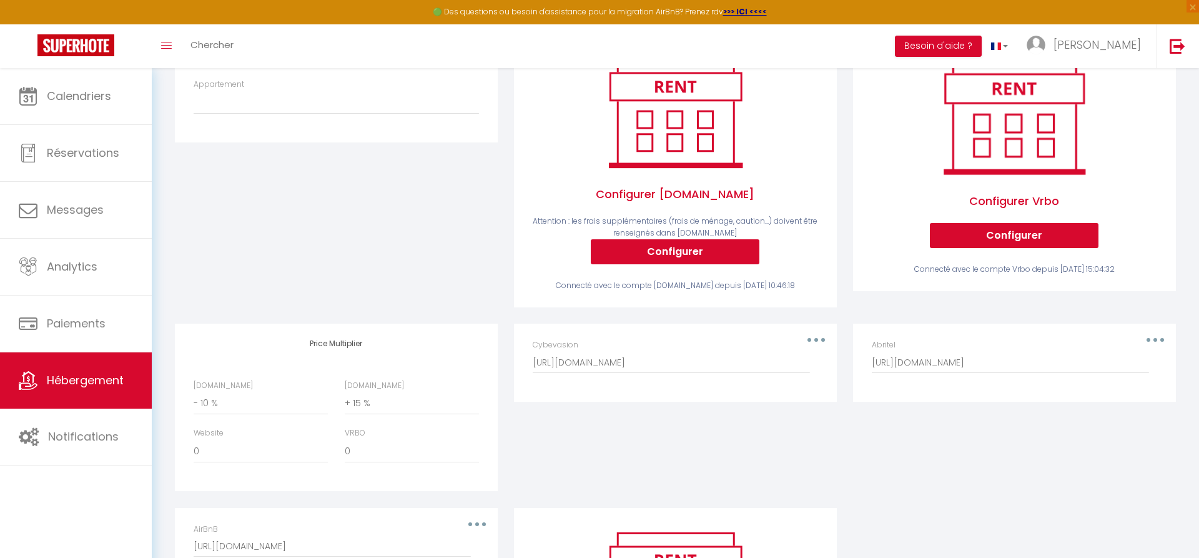
scroll to position [140, 0]
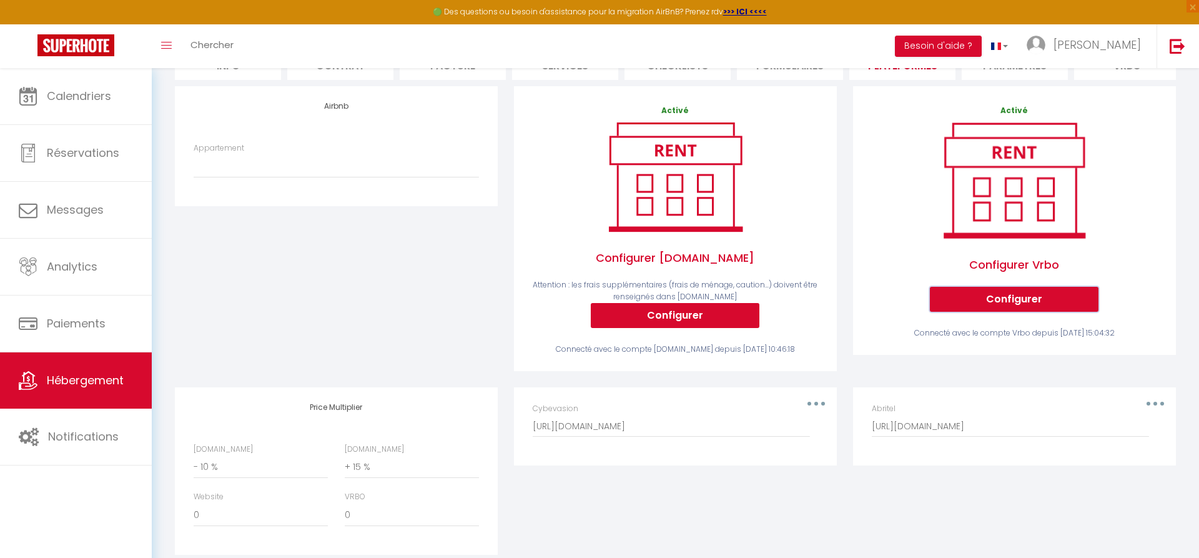
click at [992, 297] on button "Configurer" at bounding box center [1014, 299] width 169 height 25
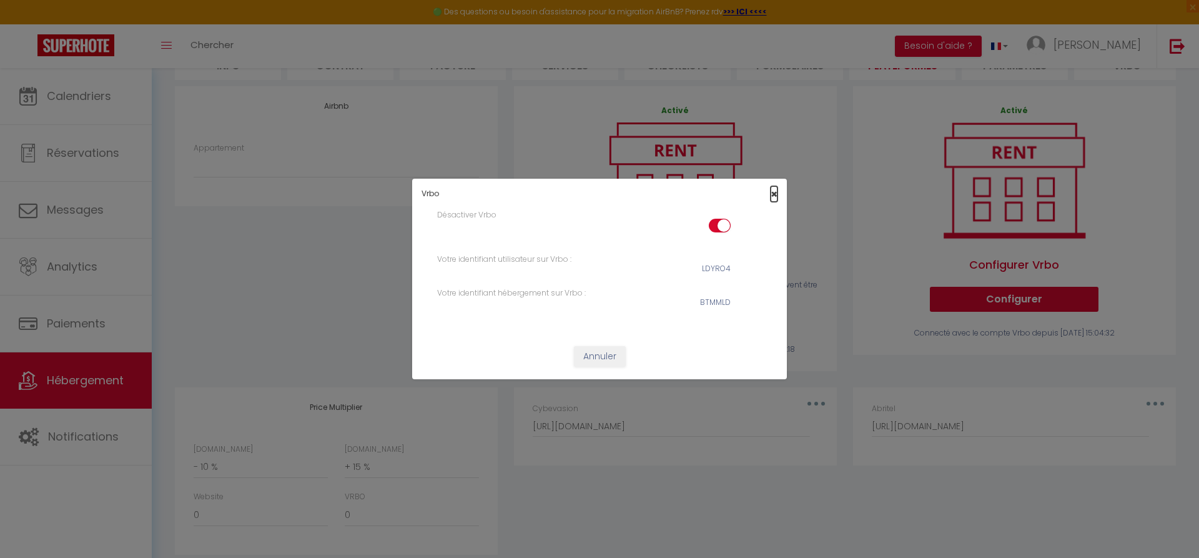
click at [776, 195] on span "×" at bounding box center [774, 194] width 7 height 16
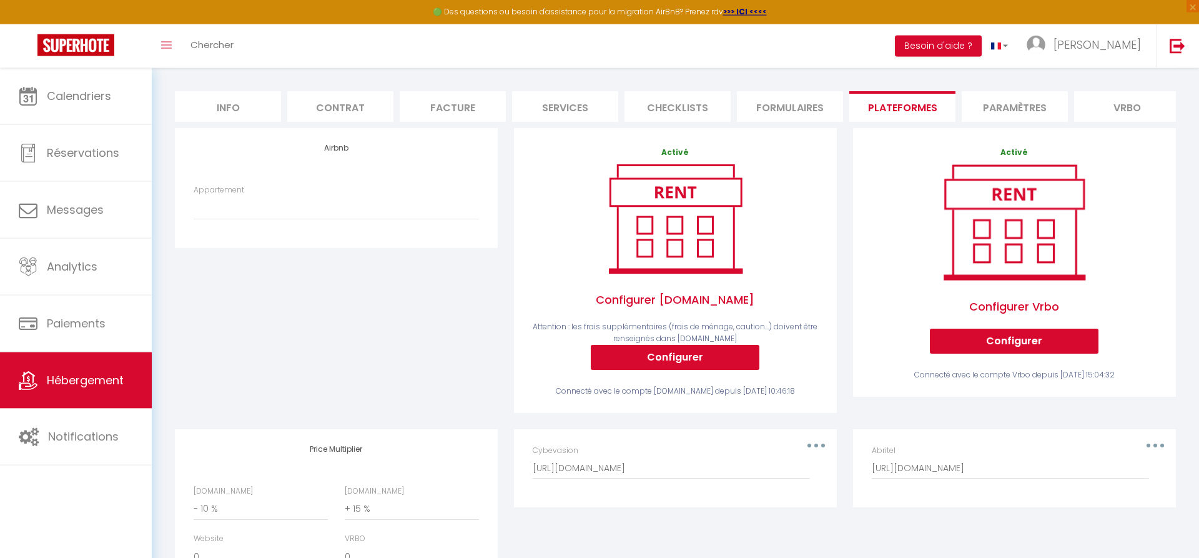
scroll to position [64, 0]
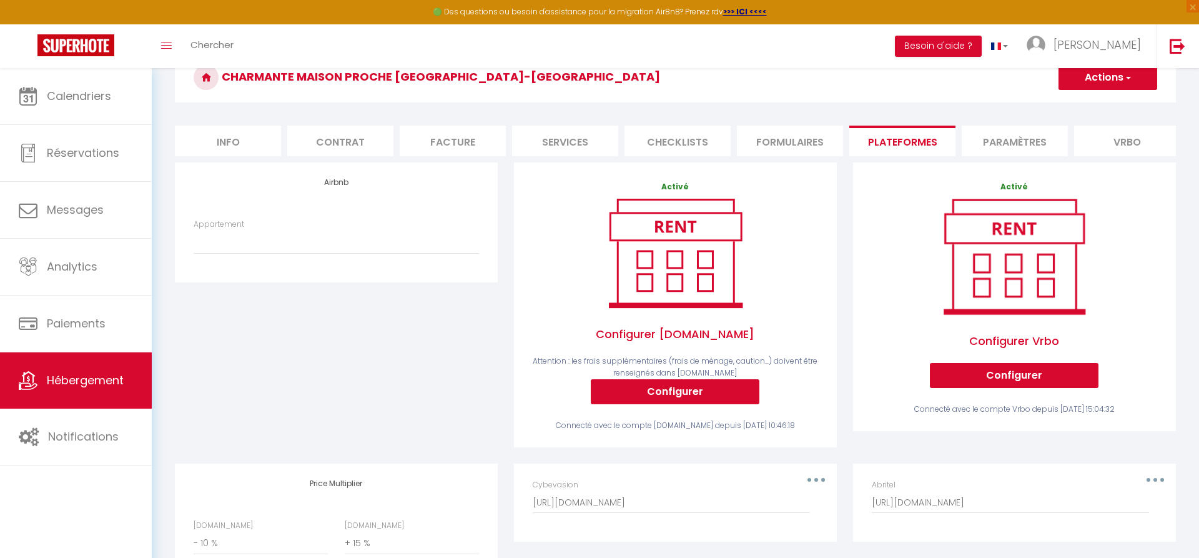
click at [1007, 148] on li "Paramètres" at bounding box center [1015, 141] width 106 height 31
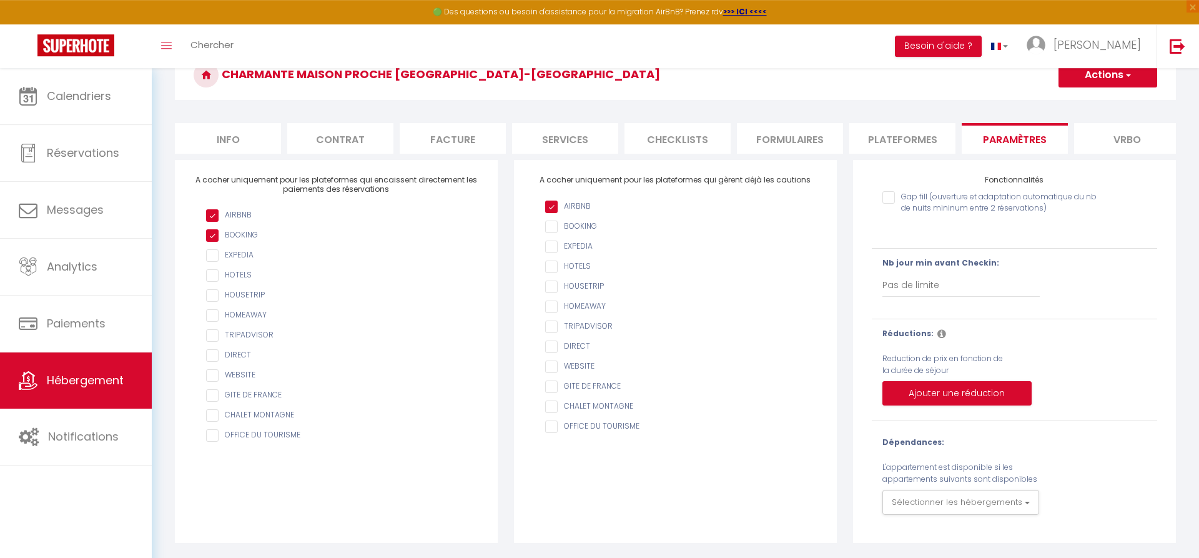
scroll to position [68, 0]
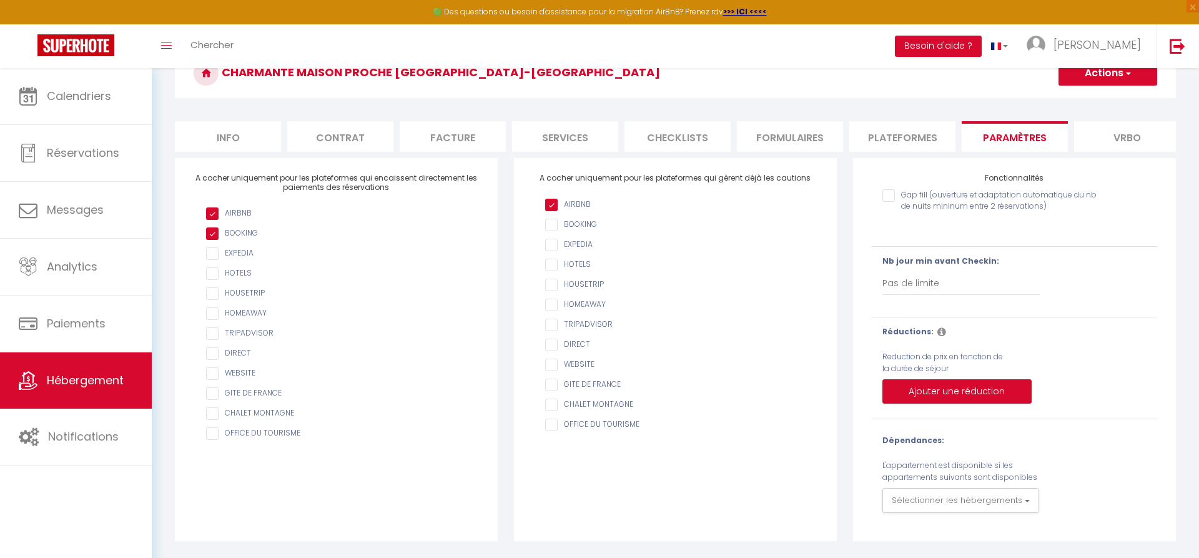
click at [1113, 132] on li "Vrbo" at bounding box center [1127, 136] width 106 height 31
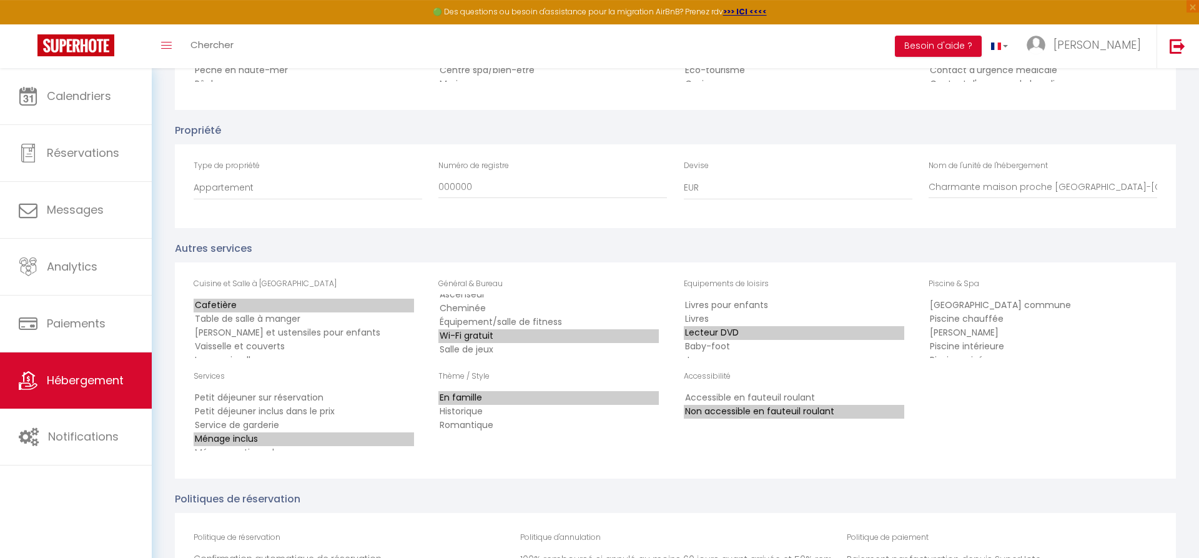
scroll to position [2422, 0]
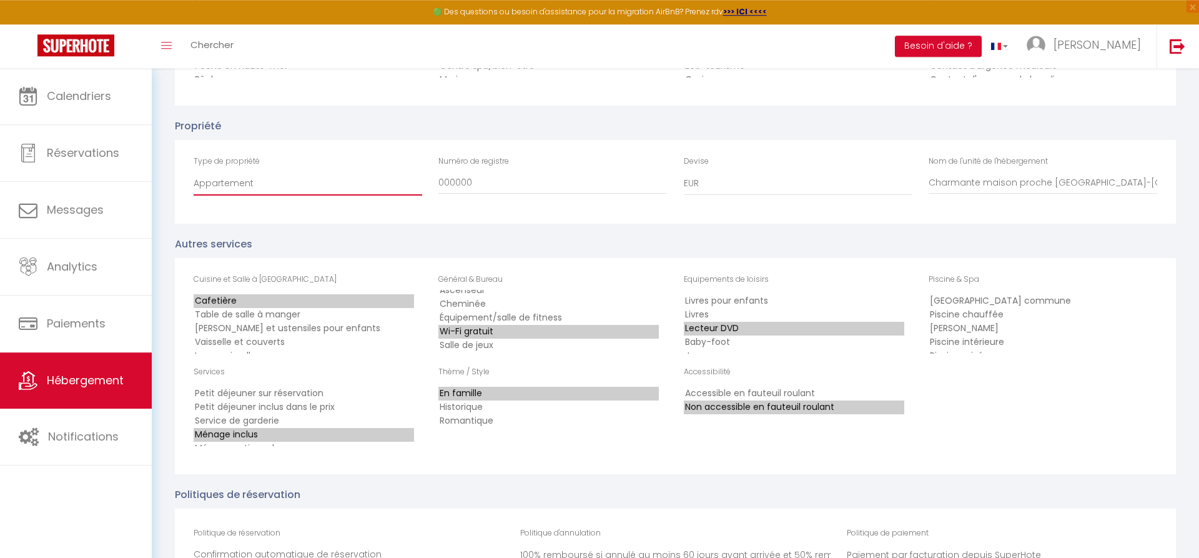
click at [194, 172] on select "Appartement Grange Gîte Bateau Immeuble Bungalow Cabine Camping Caravane Châtea…" at bounding box center [308, 184] width 229 height 24
select select "PROPERTY_TYPE_HOUSE"
click option "Maison" at bounding box center [0, 0] width 0 height 0
click at [528, 224] on div "Type de propriété Appartement Grange Gîte Bateau Immeuble Bungalow Cabine Campi…" at bounding box center [675, 182] width 1001 height 84
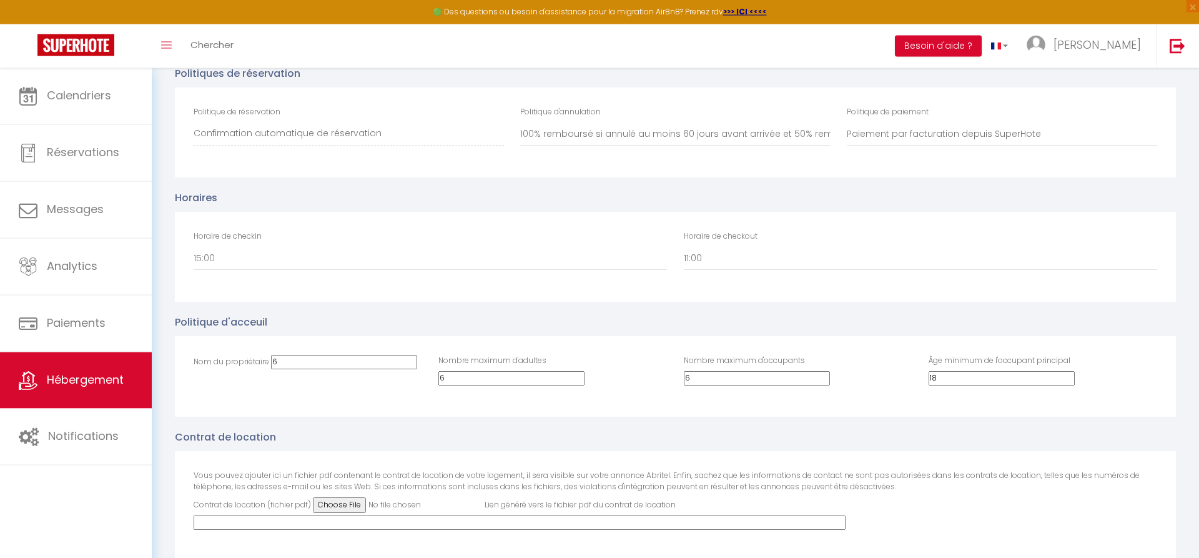
scroll to position [2847, 0]
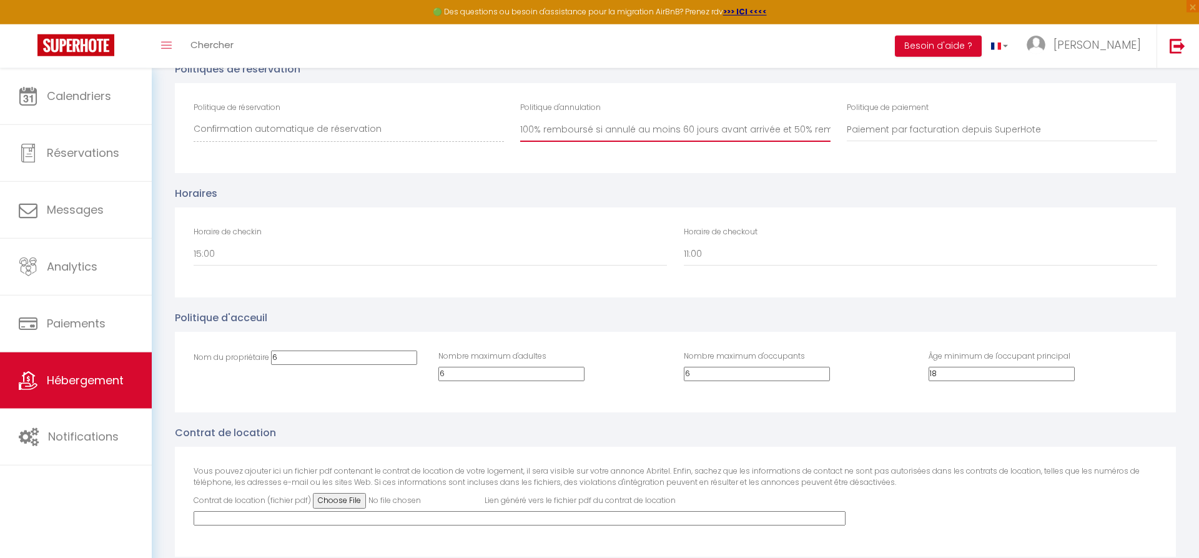
click at [520, 118] on select "100% remboursé si annulé au moins 60 jours avant arrivée 100% remboursé si annu…" at bounding box center [675, 130] width 310 height 24
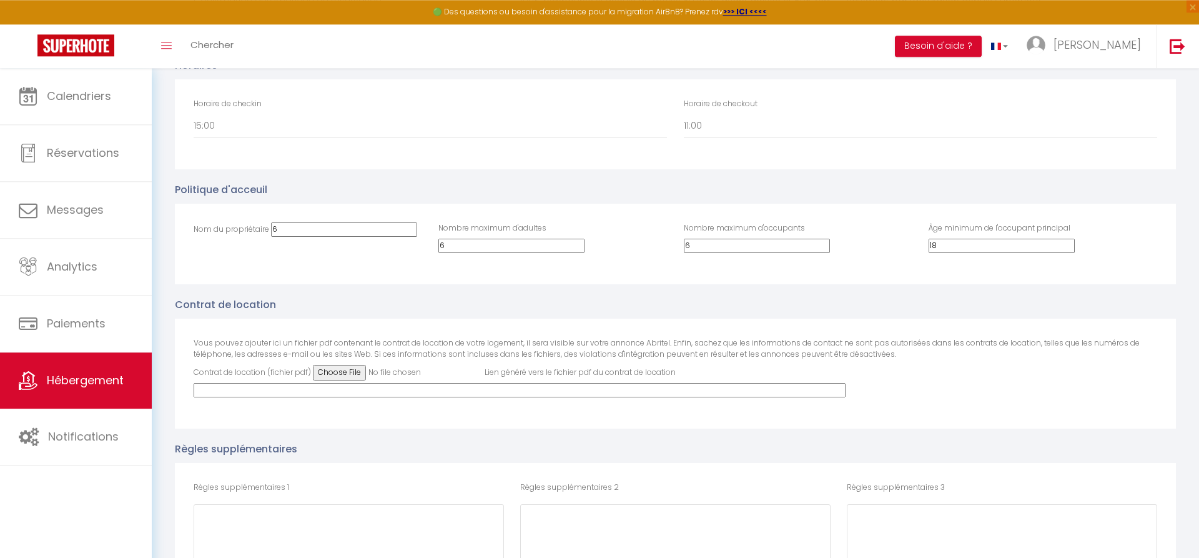
scroll to position [2979, 0]
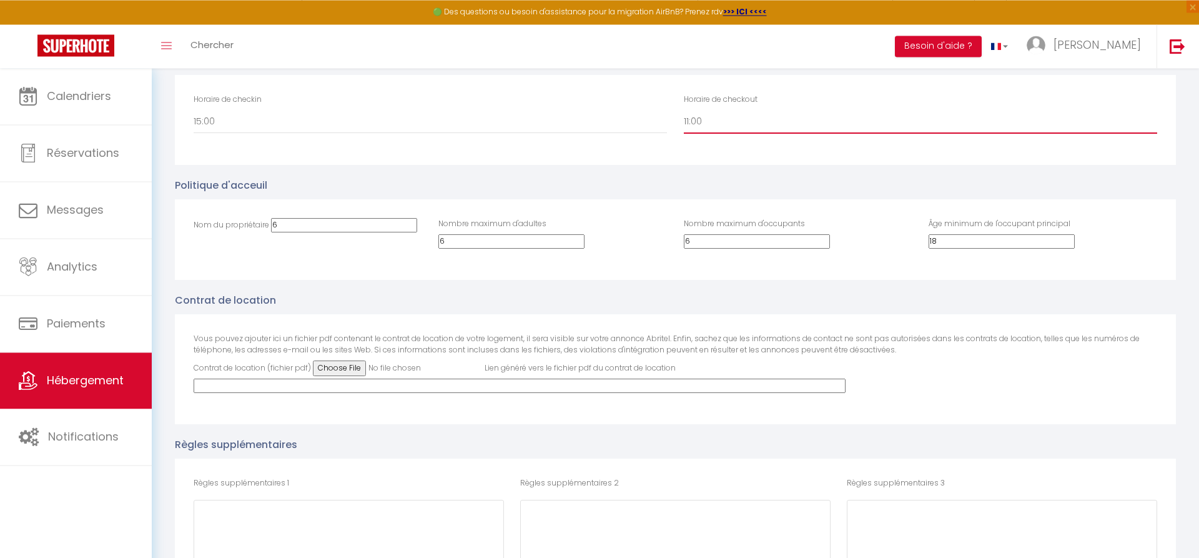
click at [684, 110] on select "00:00 00:30 01:00 01:30 02:00 02:30 03:00 03:30 04:00 04:30 05:00 05:30 06:00 0…" at bounding box center [920, 122] width 473 height 24
select select "10:00"
click option "10:00" at bounding box center [0, 0] width 0 height 0
drag, startPoint x: 315, startPoint y: 306, endPoint x: 266, endPoint y: 304, distance: 49.4
click at [271, 232] on input "6" at bounding box center [344, 225] width 146 height 14
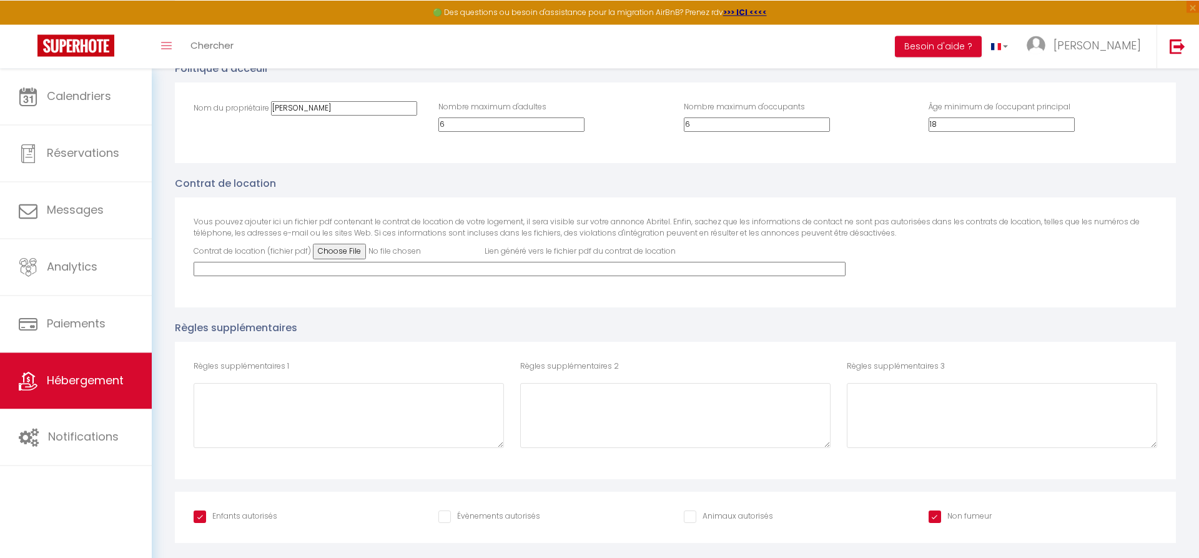
scroll to position [3175, 0]
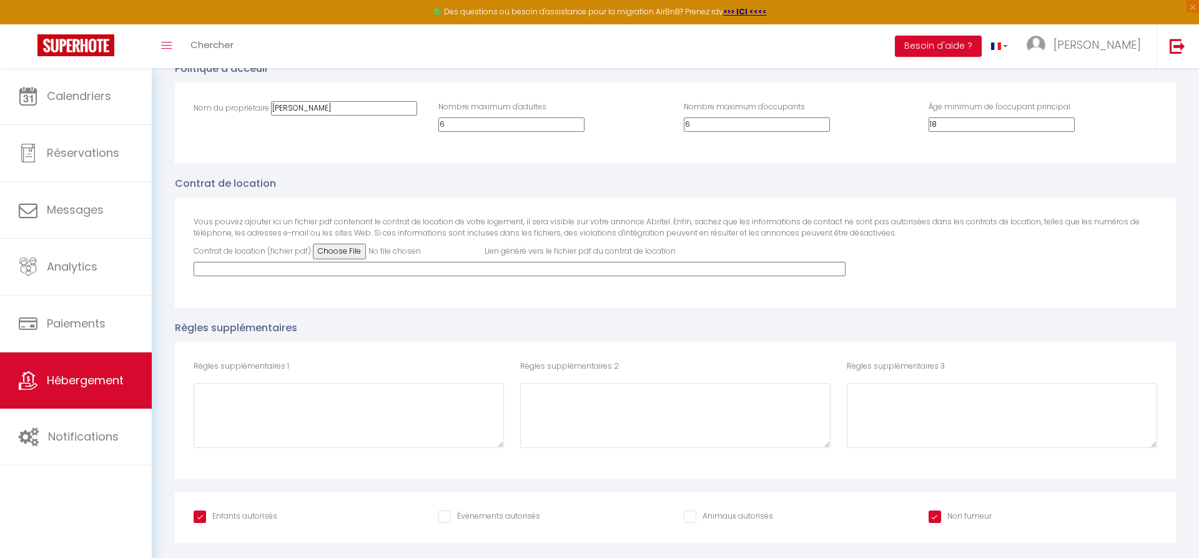
type input "[PERSON_NAME]"
click at [729, 516] on input "Animaux autorisés" at bounding box center [728, 516] width 89 height 12
checkbox input "true"
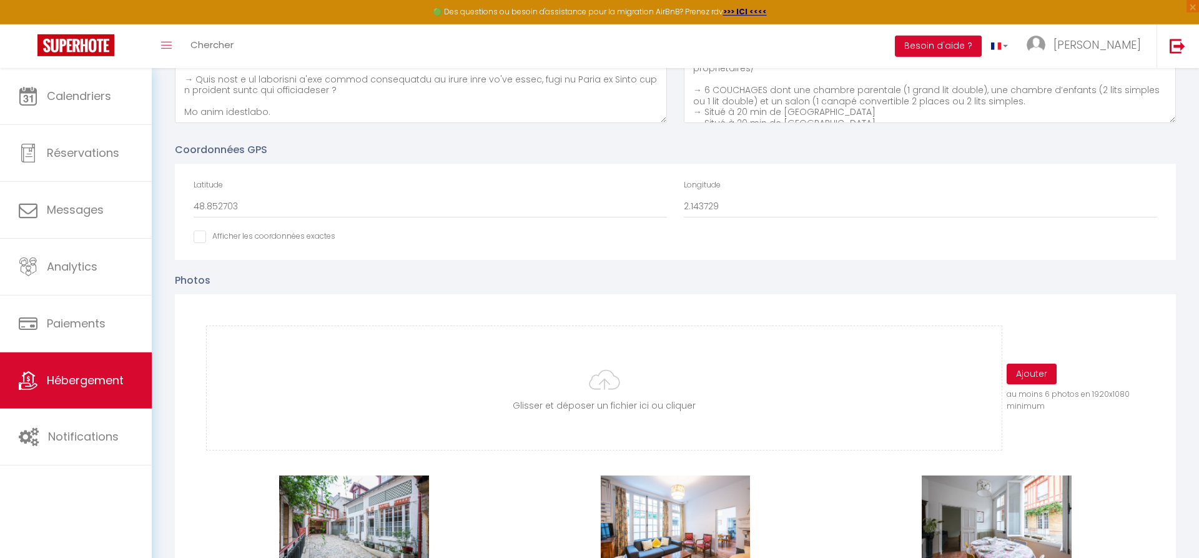
scroll to position [0, 0]
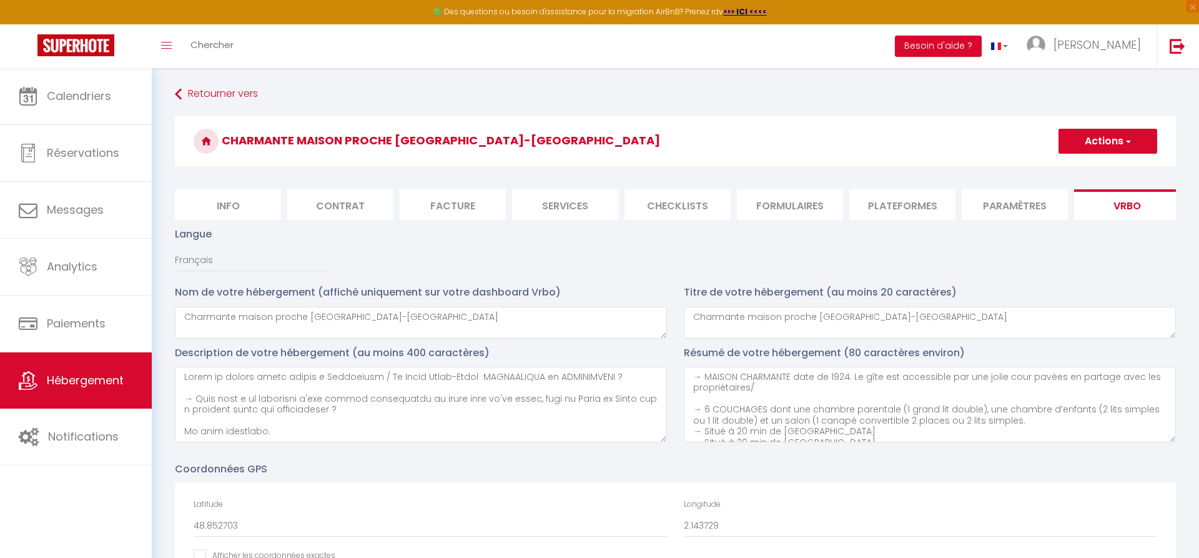
click at [1114, 140] on button "Actions" at bounding box center [1107, 141] width 99 height 25
click at [1092, 166] on input "Enregistrer" at bounding box center [1093, 168] width 46 height 12
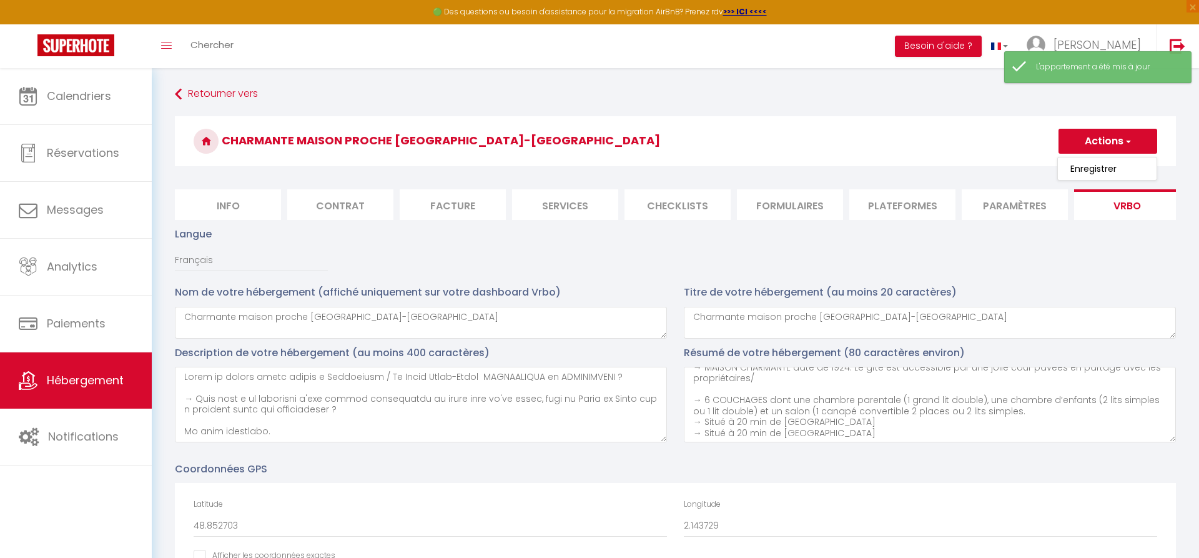
scroll to position [11, 0]
click at [1018, 210] on li "Paramètres" at bounding box center [1015, 204] width 106 height 31
checkbox input "true"
checkbox input "false"
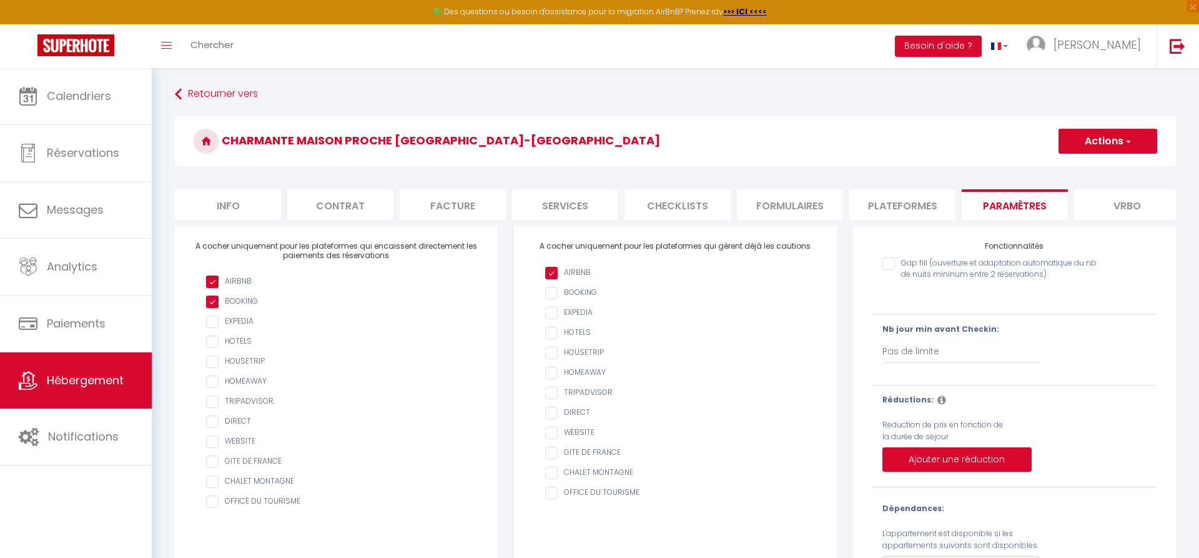
click at [897, 203] on li "Plateformes" at bounding box center [902, 204] width 106 height 31
checkbox input "true"
checkbox input "false"
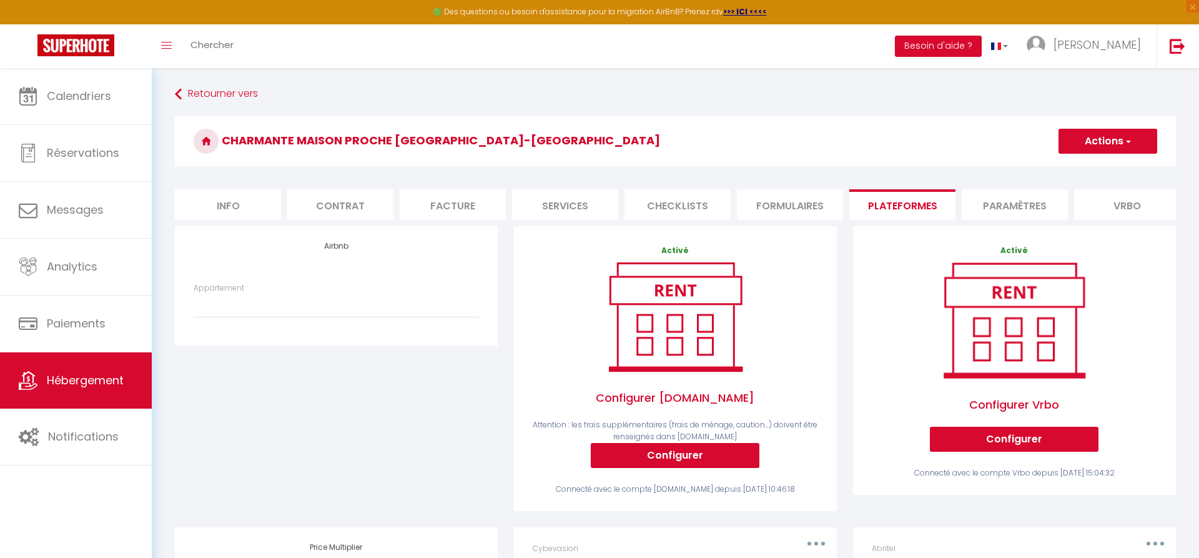
click at [789, 207] on li "Formulaires" at bounding box center [790, 204] width 106 height 31
checkbox input "true"
checkbox input "false"
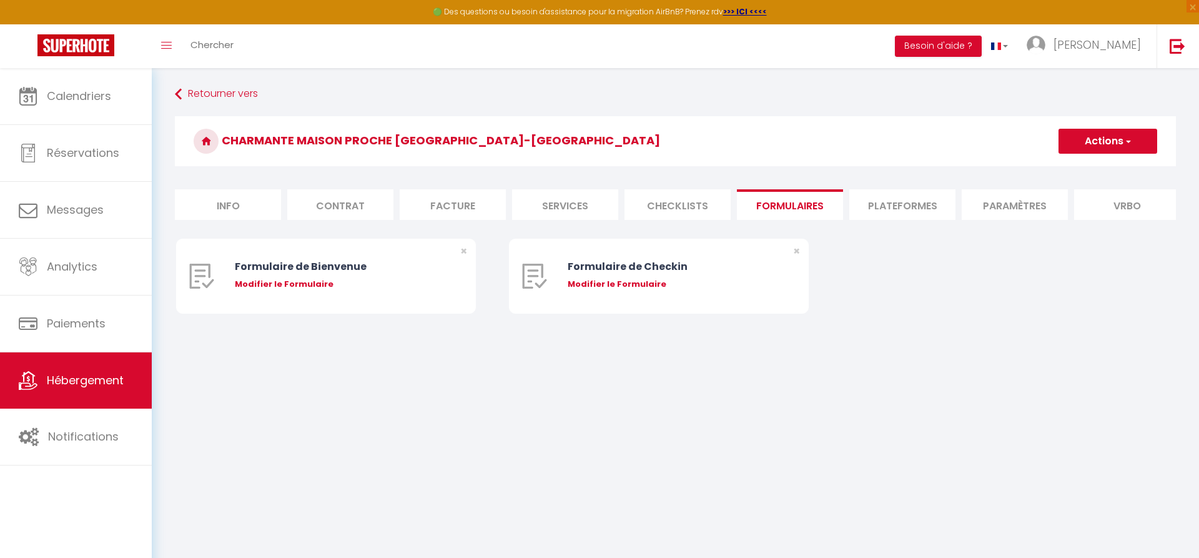
click at [674, 207] on li "Checklists" at bounding box center [677, 204] width 106 height 31
checkbox input "true"
checkbox input "false"
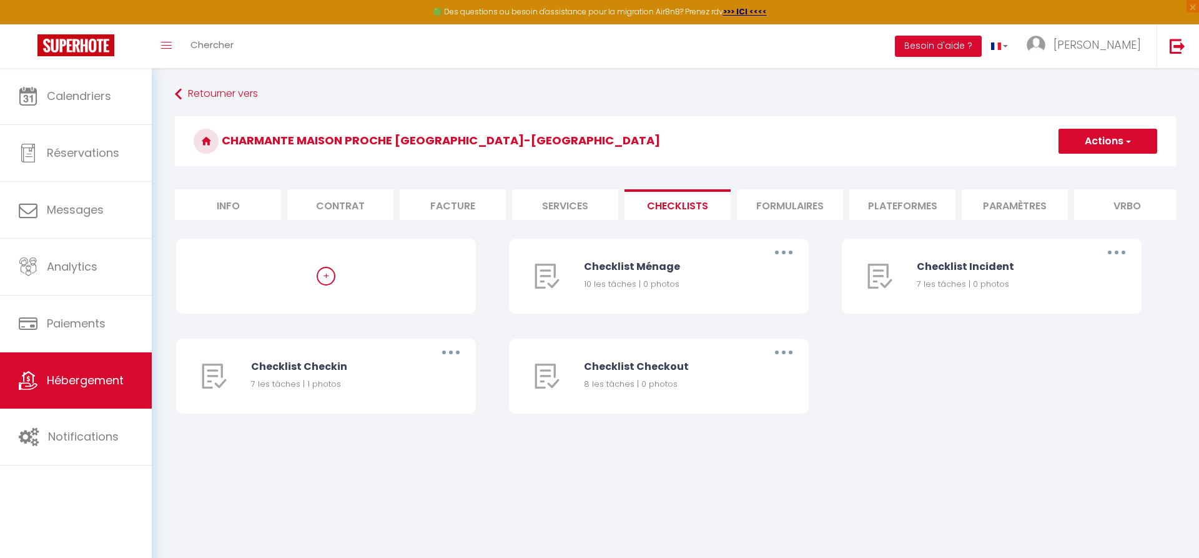
click at [559, 209] on li "Services" at bounding box center [565, 204] width 106 height 31
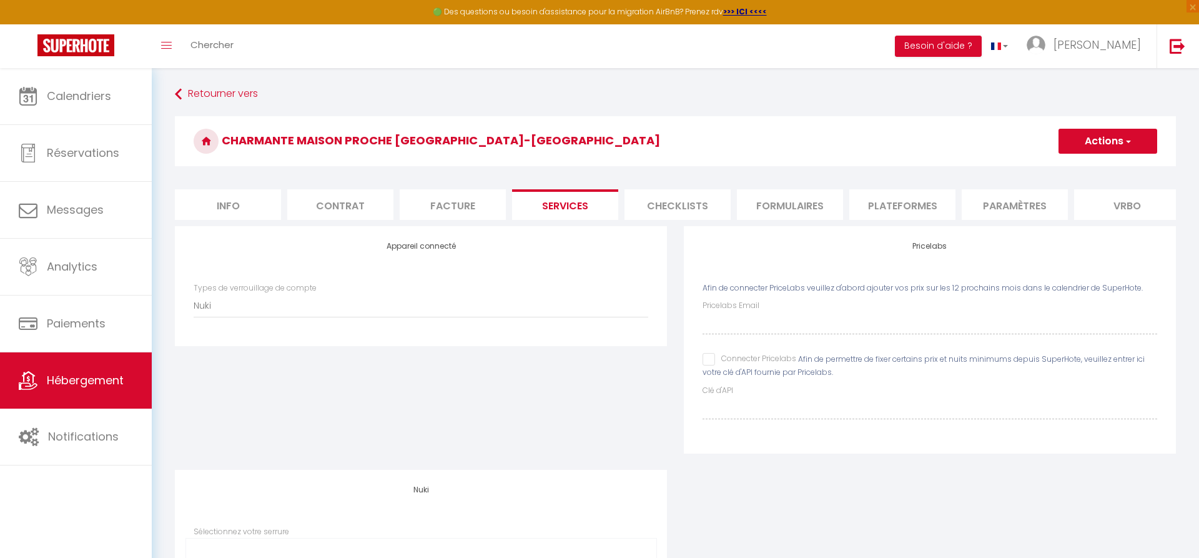
checkbox input "true"
checkbox input "false"
click at [194, 293] on select "Nuki" at bounding box center [421, 305] width 455 height 24
click at [448, 307] on select "Nuki" at bounding box center [421, 305] width 455 height 24
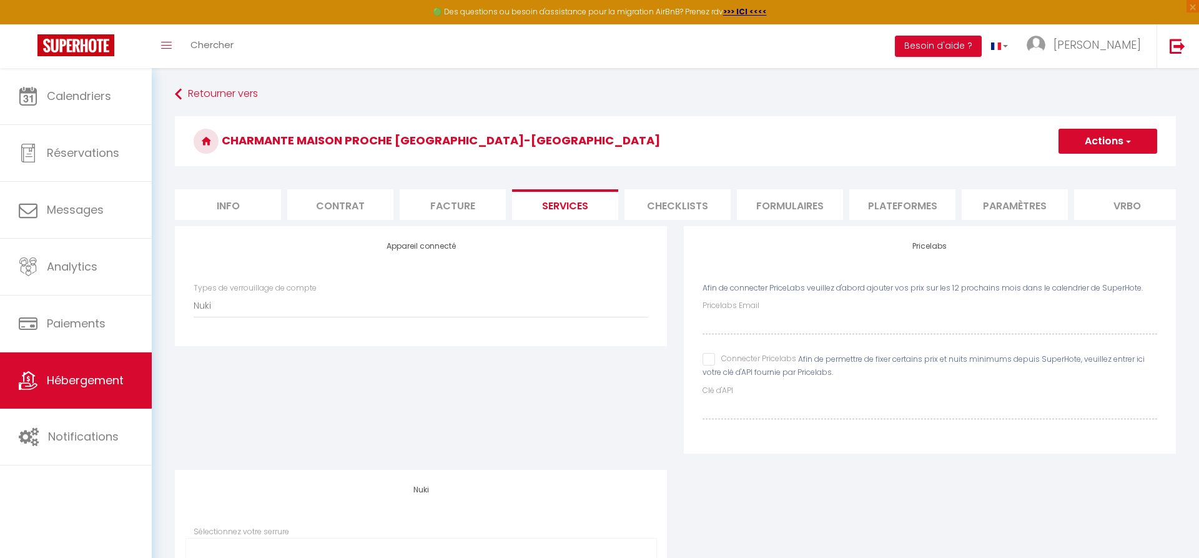
click at [458, 203] on li "Facture" at bounding box center [453, 204] width 106 height 31
checkbox input "false"
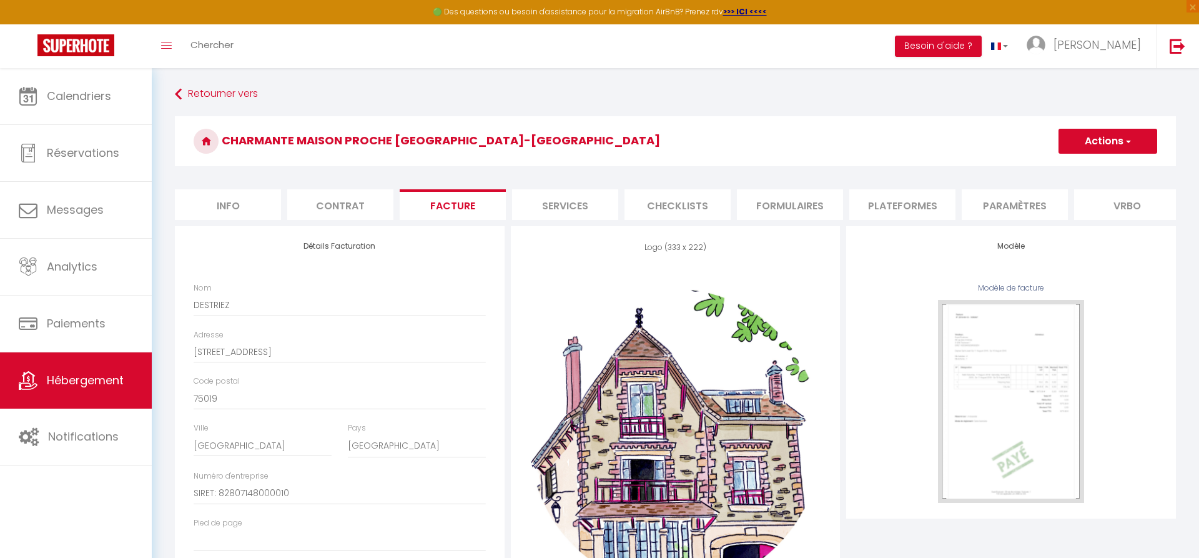
checkbox input "false"
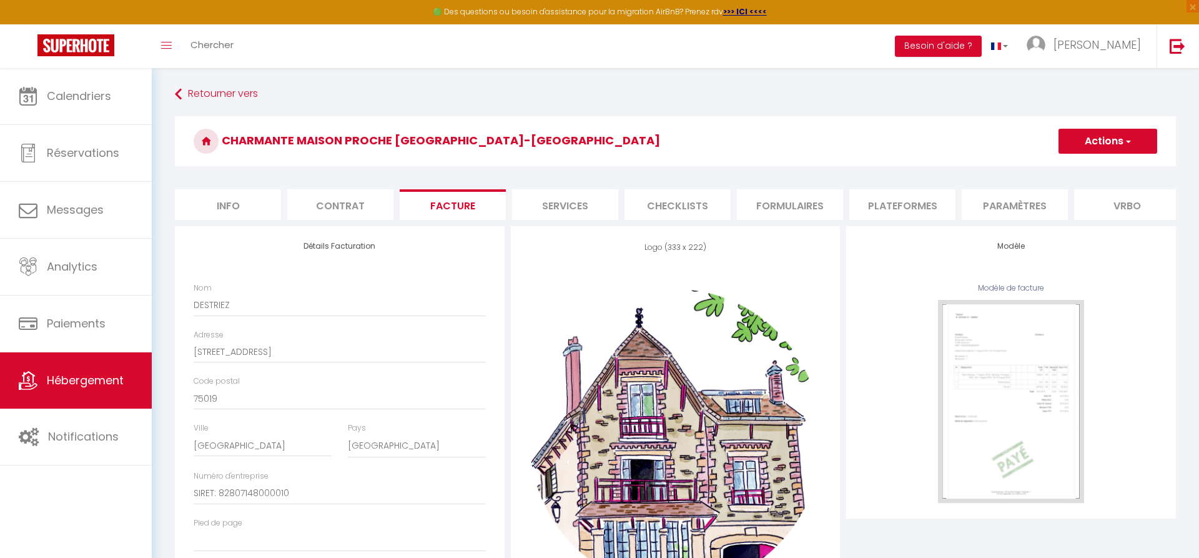
checkbox input "false"
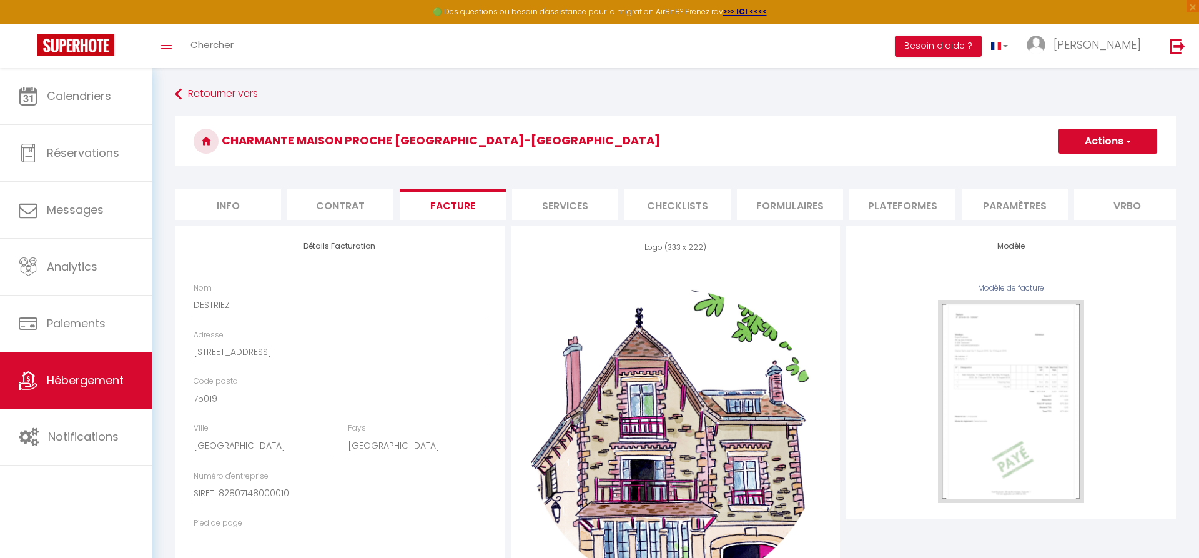
checkbox input "false"
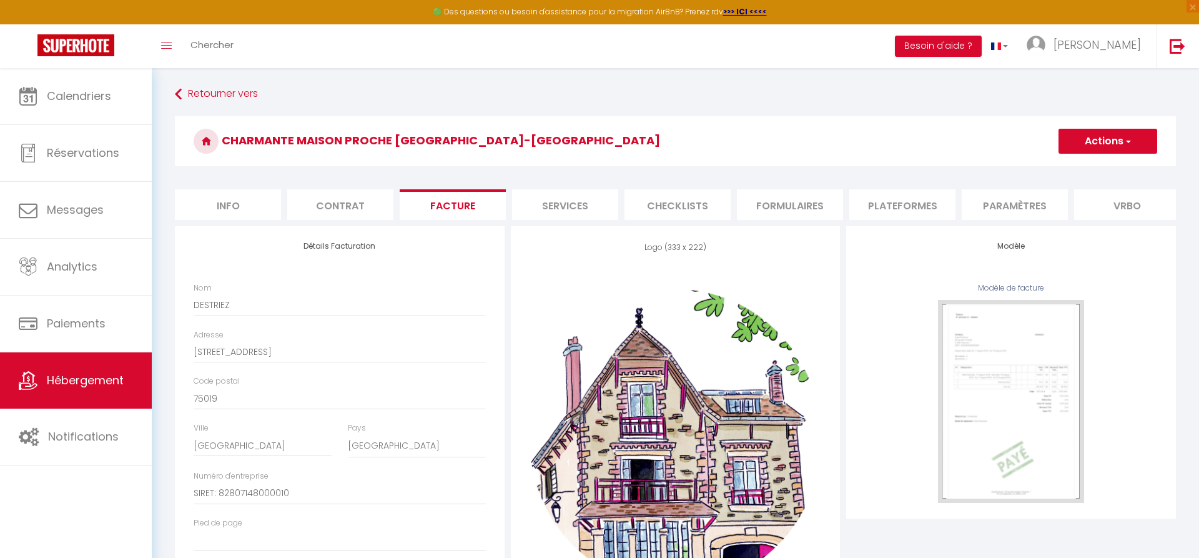
checkbox input "false"
click at [377, 205] on li "Contrat" at bounding box center [340, 204] width 106 height 31
checkbox input "false"
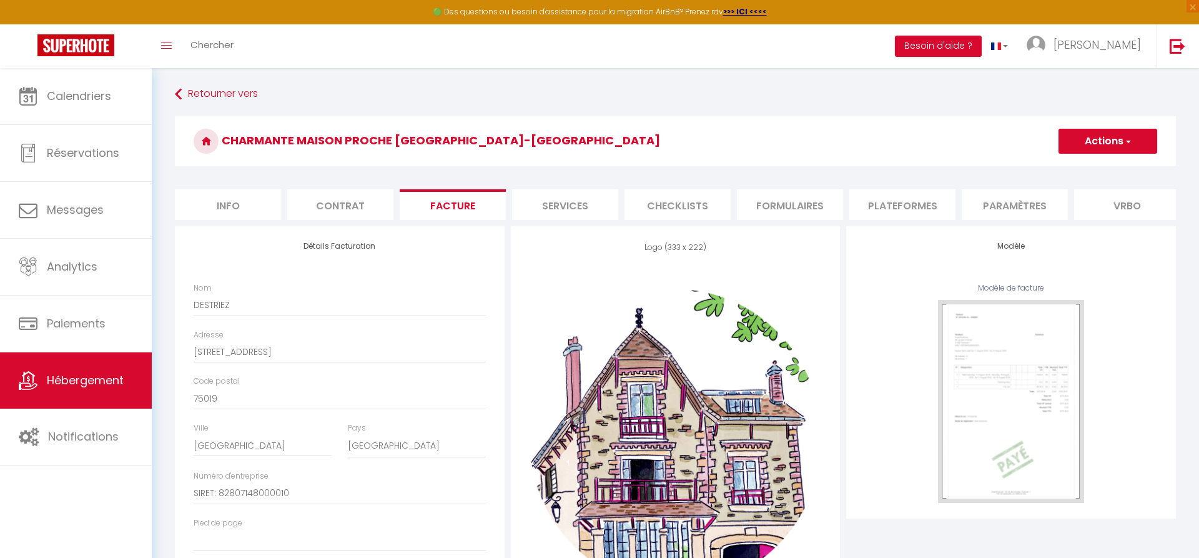
checkbox input "false"
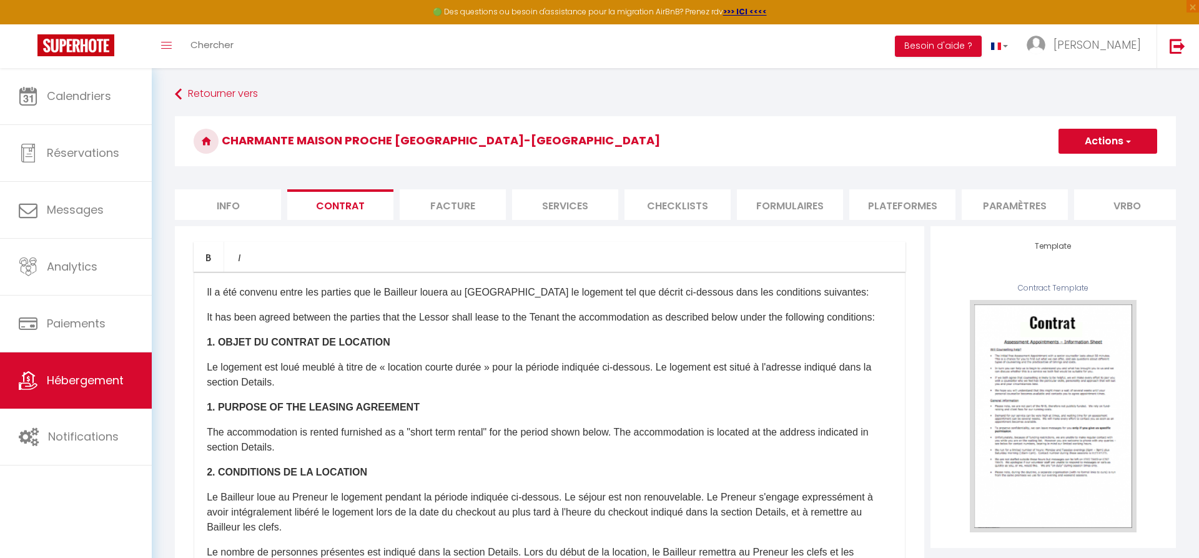
click at [268, 205] on li "Info" at bounding box center [228, 204] width 106 height 31
checkbox input "false"
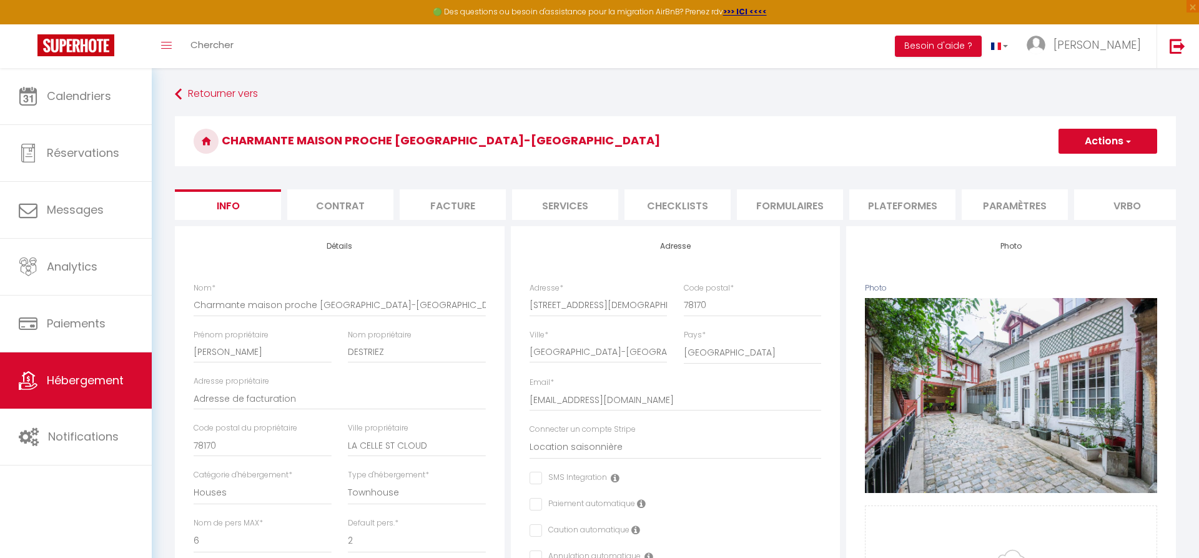
click at [1122, 149] on button "Actions" at bounding box center [1107, 141] width 99 height 25
click at [1066, 169] on input "Enregistrer" at bounding box center [1058, 168] width 46 height 12
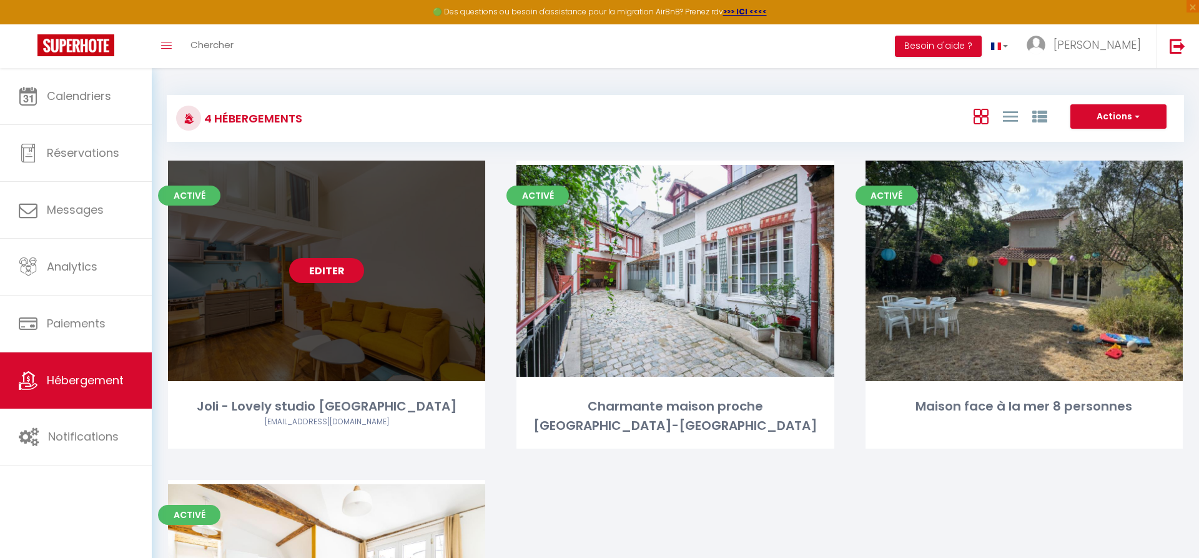
click at [325, 282] on link "Editer" at bounding box center [326, 270] width 75 height 25
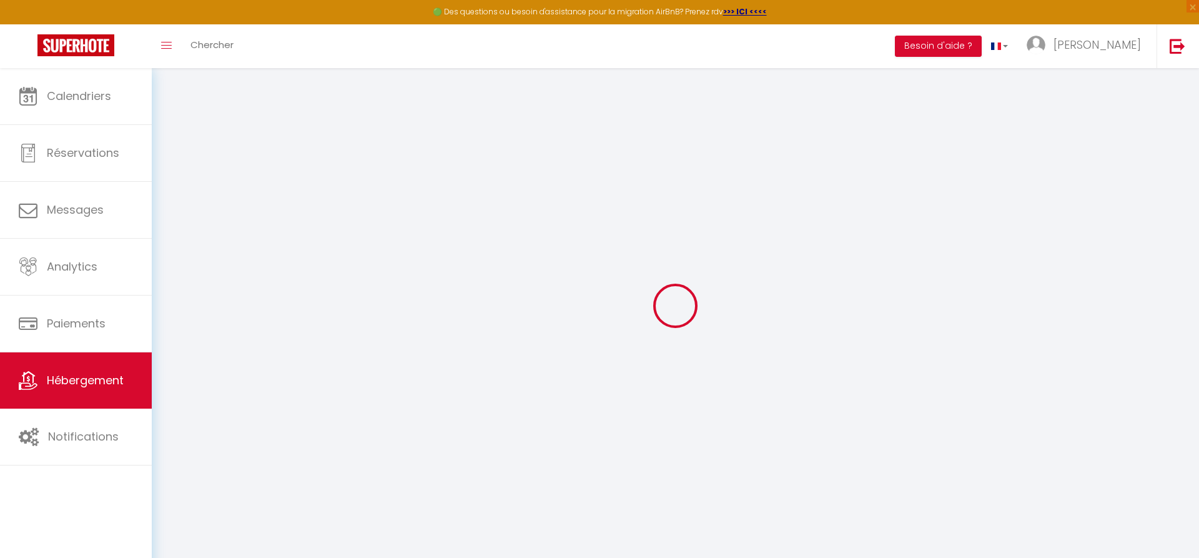
select select "+ 25 %"
select select "+ 15 %"
select select "15:00"
select select
select select "11:00"
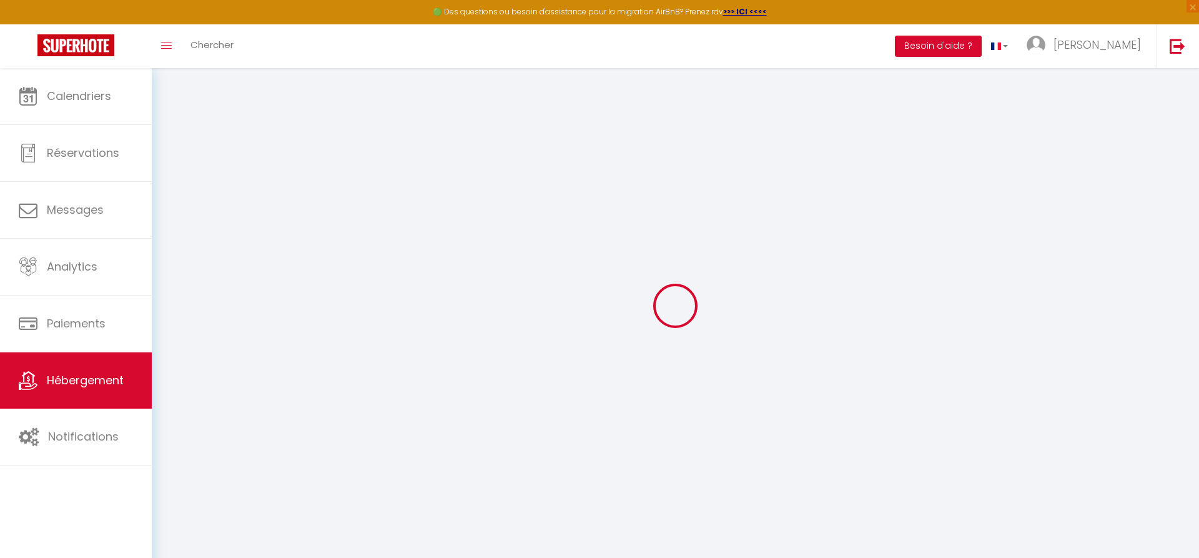
select select "15"
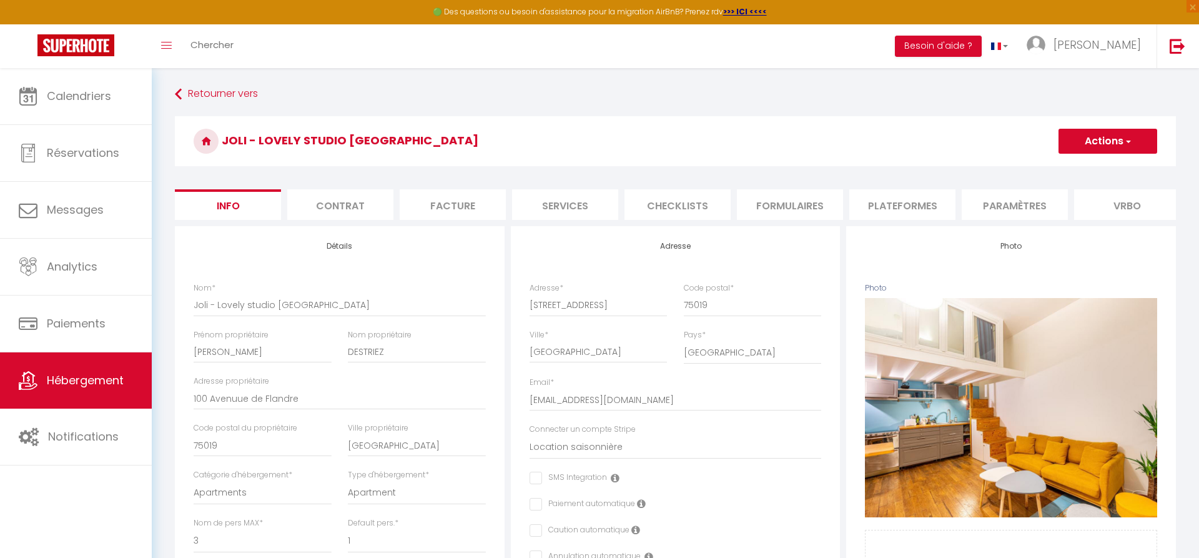
select select
checkbox input "false"
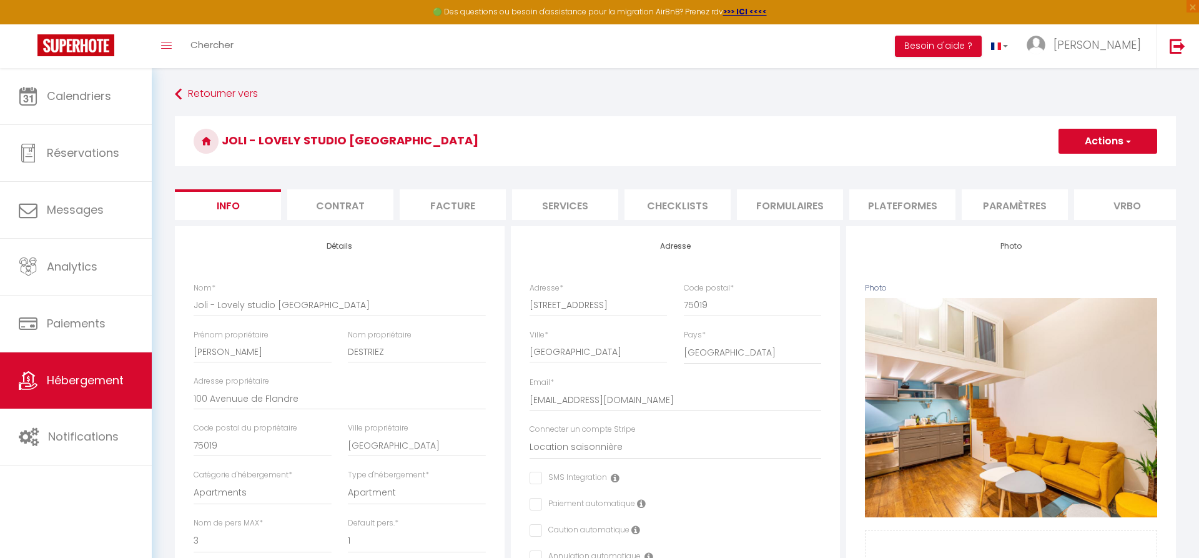
select select
checkbox input "false"
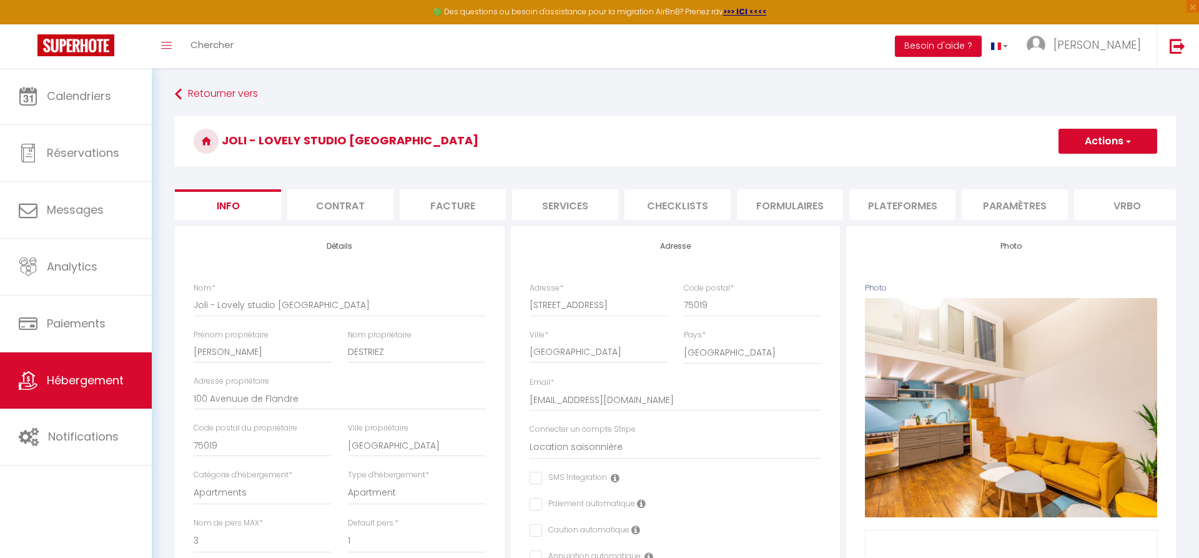
select select "EUR"
select select "2800-973118220255835948"
click at [790, 207] on li "Formulaires" at bounding box center [790, 204] width 106 height 31
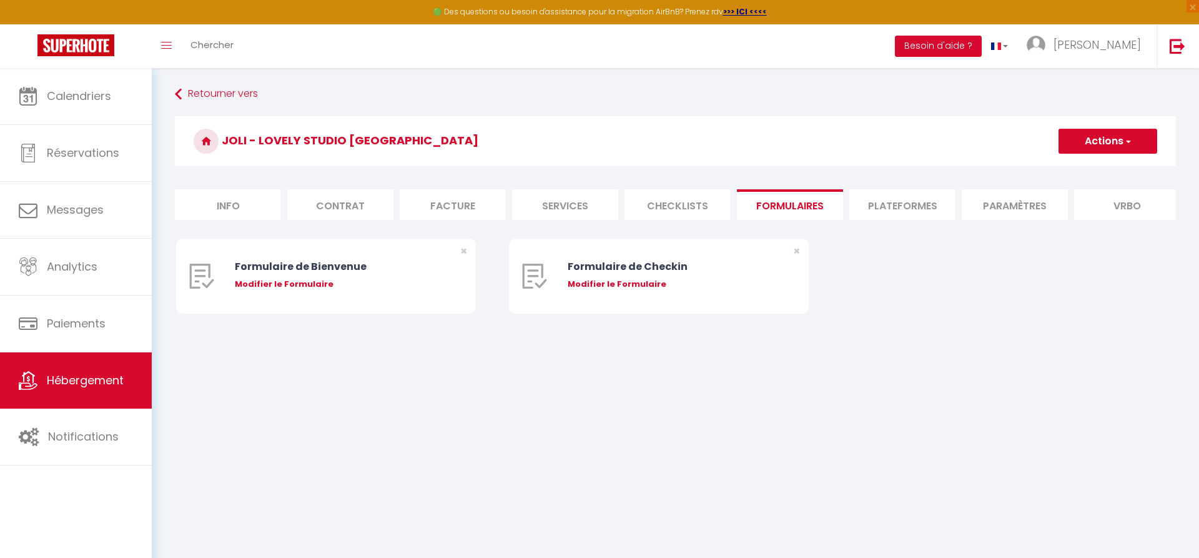
click at [885, 201] on li "Plateformes" at bounding box center [902, 204] width 106 height 31
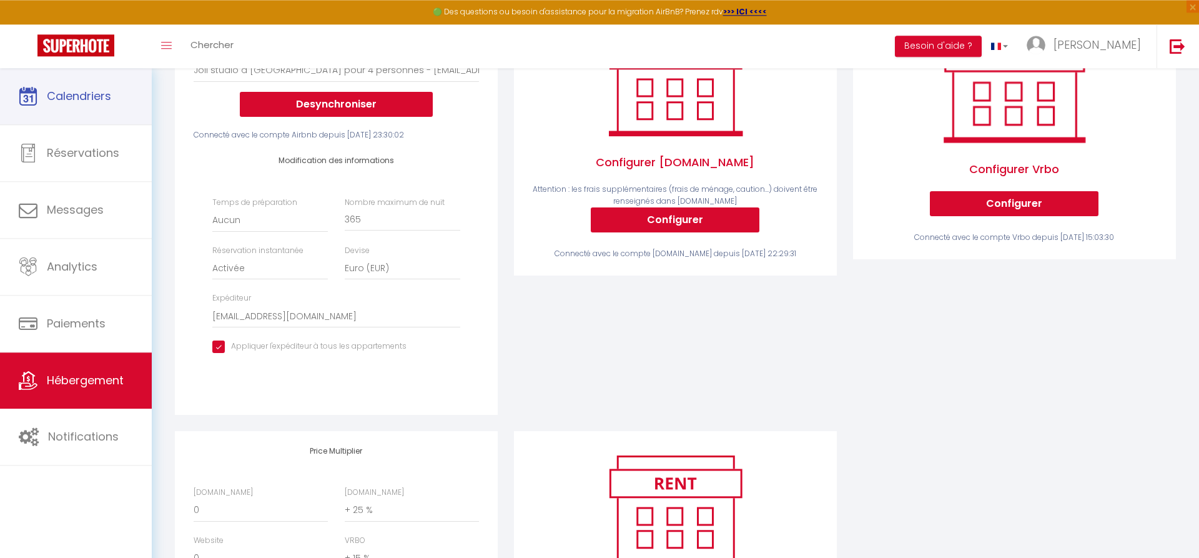
scroll to position [234, 0]
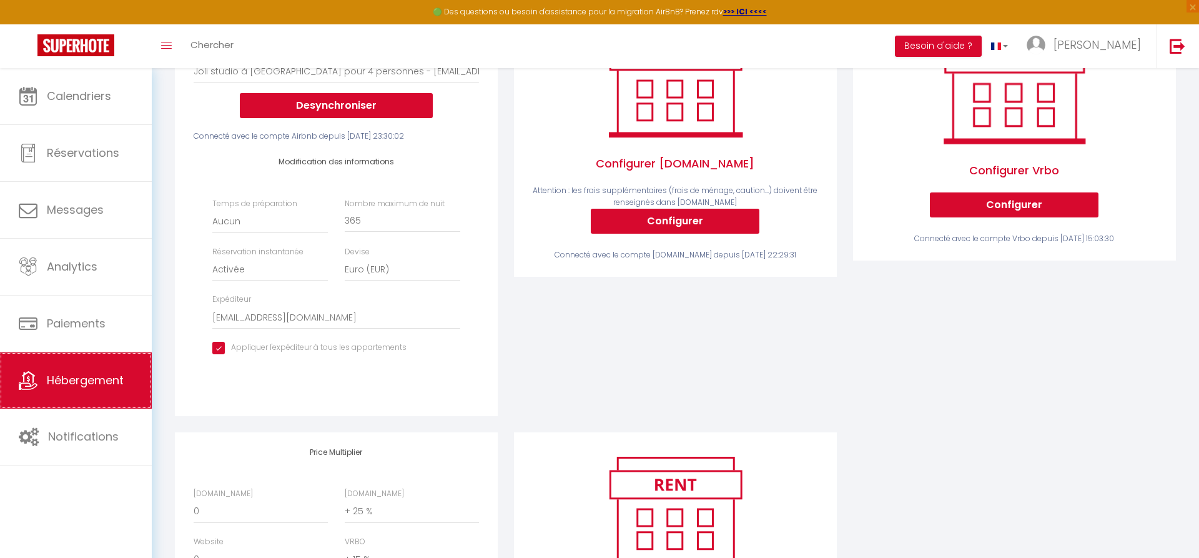
click at [83, 369] on link "Hébergement" at bounding box center [76, 380] width 152 height 56
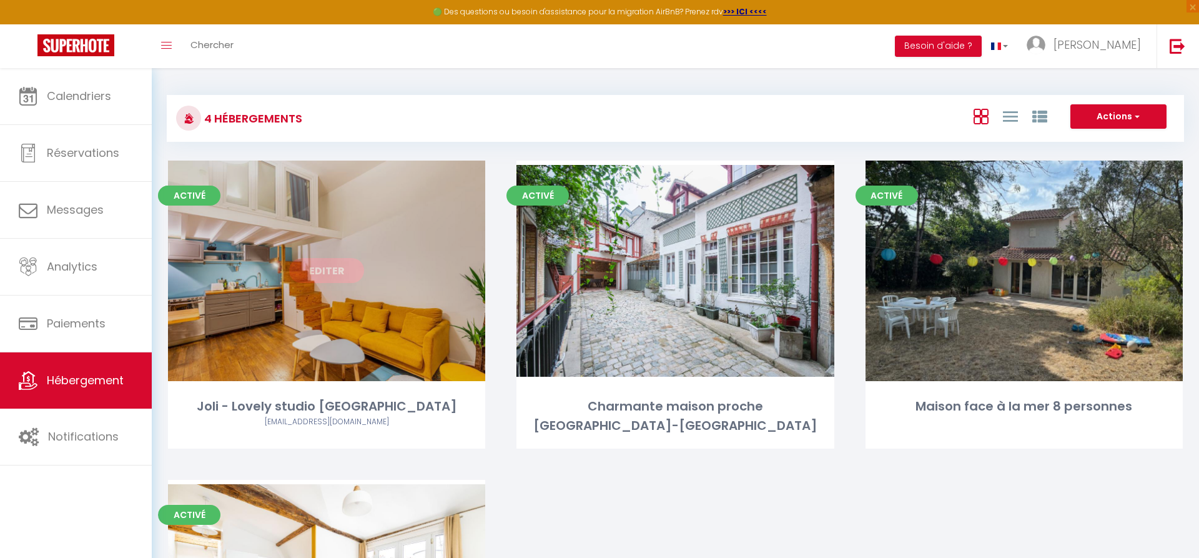
click at [305, 271] on link "Editer" at bounding box center [326, 270] width 75 height 25
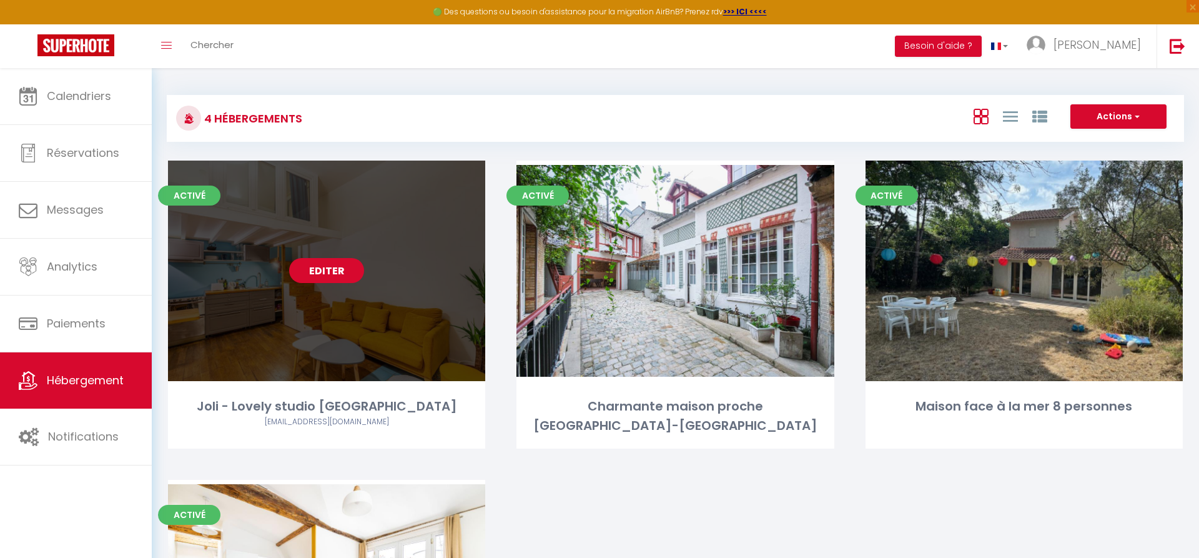
click at [329, 276] on link "Editer" at bounding box center [326, 270] width 75 height 25
select select "3"
select select "2"
select select "1"
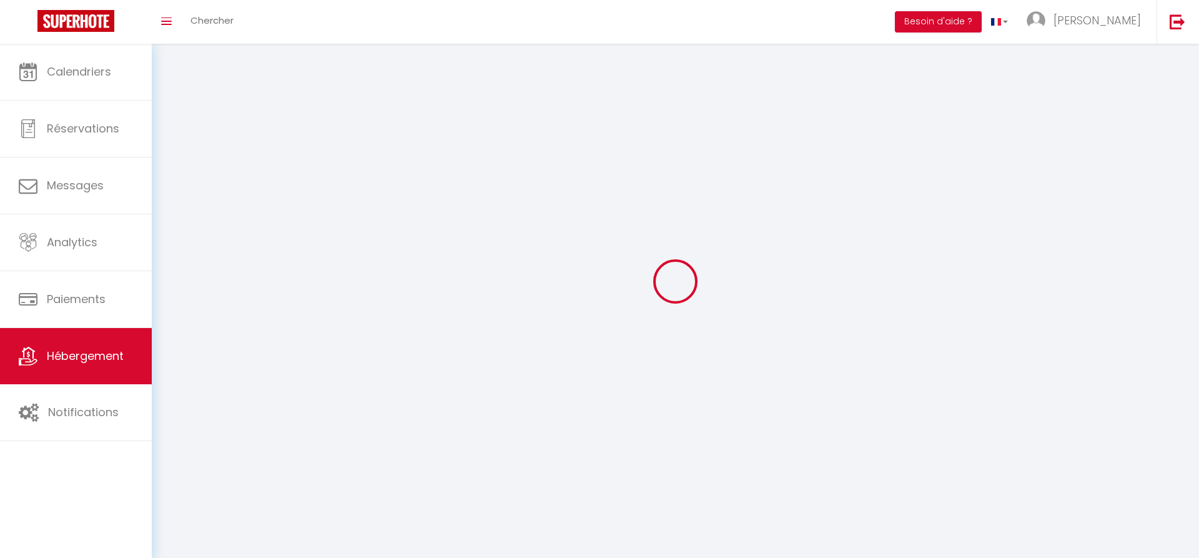
select select
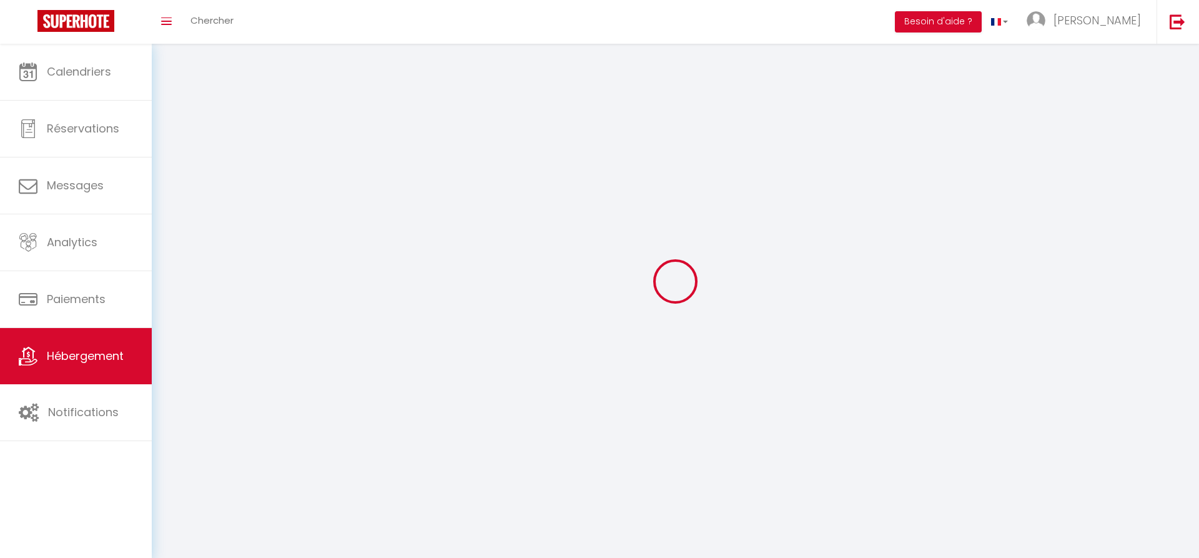
select select
checkbox input "false"
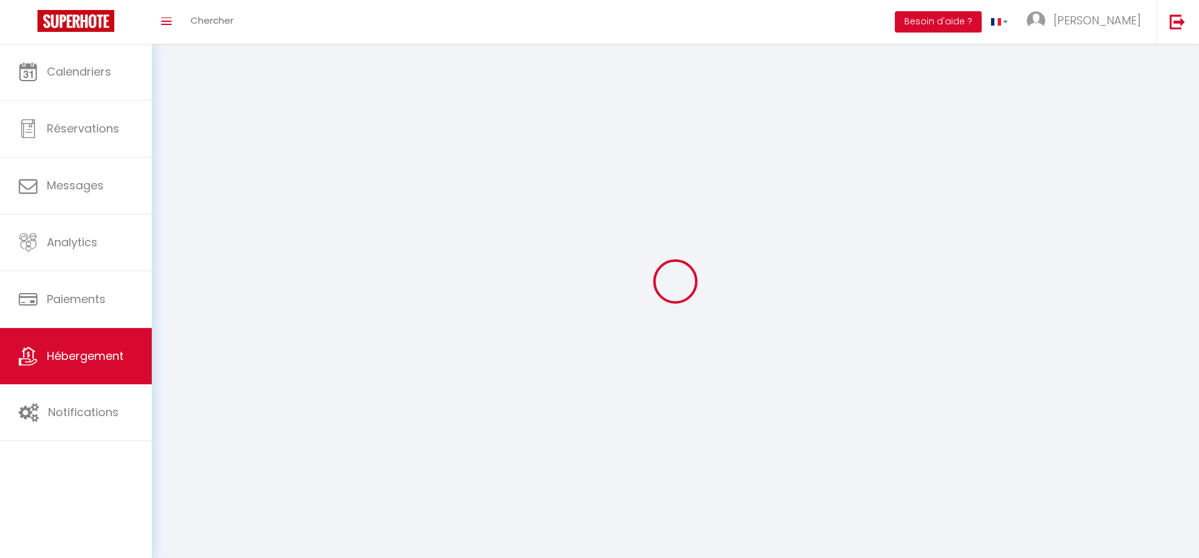
checkbox input "false"
select select
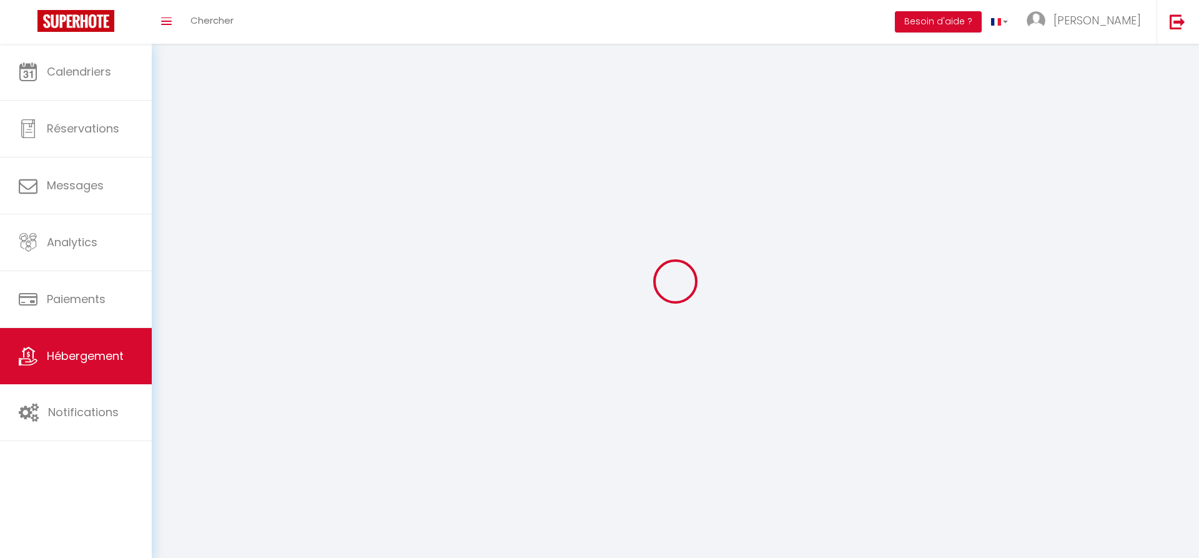
select select
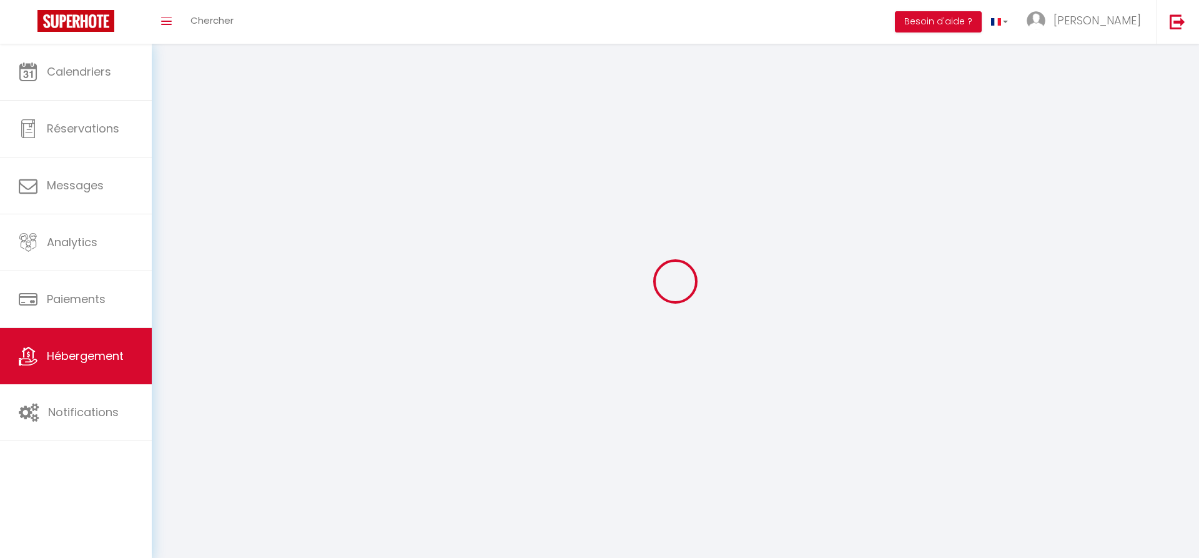
checkbox input "false"
select select
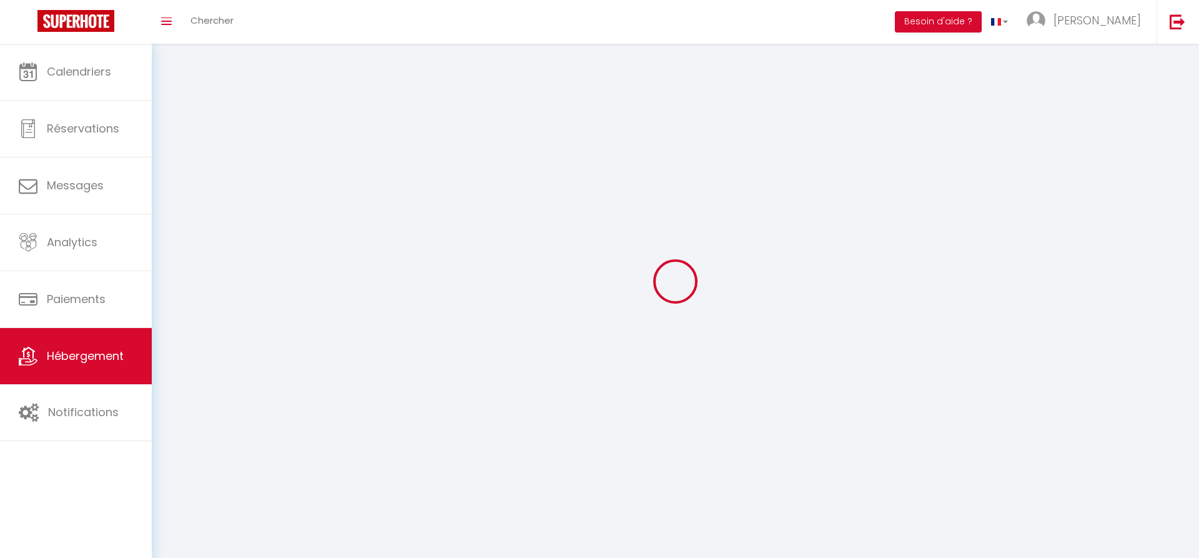
select select
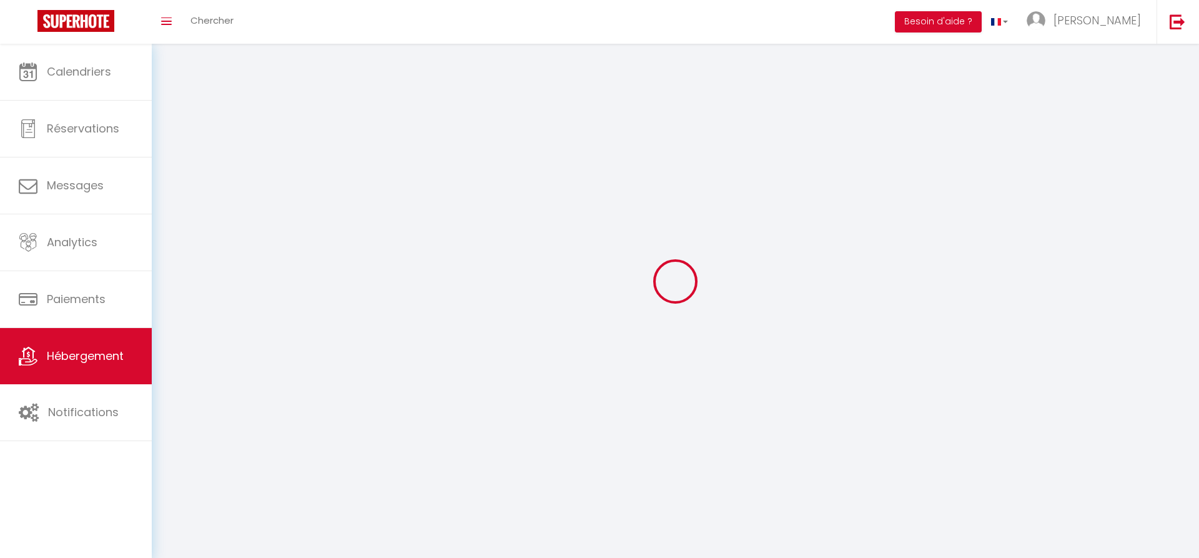
select select
checkbox input "false"
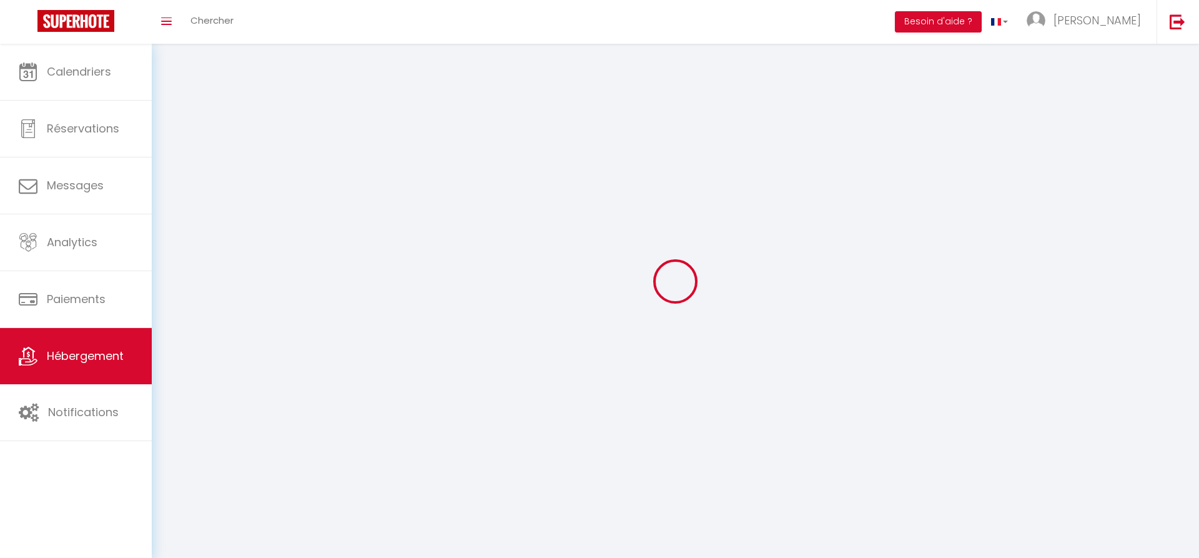
checkbox input "false"
select select
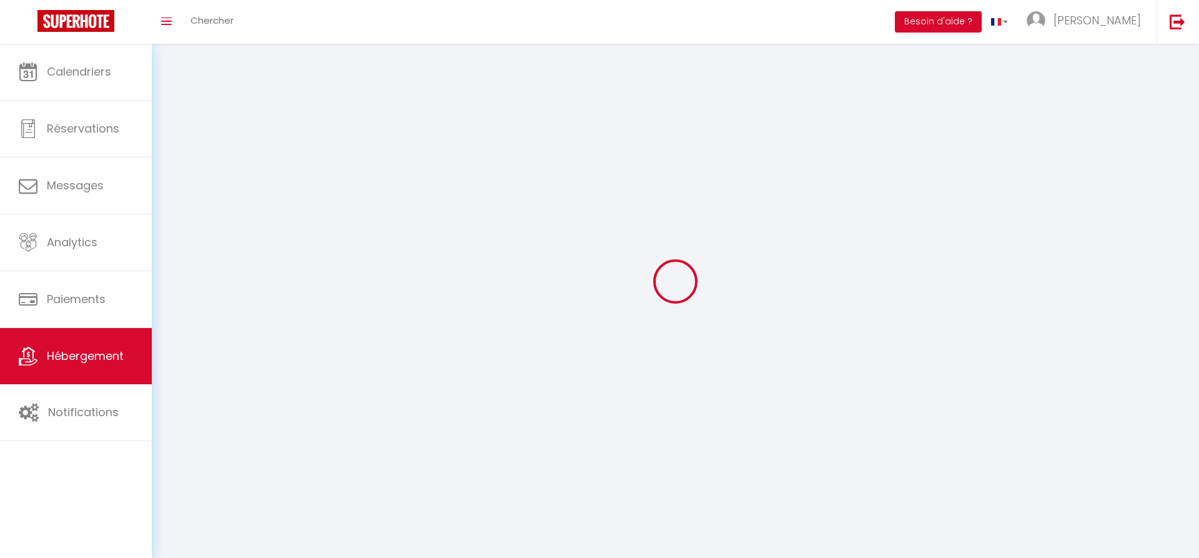
select select
checkbox input "false"
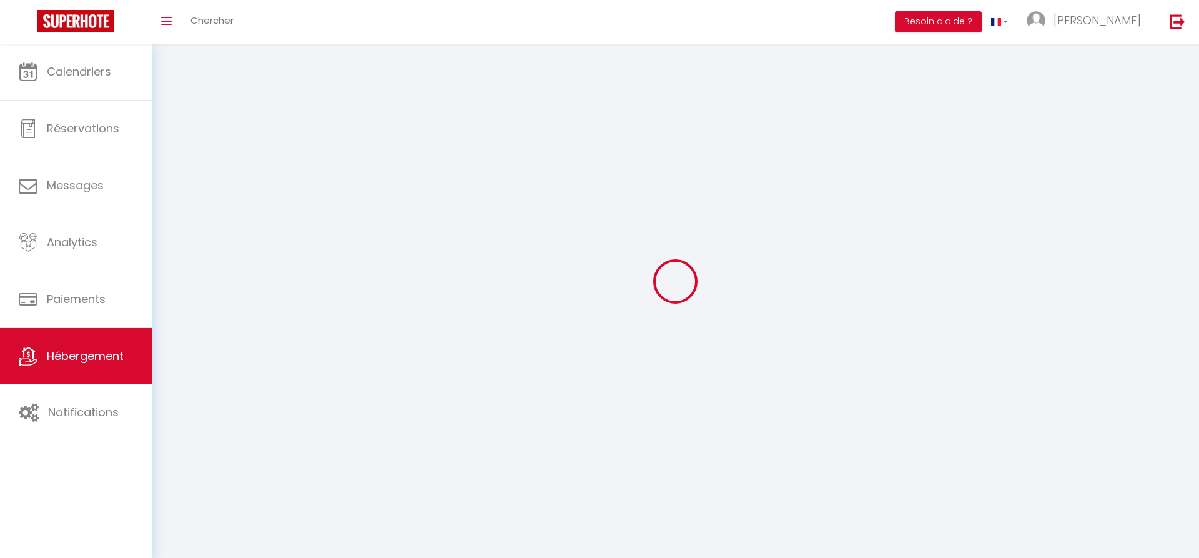
checkbox input "false"
select select
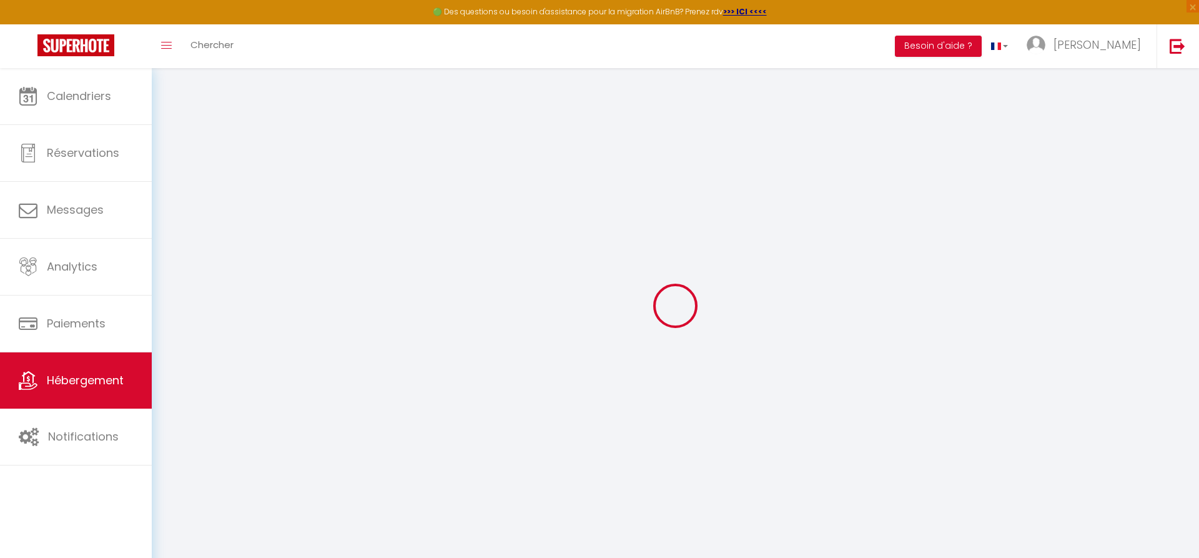
select select "+ 25 %"
select select "+ 15 %"
select select "15:00"
select select
select select "11:00"
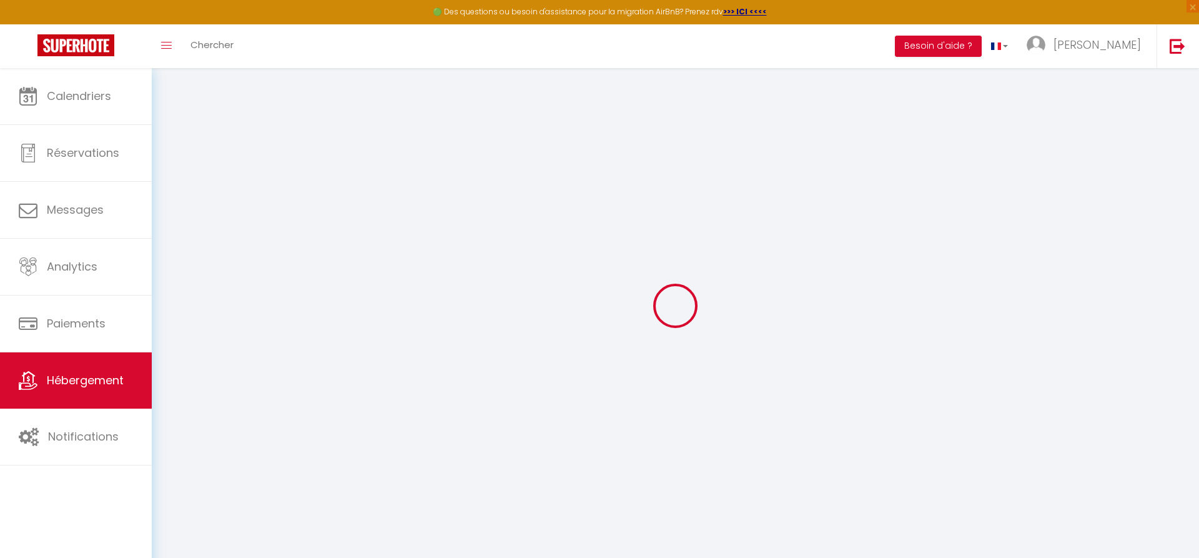
select select "15"
select select
checkbox input "false"
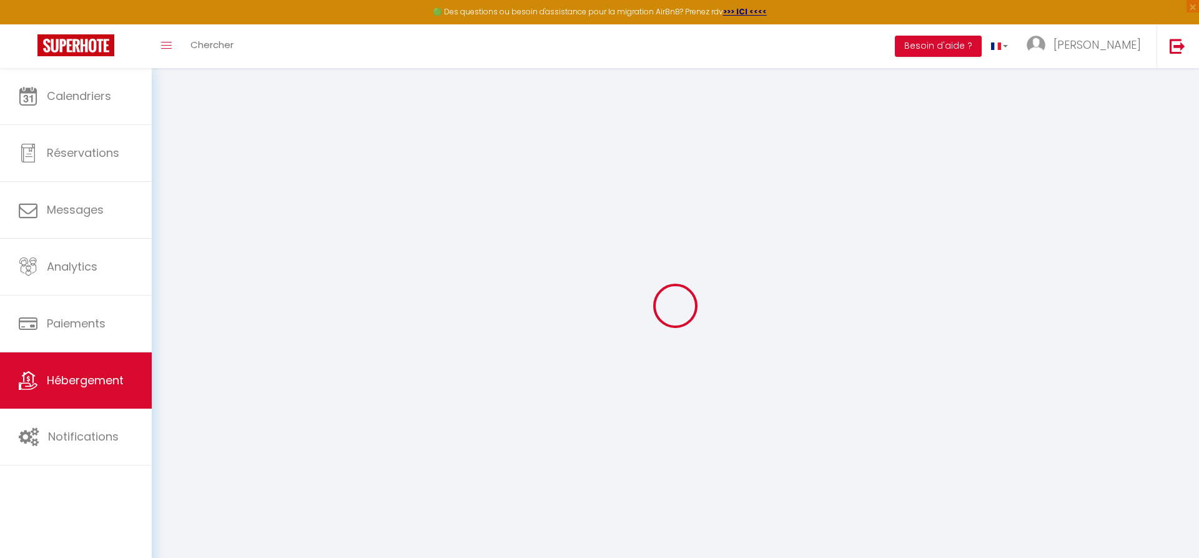
checkbox input "false"
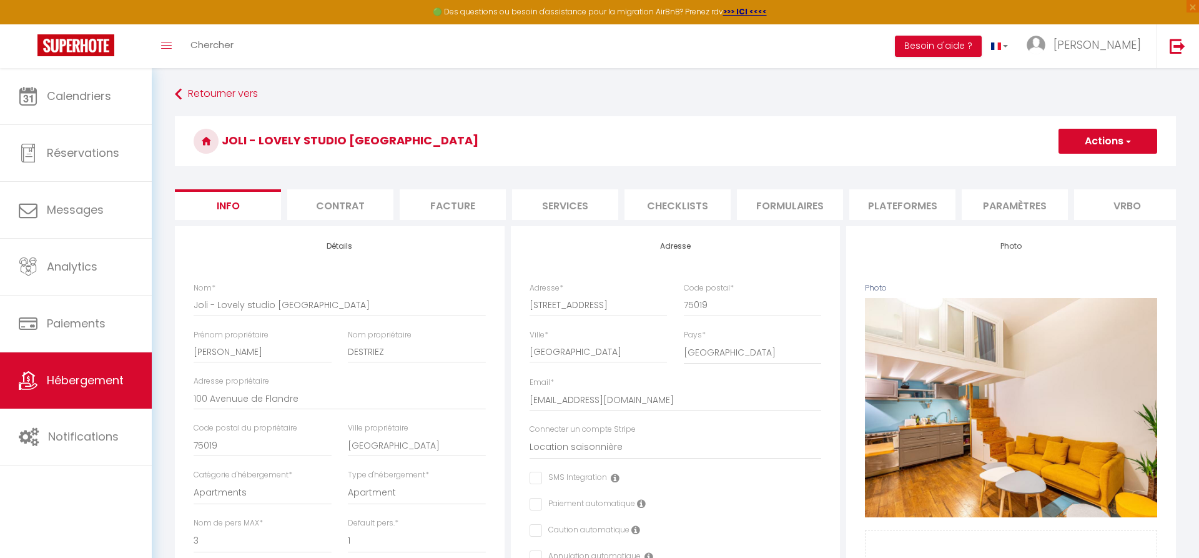
select select
checkbox input "false"
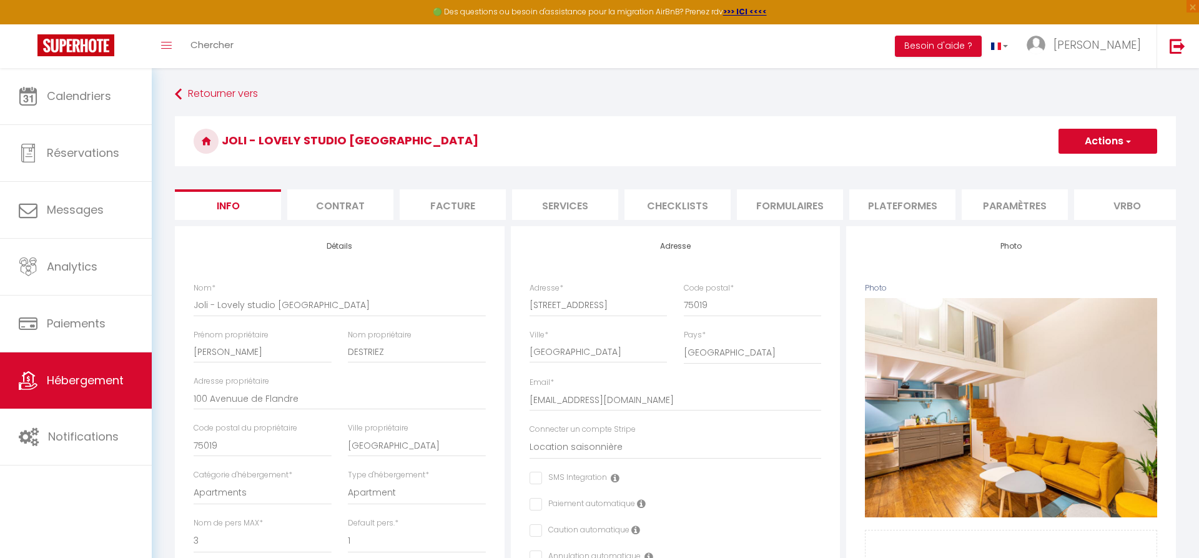
select select "EUR"
select select "2800-973118220255835948"
click at [1006, 204] on li "Paramètres" at bounding box center [1015, 204] width 106 height 31
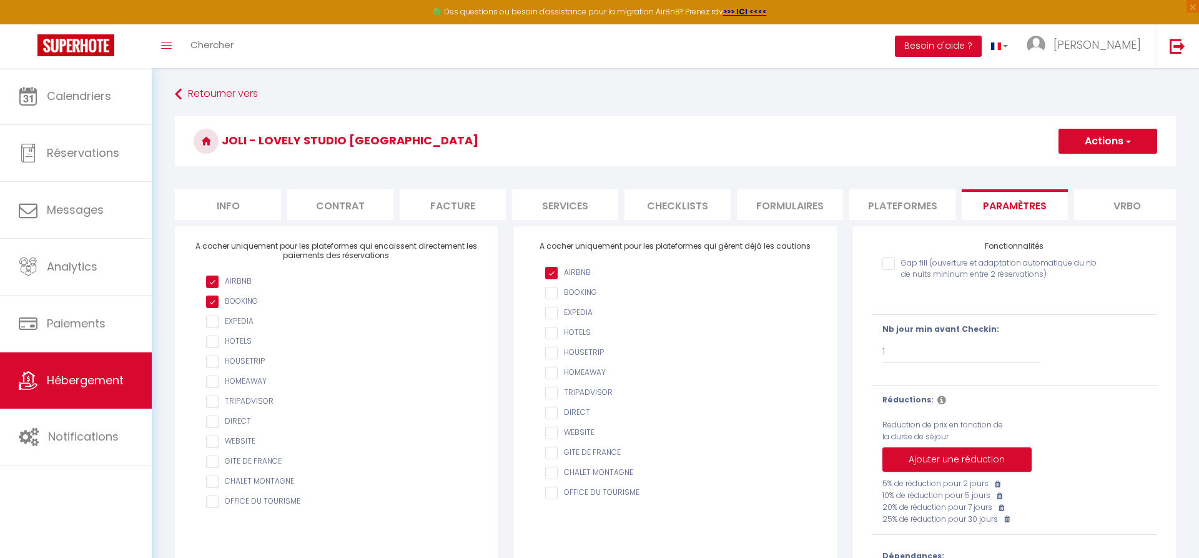
click at [897, 205] on li "Plateformes" at bounding box center [902, 204] width 106 height 31
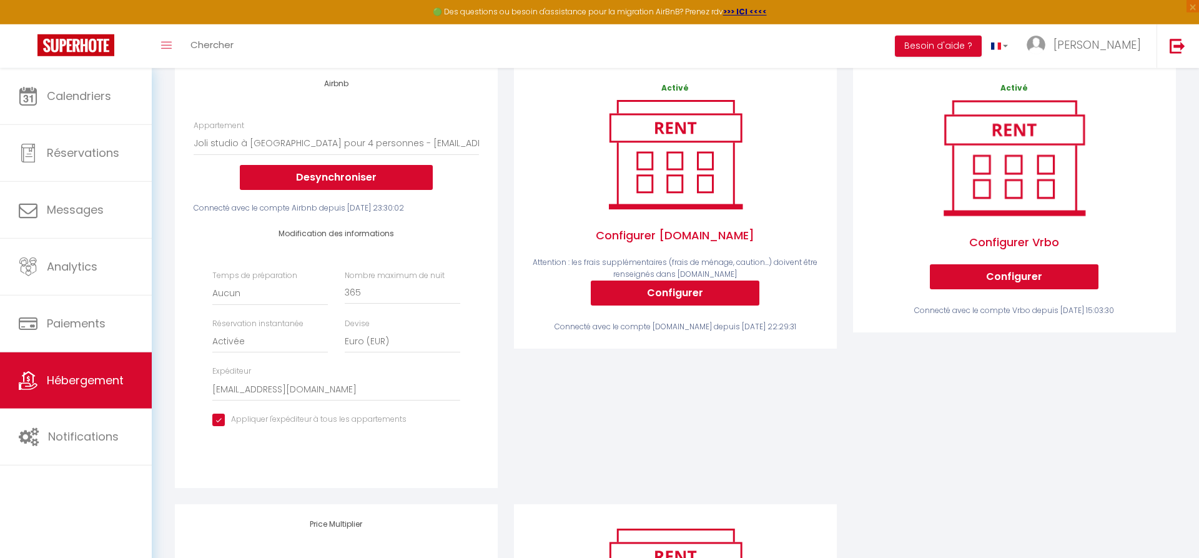
scroll to position [362, 0]
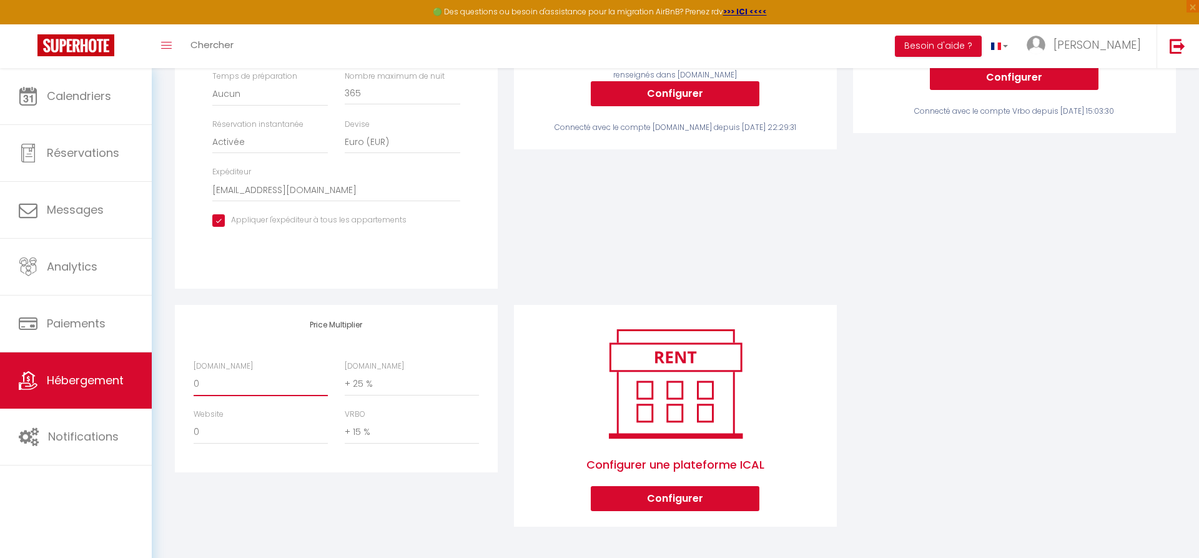
click at [194, 372] on select "0 + 1 % + 2 % + 3 % + 4 % + 5 % + 6 % + 7 % + 8 % + 9 %" at bounding box center [261, 384] width 134 height 24
select select "- 10 %"
click option "- 10 %" at bounding box center [0, 0] width 0 height 0
click at [551, 280] on div "Activé Configurer Booking.com Attention : les frais supplémentaires (frais de m…" at bounding box center [675, 84] width 339 height 440
click at [194, 372] on select "0 + 1 % + 2 % + 3 % + 4 % + 5 % + 6 % + 7 % + 8 % + 9 %" at bounding box center [261, 384] width 134 height 24
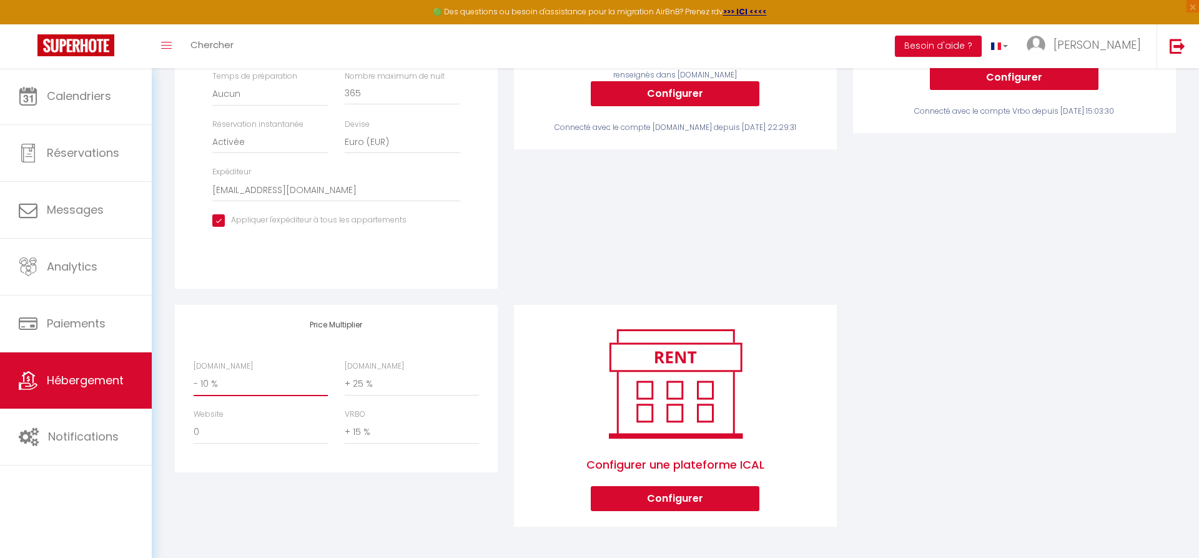
click option "- 10 %" at bounding box center [0, 0] width 0 height 0
click at [401, 320] on h4 "Price Multiplier" at bounding box center [336, 324] width 285 height 9
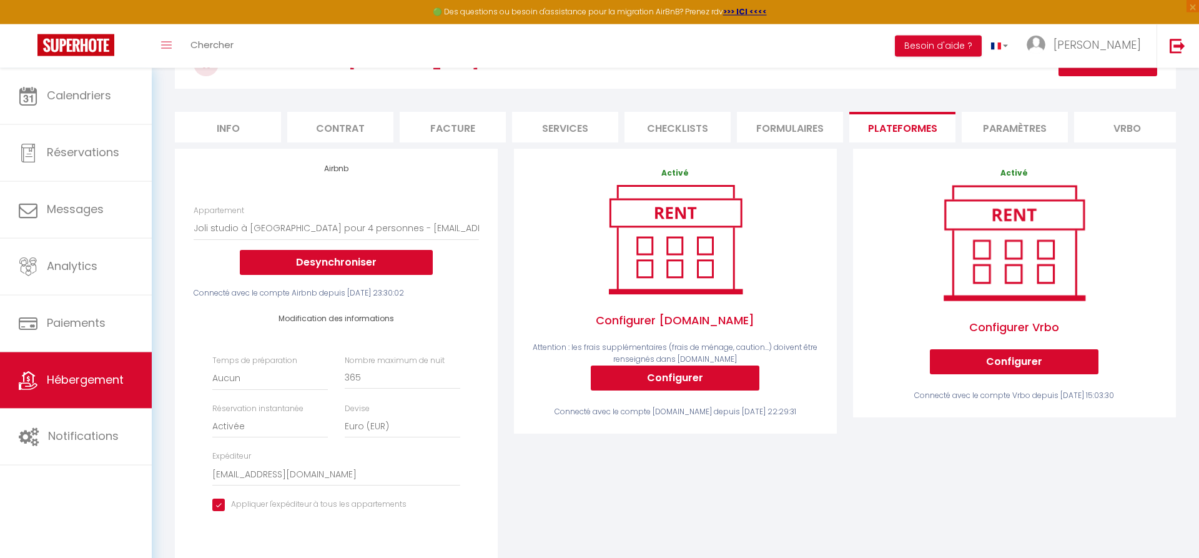
scroll to position [43, 0]
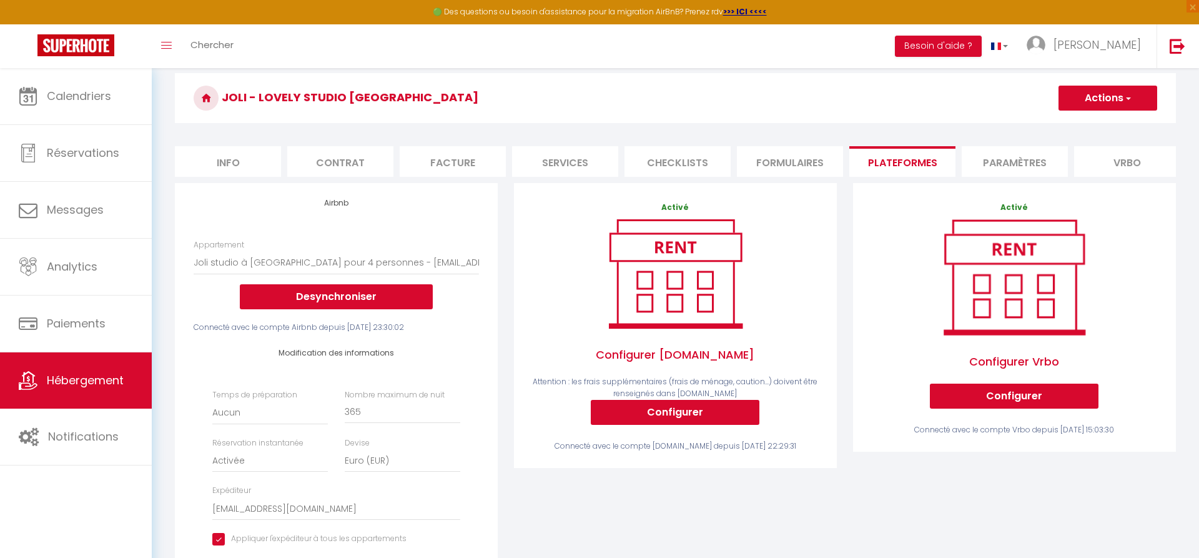
click at [1101, 106] on button "Actions" at bounding box center [1107, 98] width 99 height 25
click at [1095, 121] on link "Enregistrer" at bounding box center [1107, 125] width 99 height 16
select select "EUR"
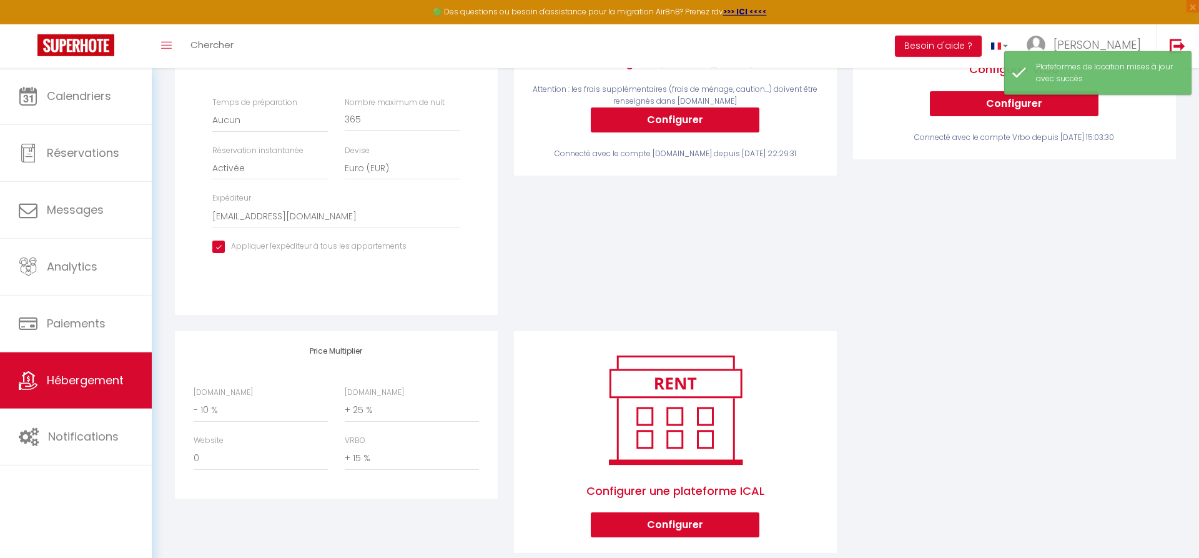
scroll to position [362, 0]
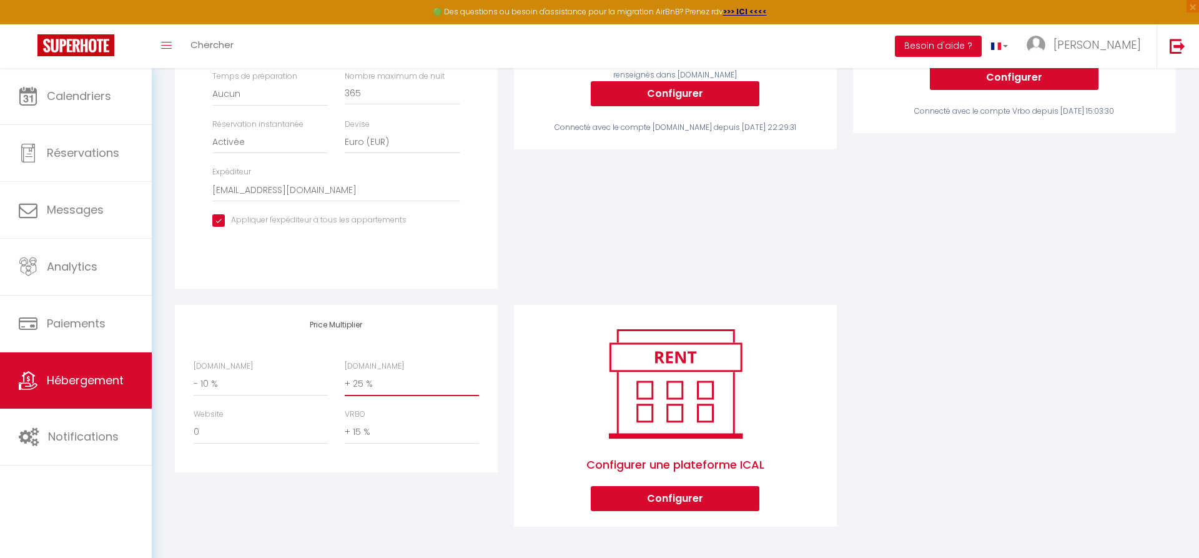
click at [345, 372] on select "0 + 1 % + 2 % + 3 % + 4 % + 5 % + 6 % + 7 % + 8 % + 9 %" at bounding box center [412, 384] width 134 height 24
select select "+ 15 %"
click option "+ 15 %" at bounding box center [0, 0] width 0 height 0
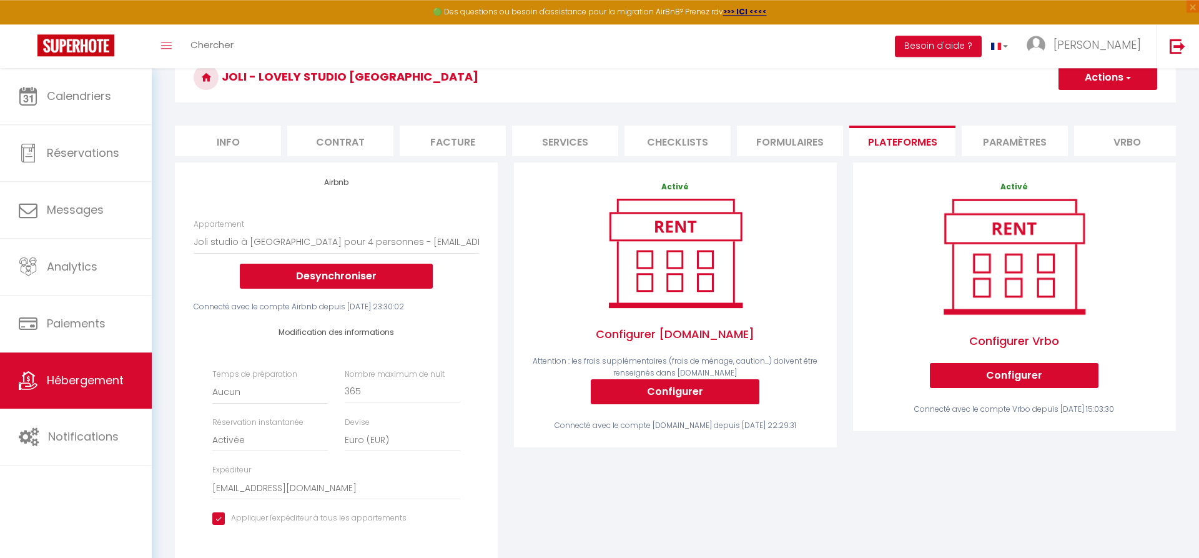
scroll to position [0, 0]
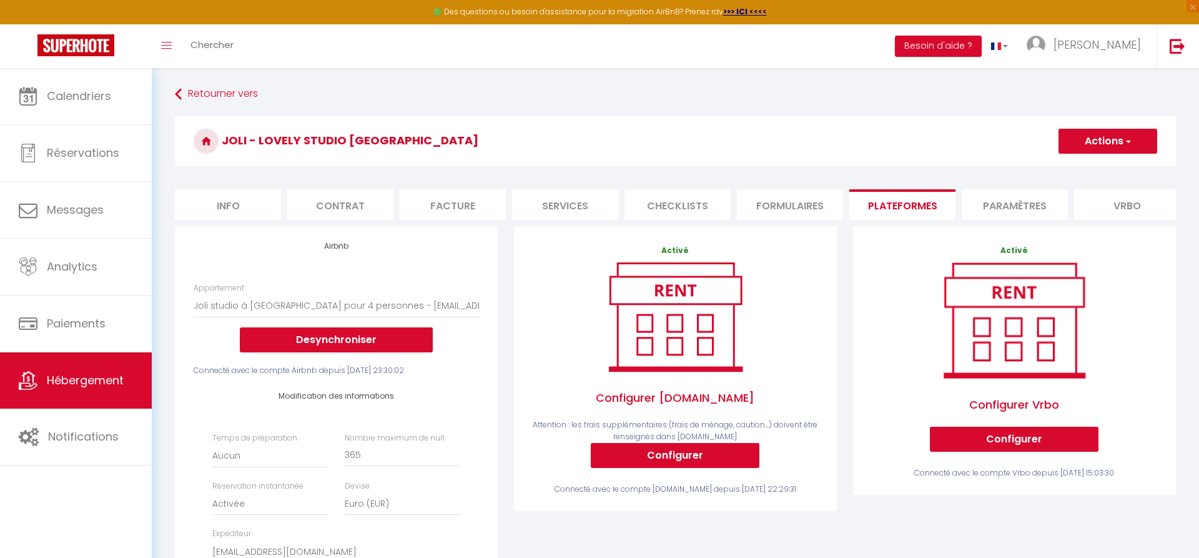
click at [1088, 139] on button "Actions" at bounding box center [1107, 141] width 99 height 25
click at [1088, 165] on link "Enregistrer" at bounding box center [1107, 168] width 99 height 16
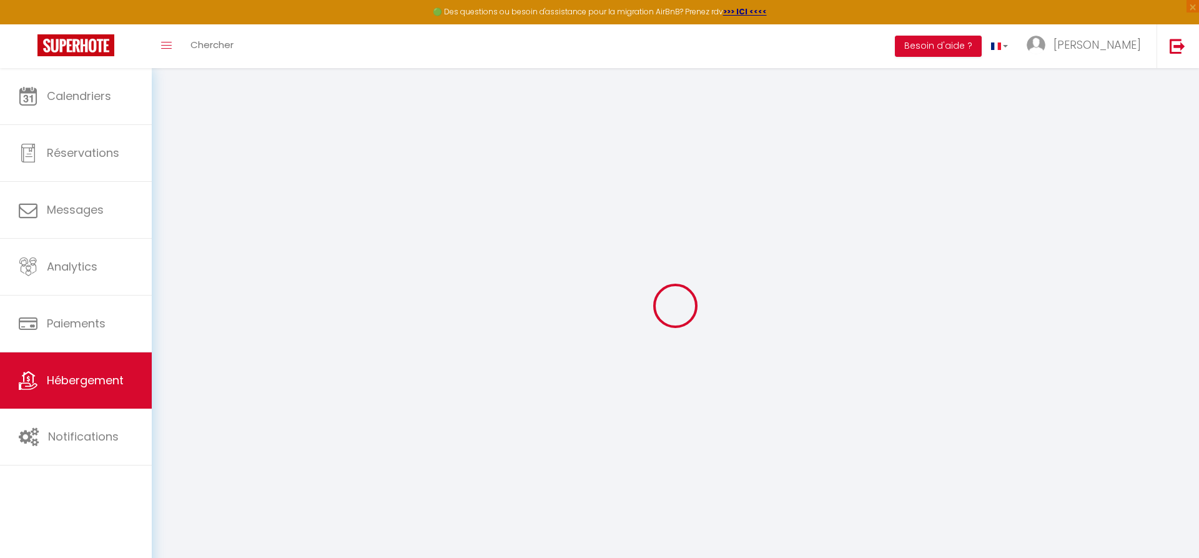
select select "EUR"
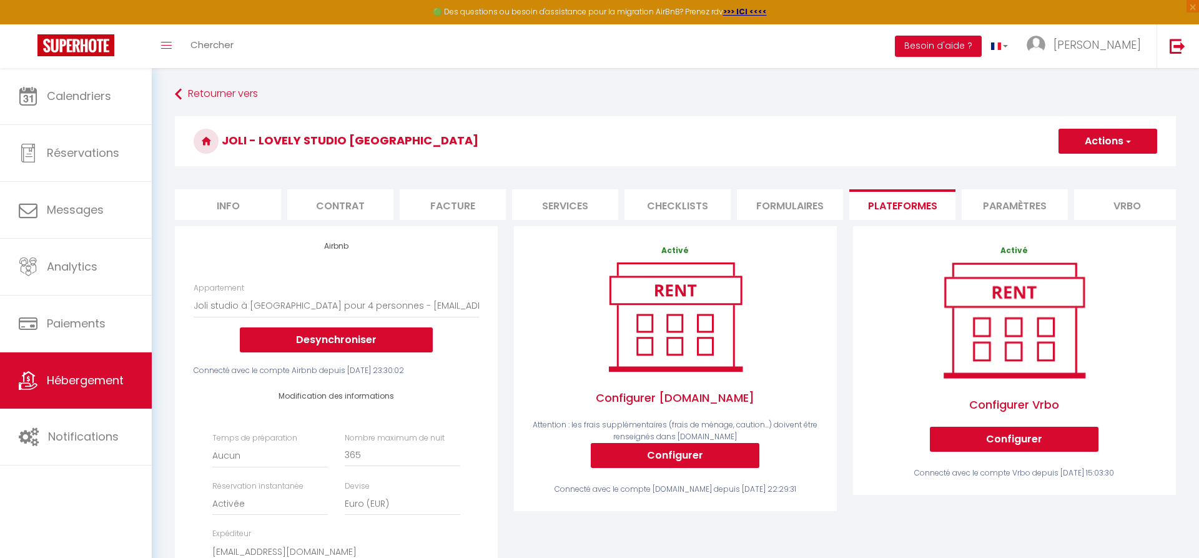
click at [1104, 209] on li "Vrbo" at bounding box center [1127, 204] width 106 height 31
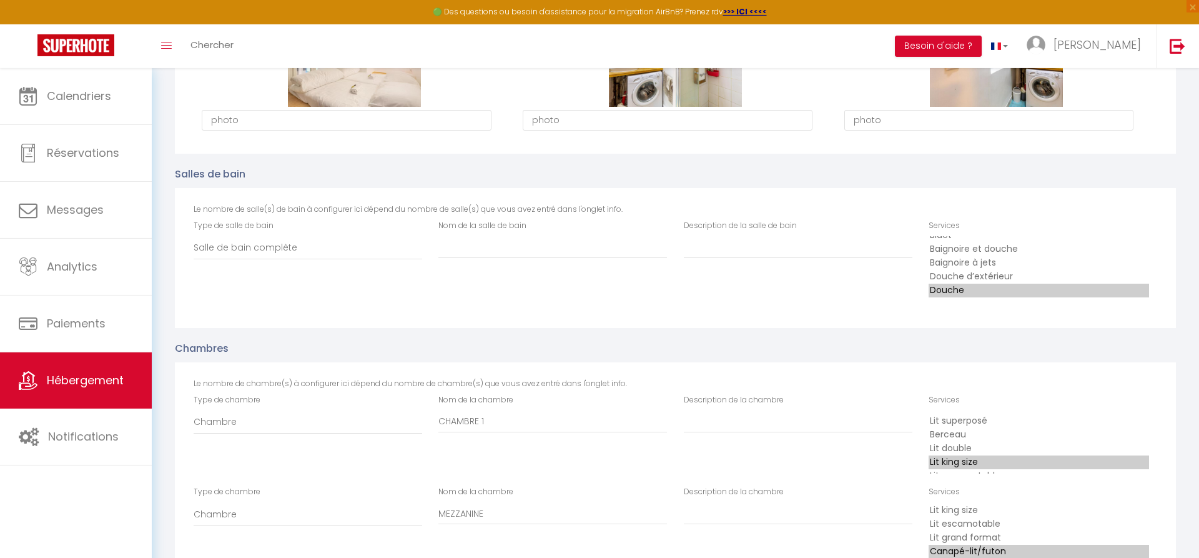
scroll to position [1338, 0]
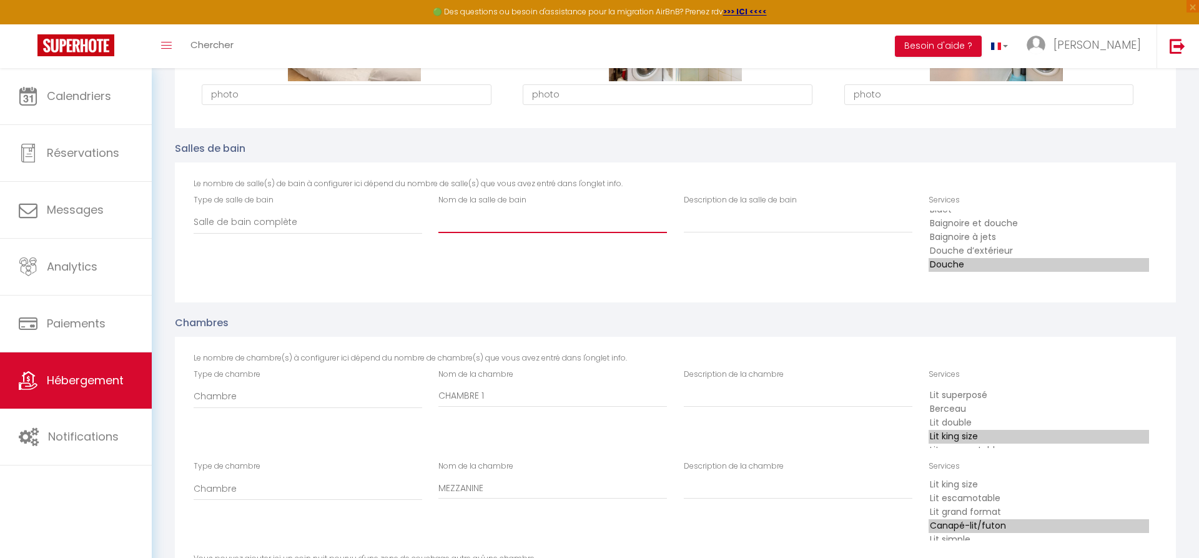
click at [601, 223] on input "Nom de la salle de bain" at bounding box center [552, 221] width 229 height 22
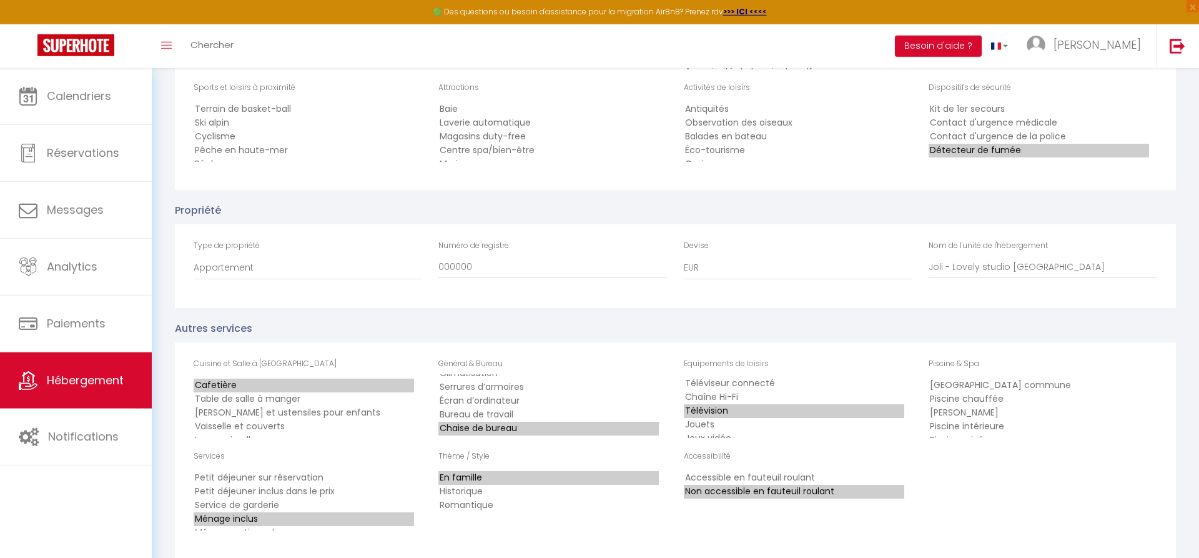
scroll to position [2102, 0]
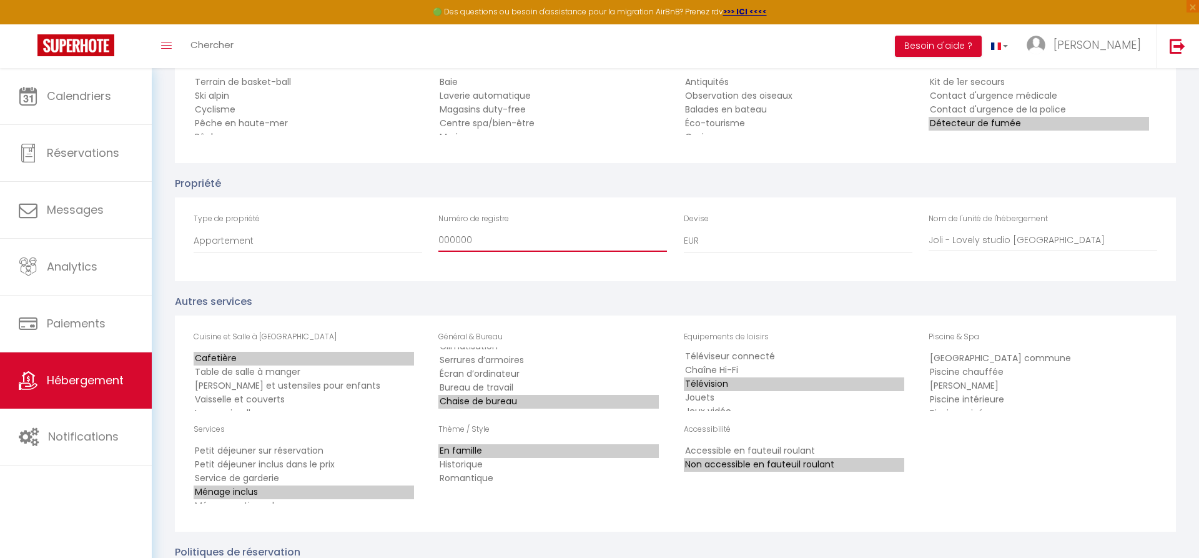
click at [647, 252] on input "000000" at bounding box center [552, 240] width 229 height 22
click at [684, 229] on select "ARS AUD BRL CAD CHF CNY COP CZK DKK EUR GBP HKD HRK HUF IDR ILS INR JPY KRW MXN…" at bounding box center [798, 241] width 229 height 24
drag, startPoint x: 727, startPoint y: 302, endPoint x: 892, endPoint y: 343, distance: 169.8
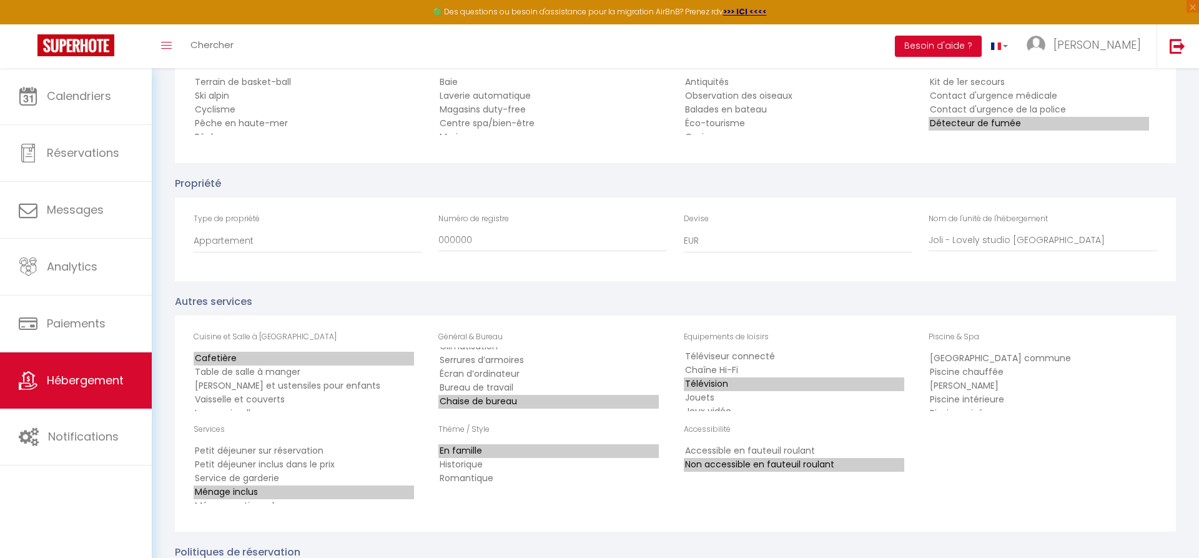
click at [894, 343] on div "Autres services Cuisine et Salle à Manger Cafetière Table de salle à manger Vai…" at bounding box center [675, 406] width 1017 height 250
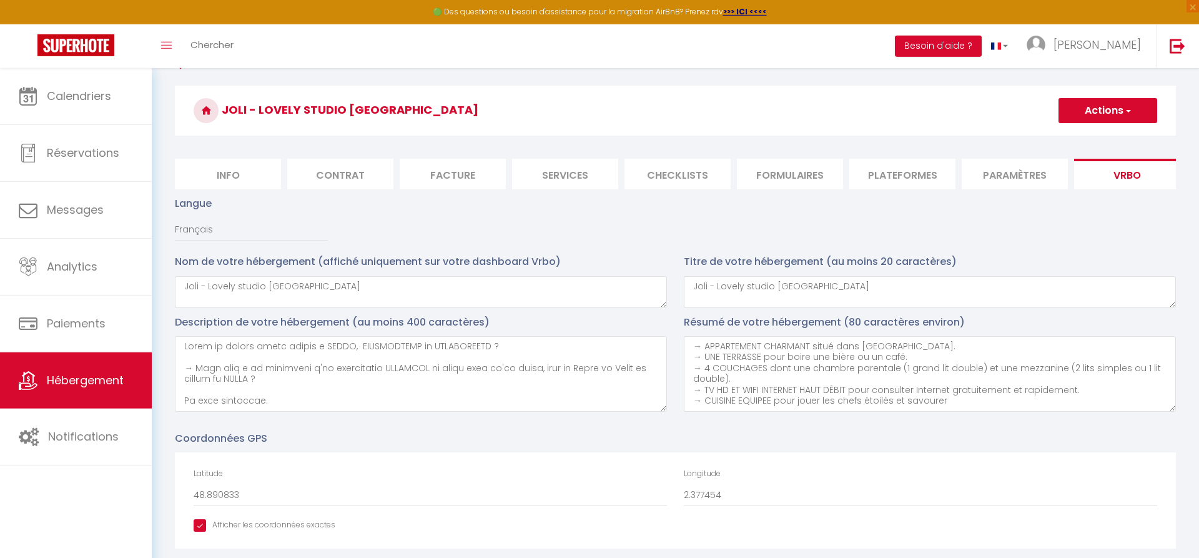
scroll to position [0, 0]
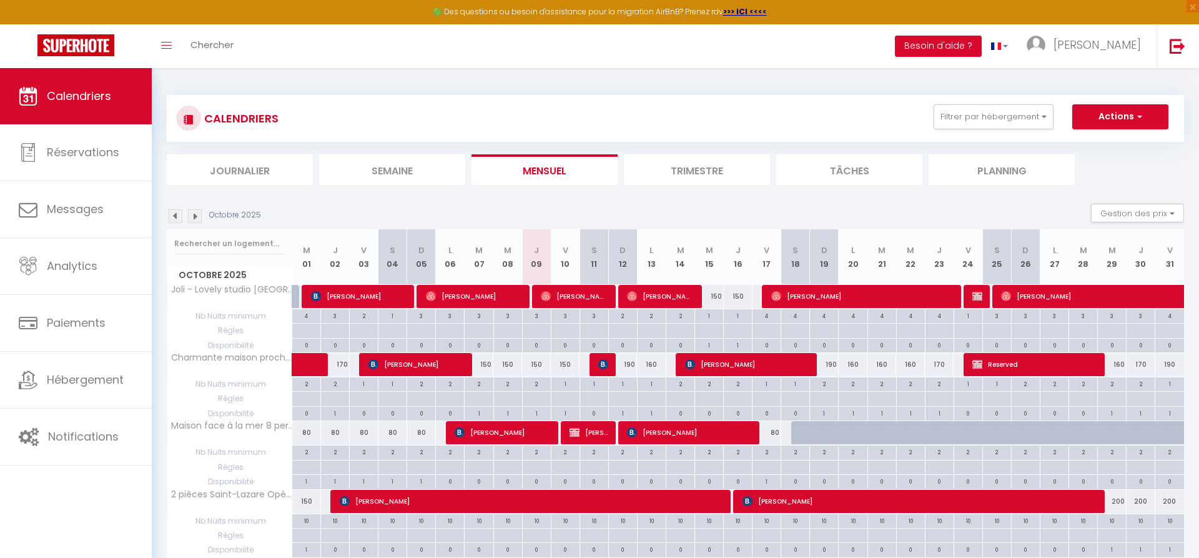
scroll to position [68, 0]
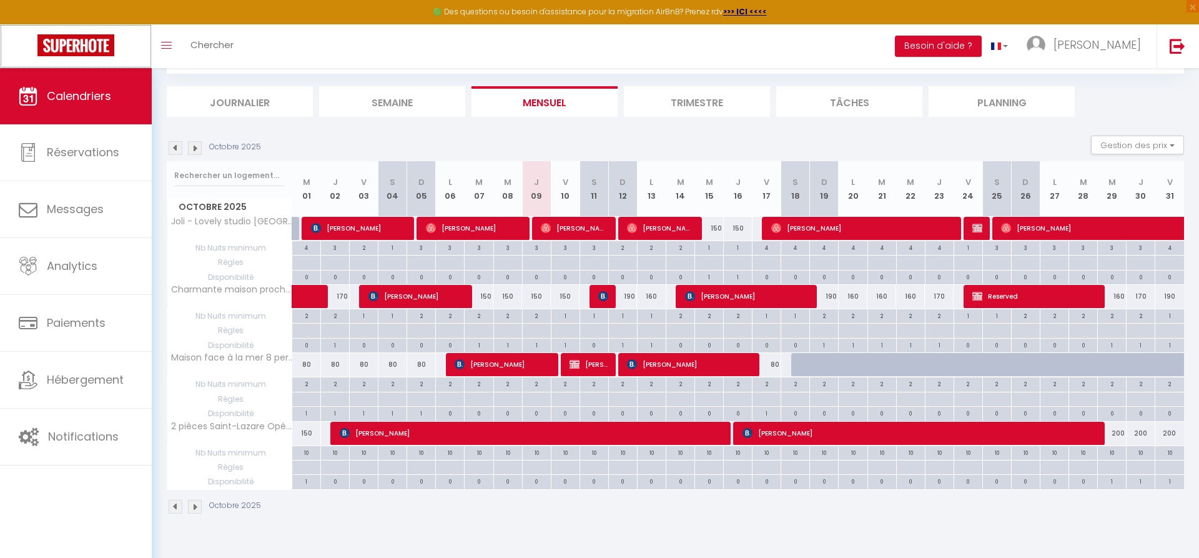
click at [92, 45] on img at bounding box center [75, 45] width 77 height 22
click at [94, 46] on img at bounding box center [75, 45] width 77 height 22
click at [89, 53] on img at bounding box center [75, 45] width 77 height 22
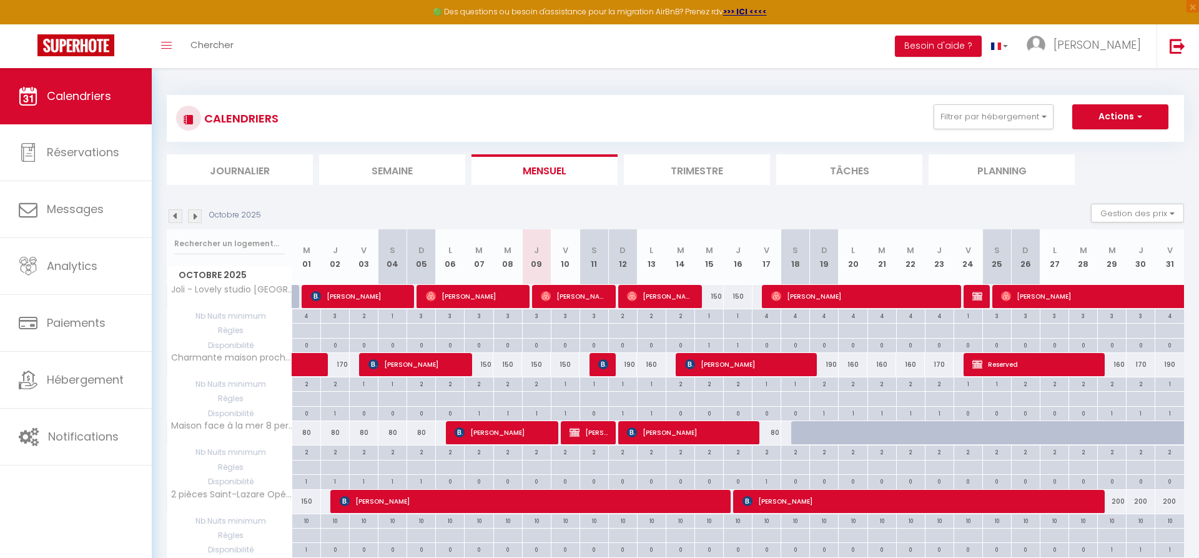
scroll to position [68, 0]
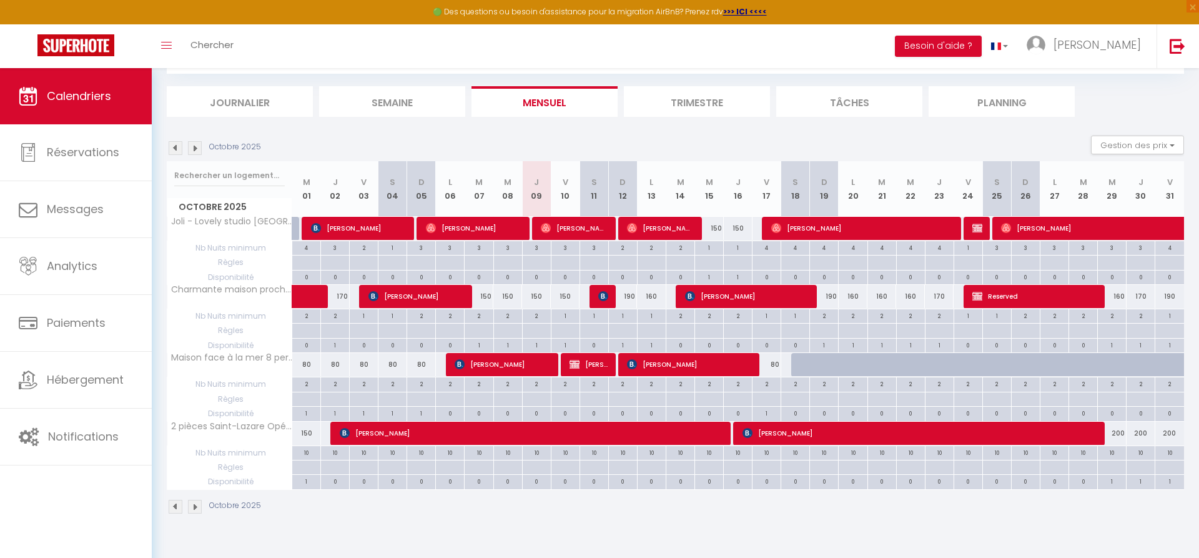
click at [195, 150] on img at bounding box center [195, 148] width 14 height 14
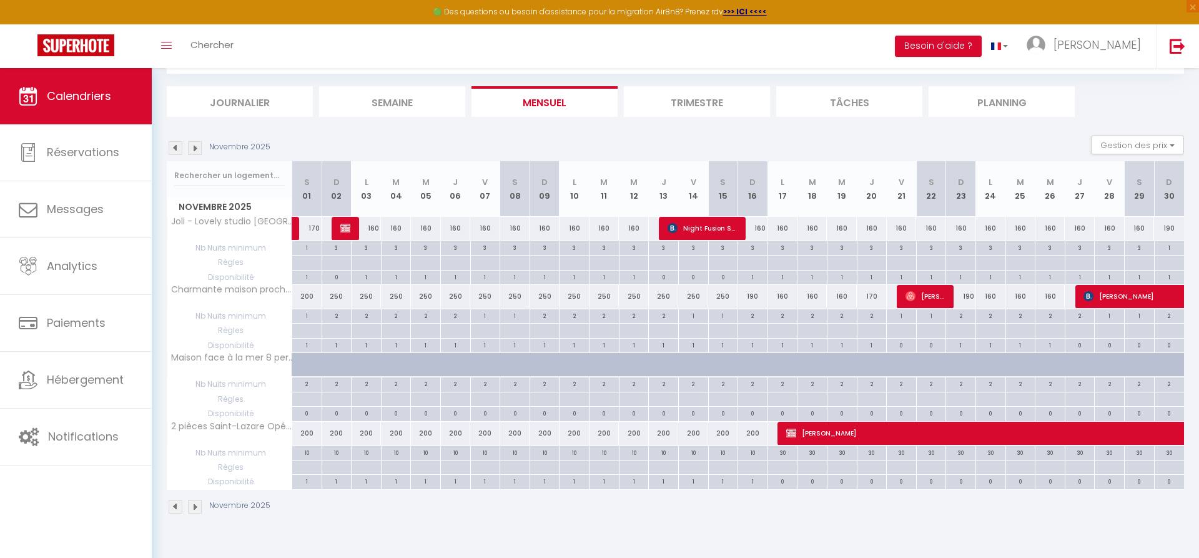
click at [177, 149] on img at bounding box center [176, 148] width 14 height 14
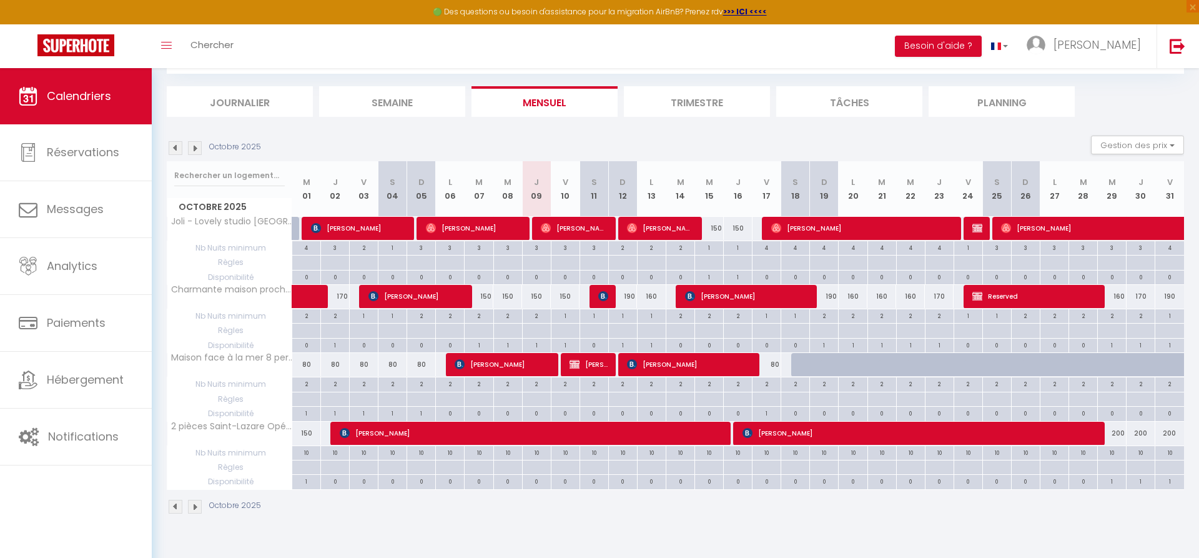
click at [1116, 433] on div "200" at bounding box center [1112, 432] width 29 height 23
type input "200"
type input "Mer 29 Octobre 2025"
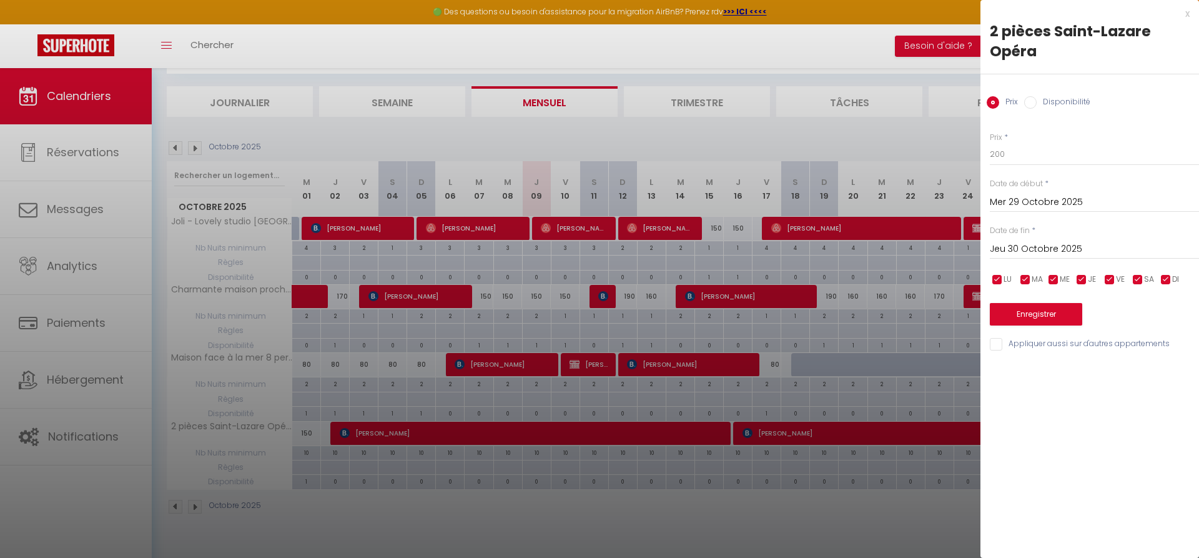
click at [1080, 254] on input "Jeu 30 Octobre 2025" at bounding box center [1094, 249] width 209 height 16
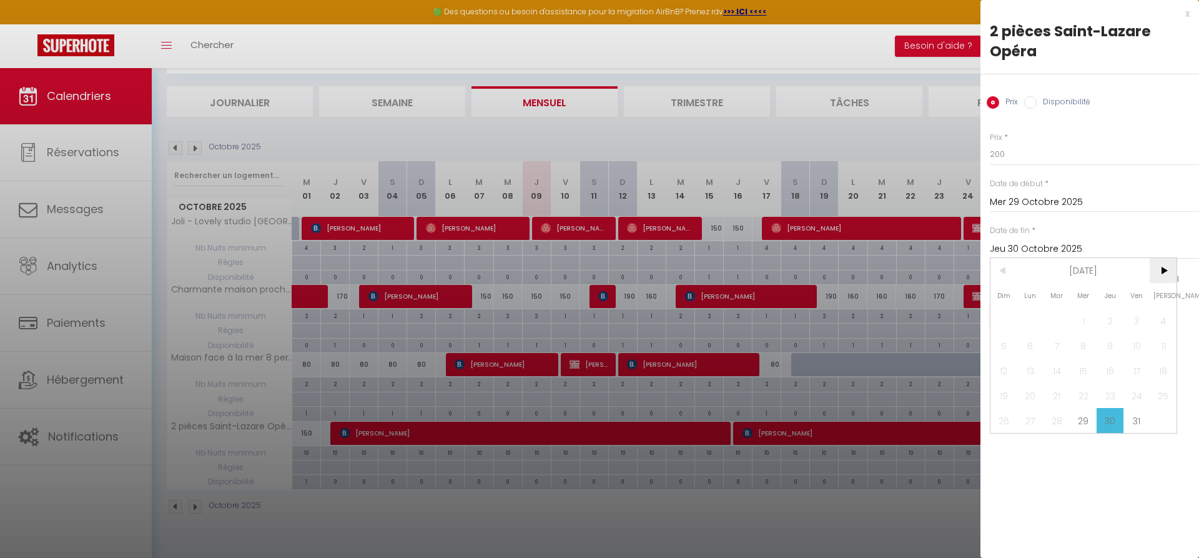
click at [1167, 271] on span ">" at bounding box center [1163, 270] width 27 height 25
click at [1028, 402] on span "17" at bounding box center [1030, 395] width 27 height 25
type input "Lun 17 Novembre 2025"
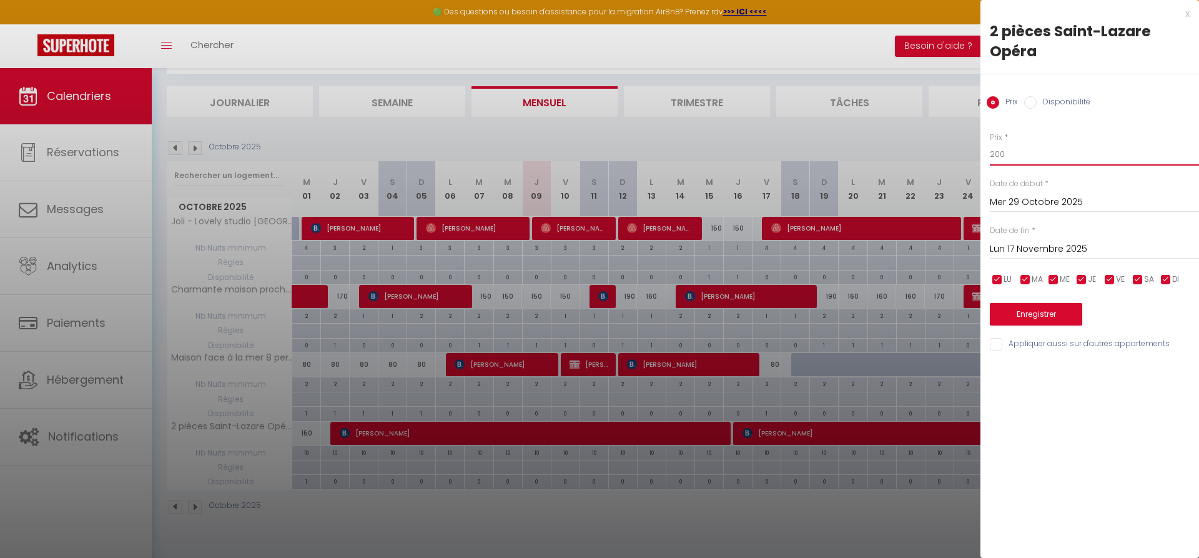
drag, startPoint x: 1025, startPoint y: 160, endPoint x: 884, endPoint y: 159, distance: 141.1
click at [990, 159] on input "200" at bounding box center [1094, 154] width 209 height 22
type input "190"
click at [1031, 313] on button "Enregistrer" at bounding box center [1036, 314] width 92 height 22
